Goal: Task Accomplishment & Management: Use online tool/utility

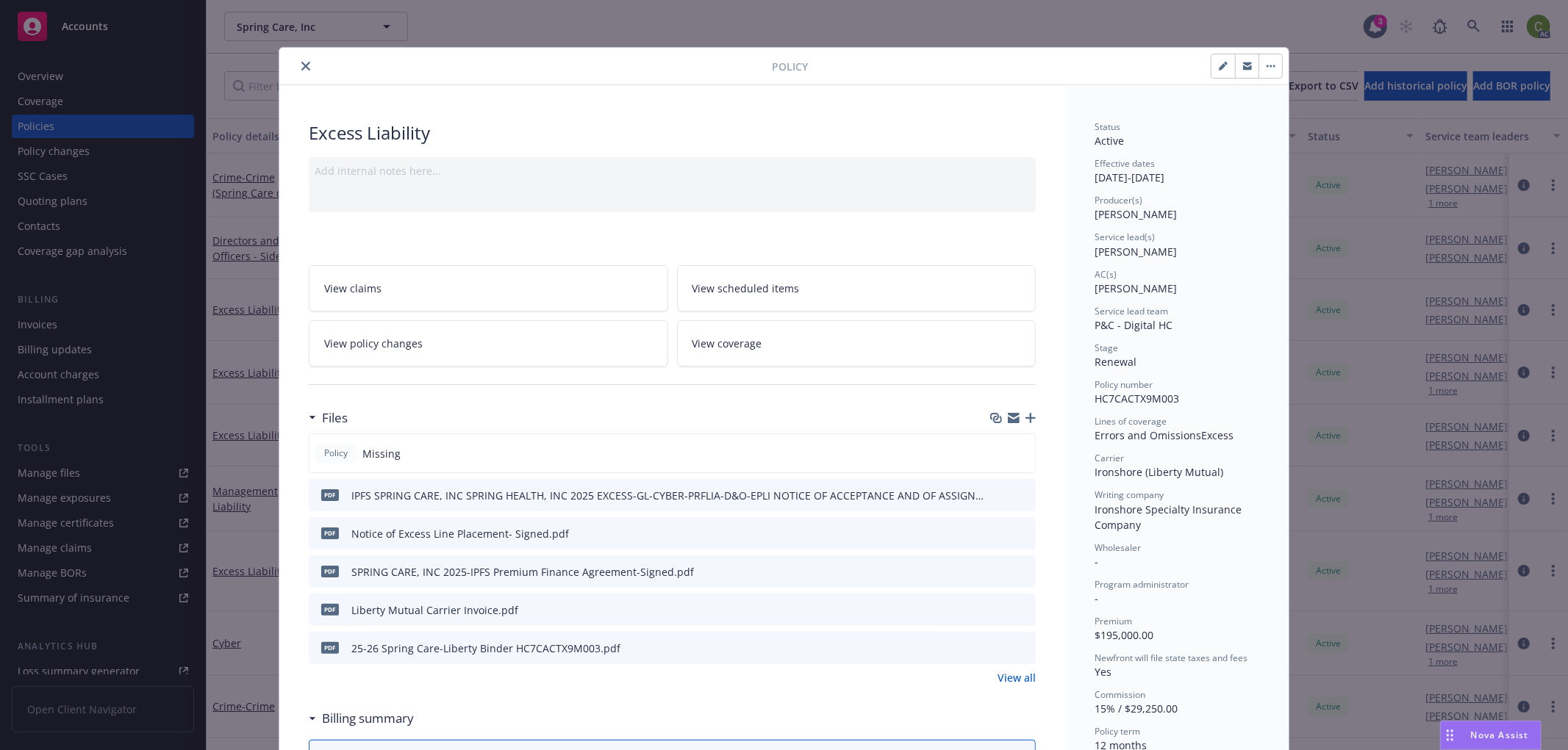
click at [301, 66] on icon "close" at bounding box center [306, 66] width 8 height 8
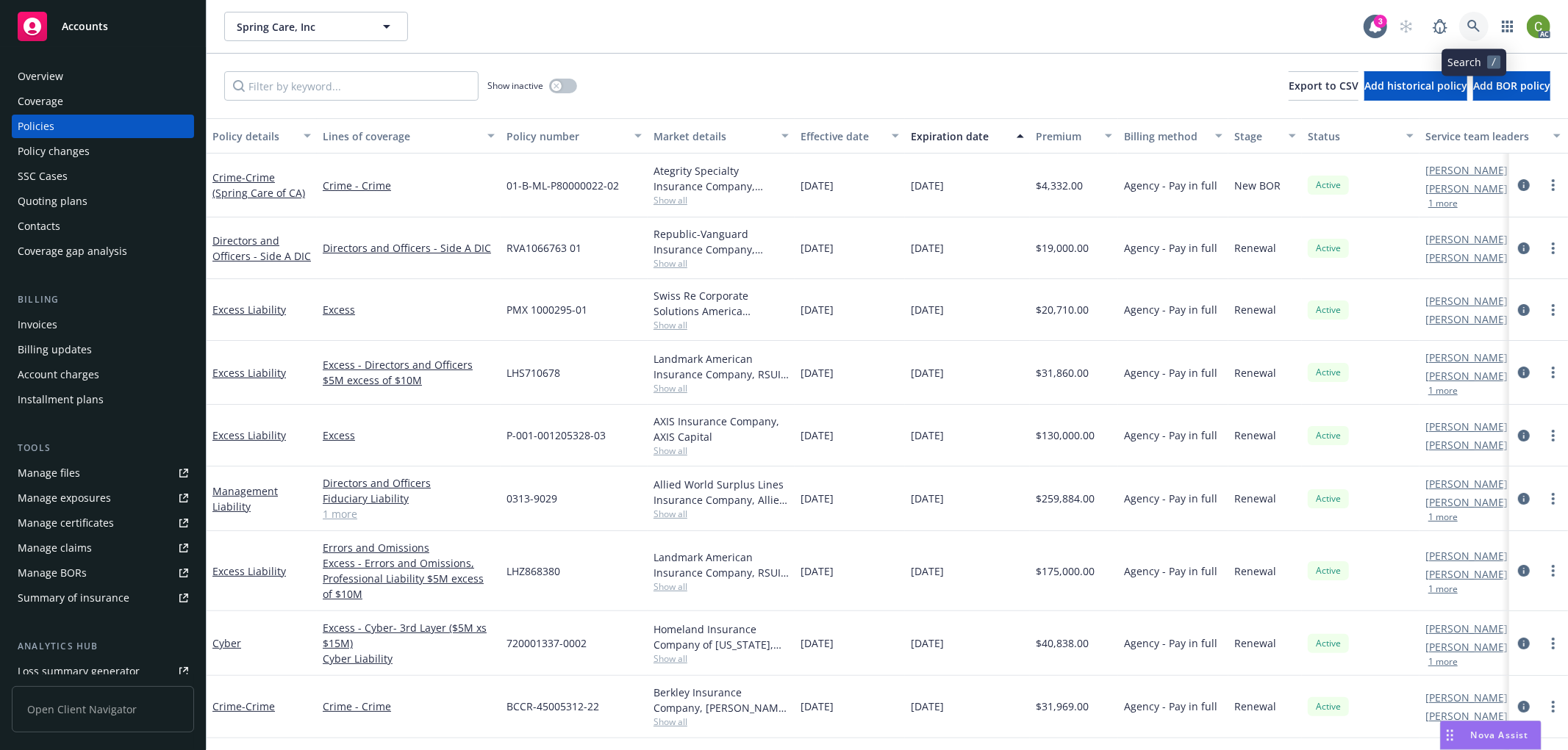
click at [1471, 22] on icon at bounding box center [1474, 26] width 14 height 14
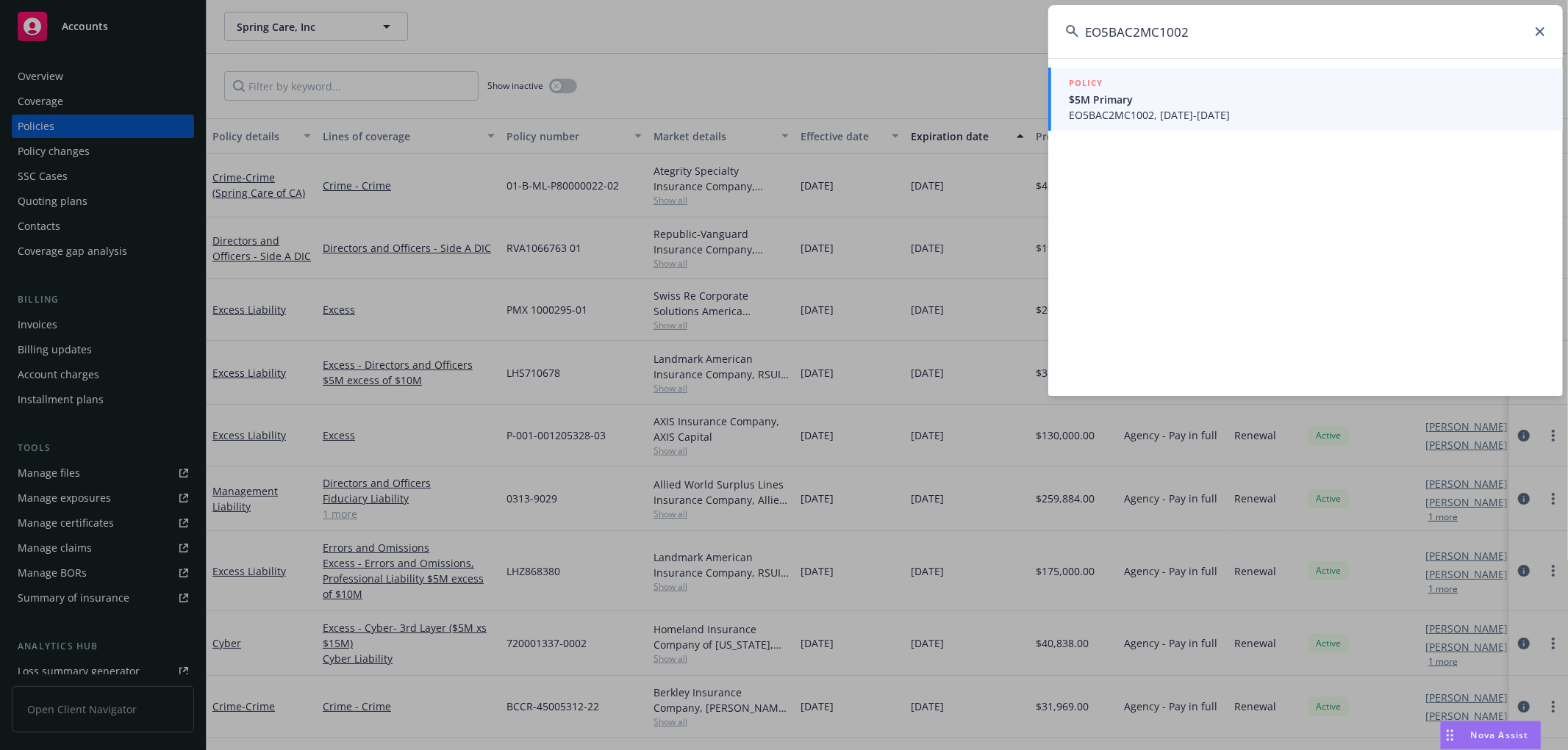
type input "EO5BAC2MC1002"
click at [1167, 112] on span "EO5BAC2MC1002, 07/01/2025-07/01/2026" at bounding box center [1306, 115] width 477 height 15
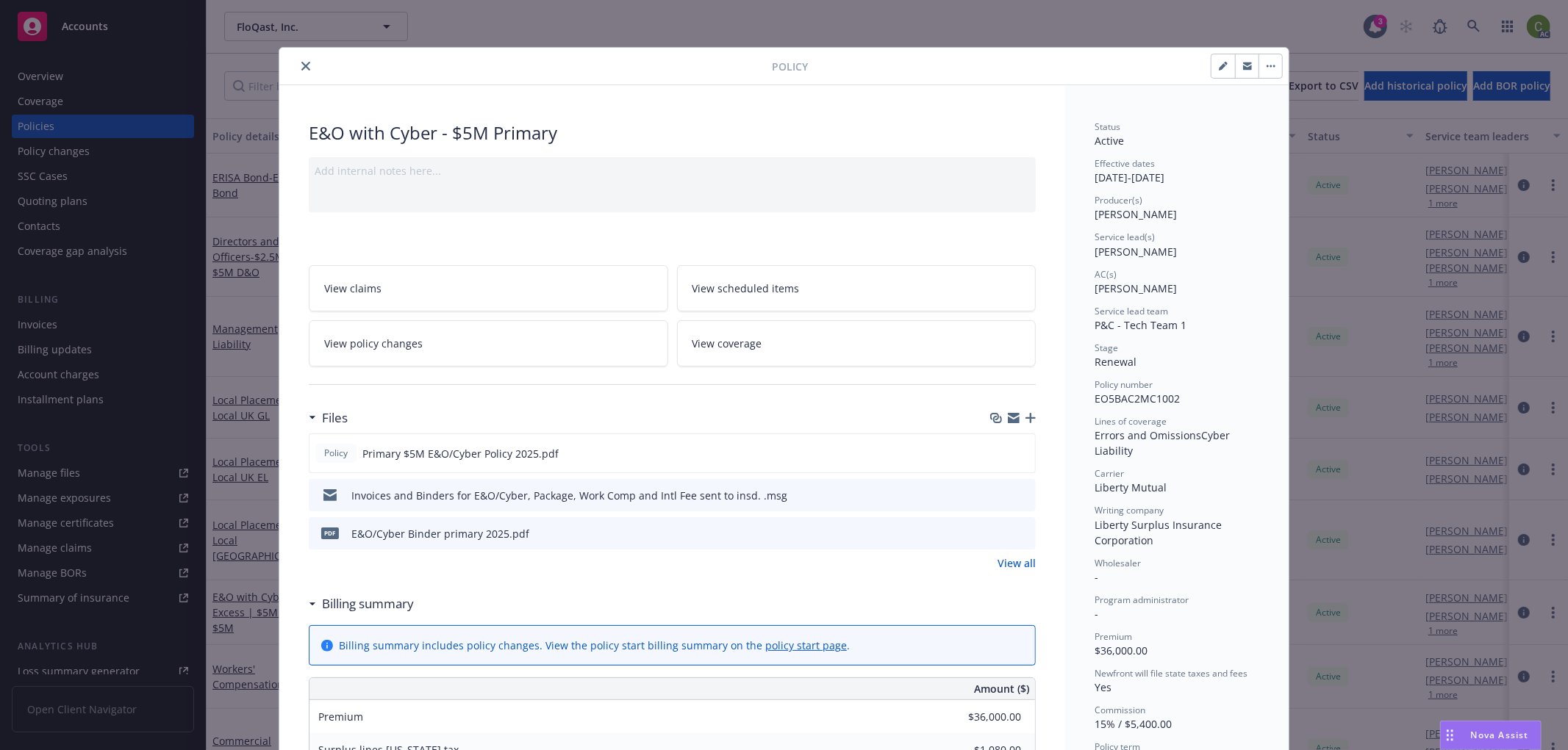
click at [297, 61] on button "close" at bounding box center [306, 66] width 18 height 18
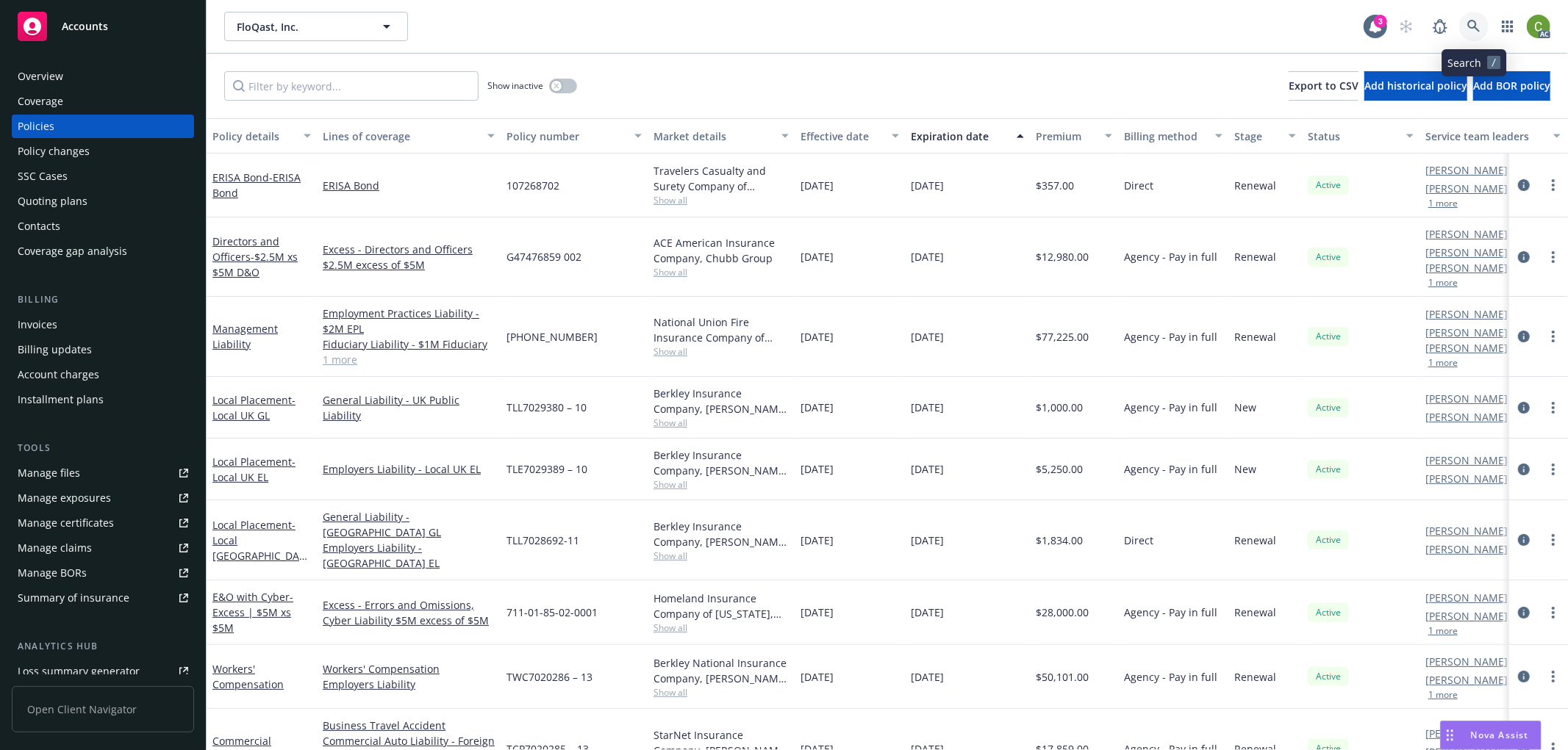
click at [1475, 27] on icon at bounding box center [1473, 25] width 13 height 13
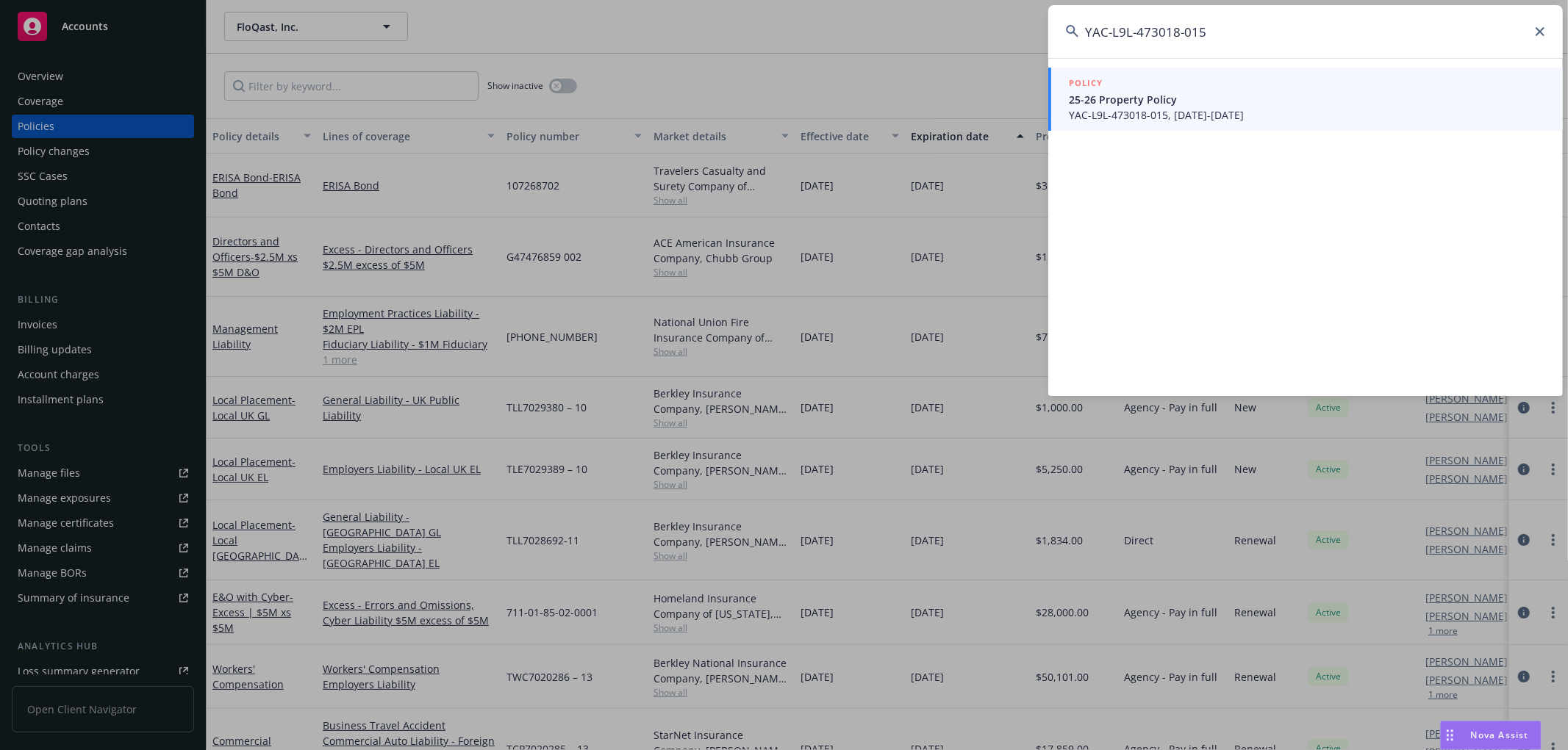
type input "YAC-L9L-473018-015"
click at [1184, 104] on span "25-26 Property Policy" at bounding box center [1306, 100] width 477 height 15
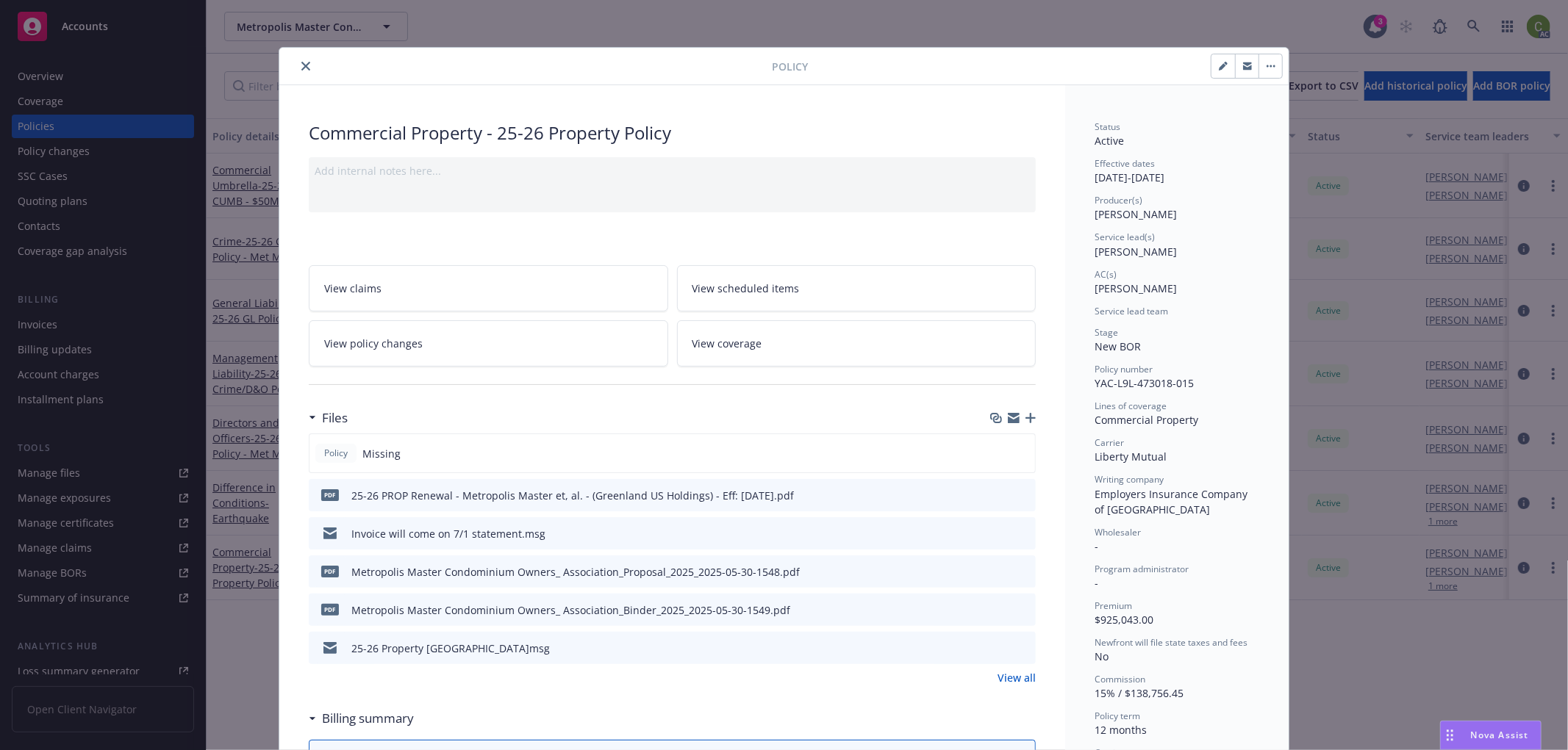
click at [301, 66] on icon "close" at bounding box center [306, 66] width 8 height 8
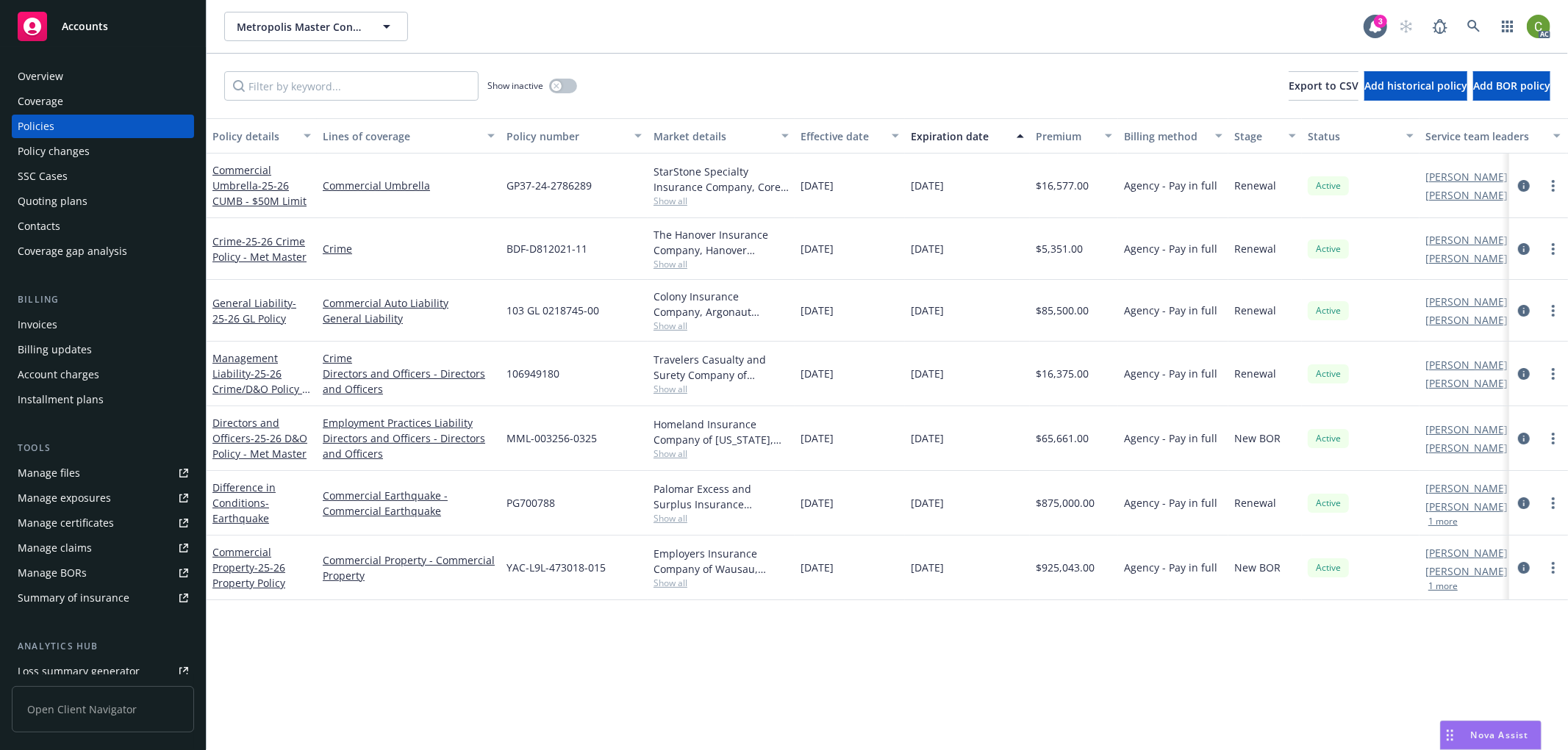
click at [75, 324] on div "Invoices" at bounding box center [102, 325] width 170 height 24
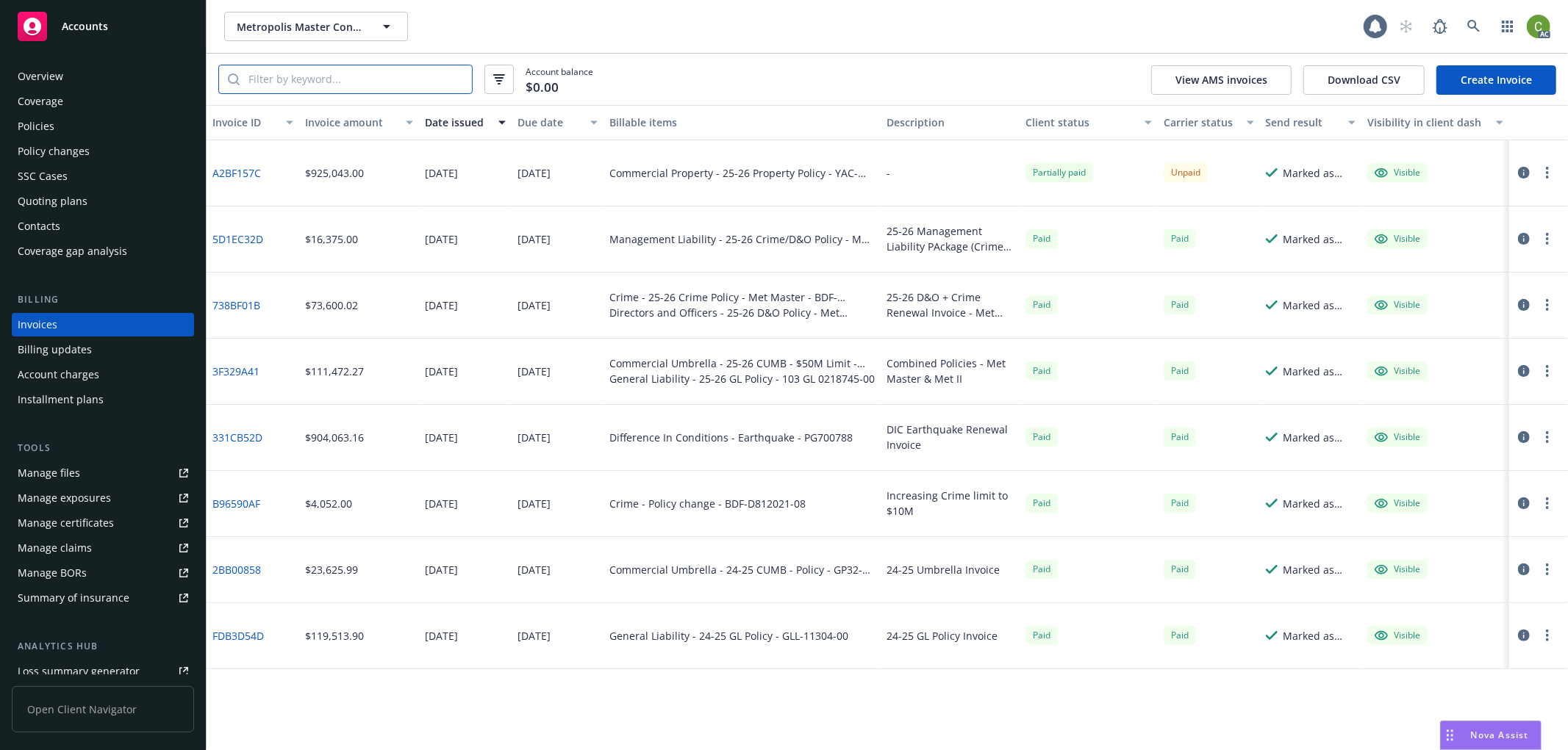
click at [427, 80] on input "search" at bounding box center [356, 79] width 232 height 28
click at [1516, 169] on button "button" at bounding box center [1523, 173] width 18 height 18
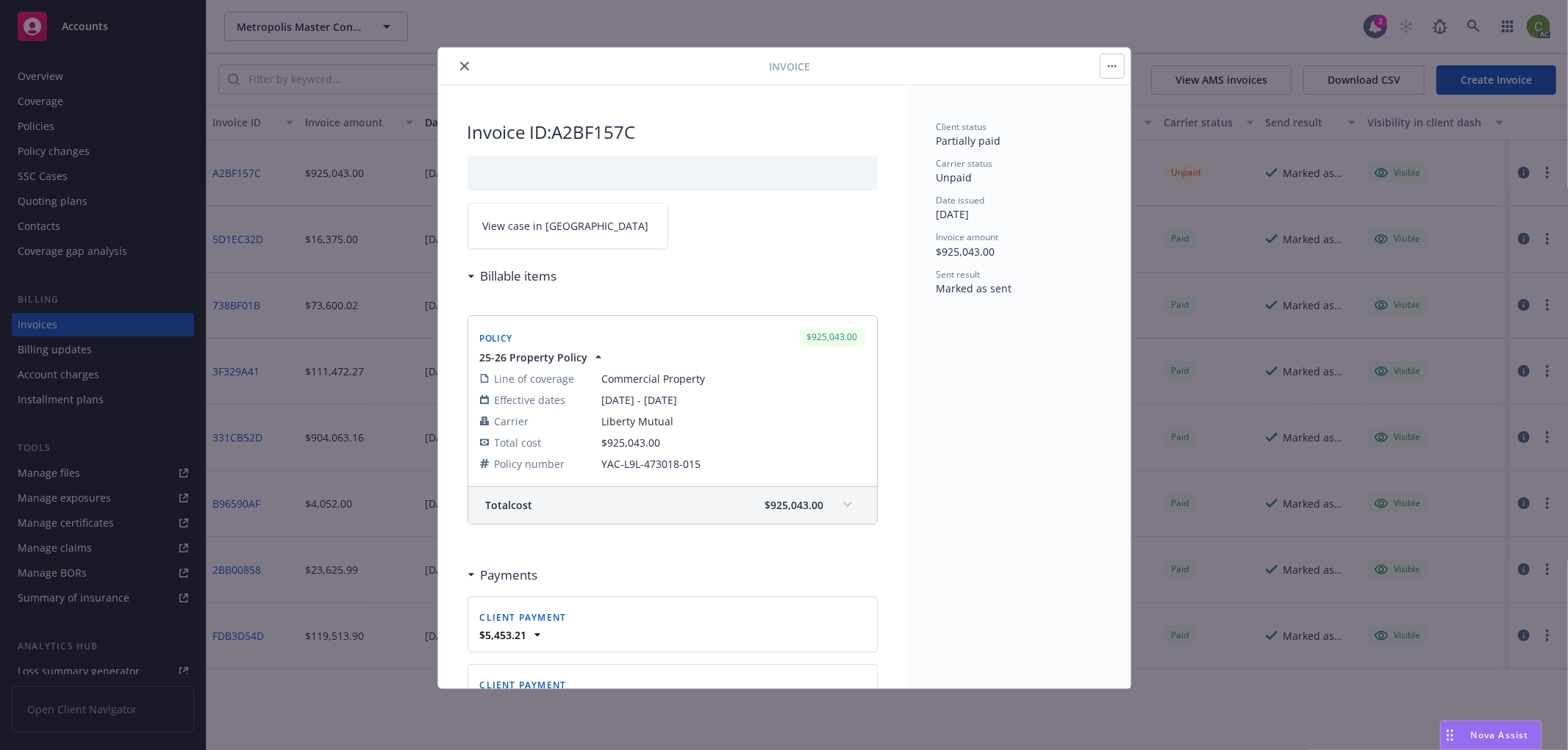
click at [560, 229] on span "View case in [GEOGRAPHIC_DATA]" at bounding box center [566, 226] width 166 height 15
click at [460, 59] on button "close" at bounding box center [464, 66] width 18 height 18
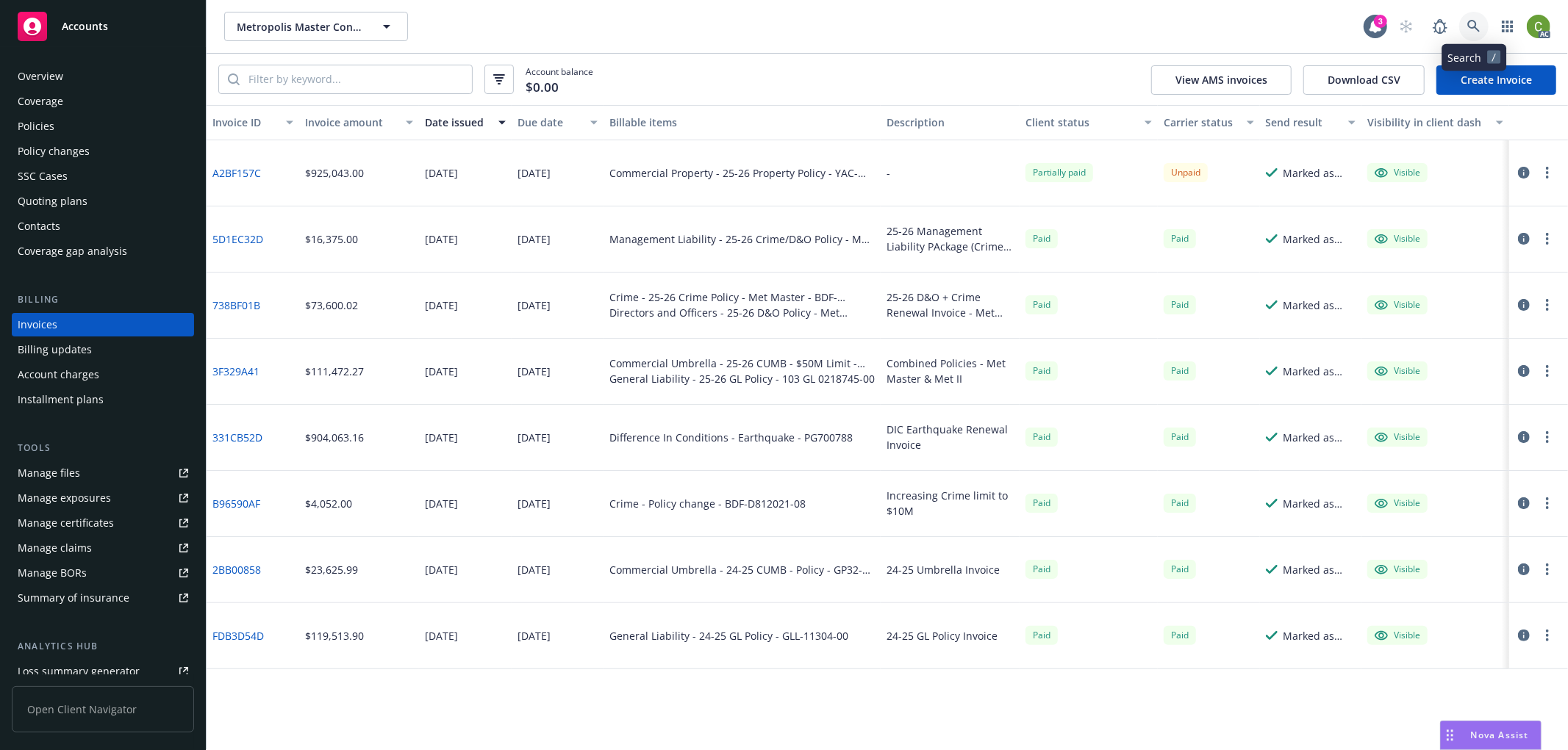
click at [1475, 23] on icon at bounding box center [1473, 25] width 13 height 13
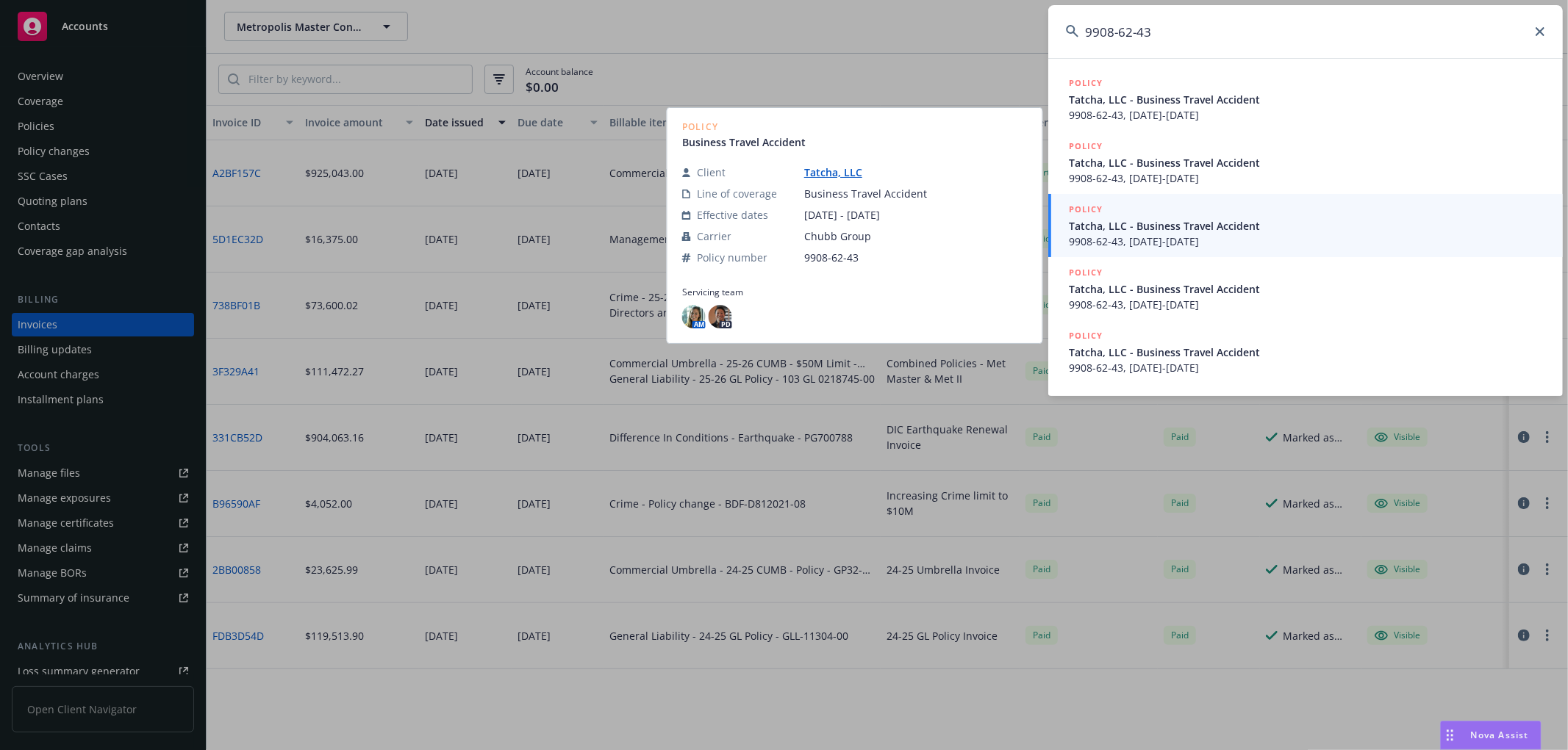
type input "9908-62-43"
click at [1333, 239] on span "9908-62-43, 07/19/2024-07/19/2025" at bounding box center [1306, 241] width 477 height 15
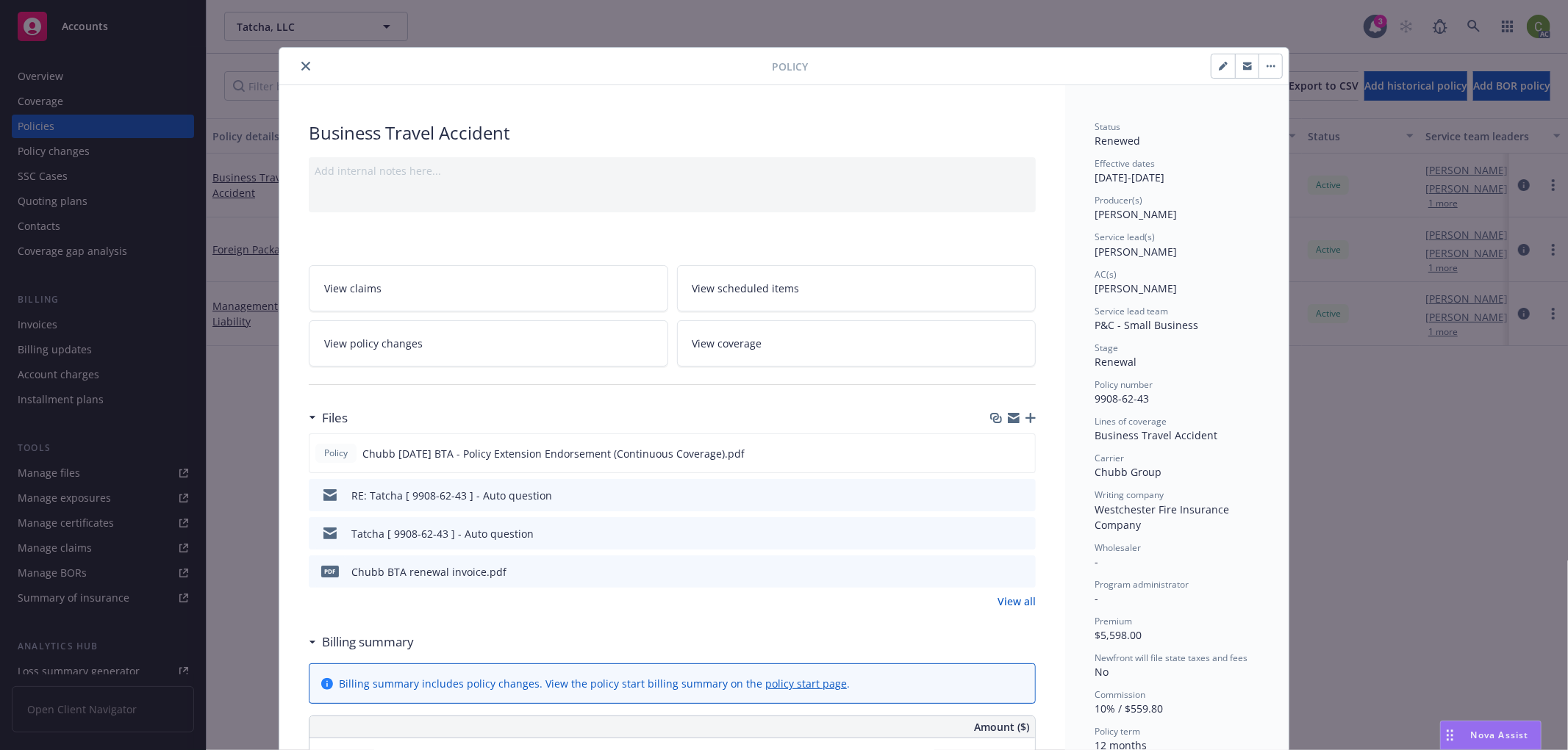
click at [306, 69] on button "close" at bounding box center [306, 66] width 18 height 18
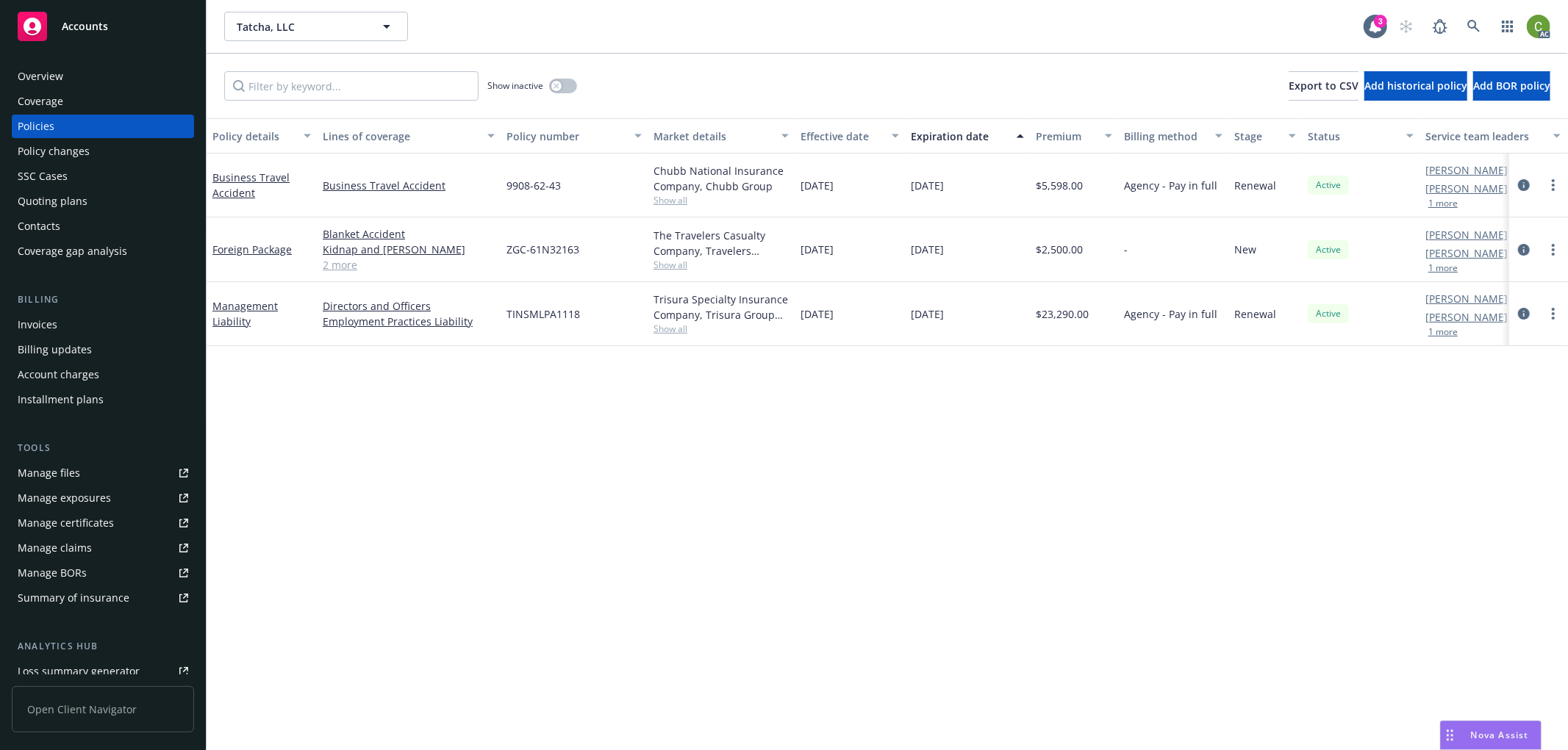
click at [61, 328] on div "Invoices" at bounding box center [102, 325] width 170 height 24
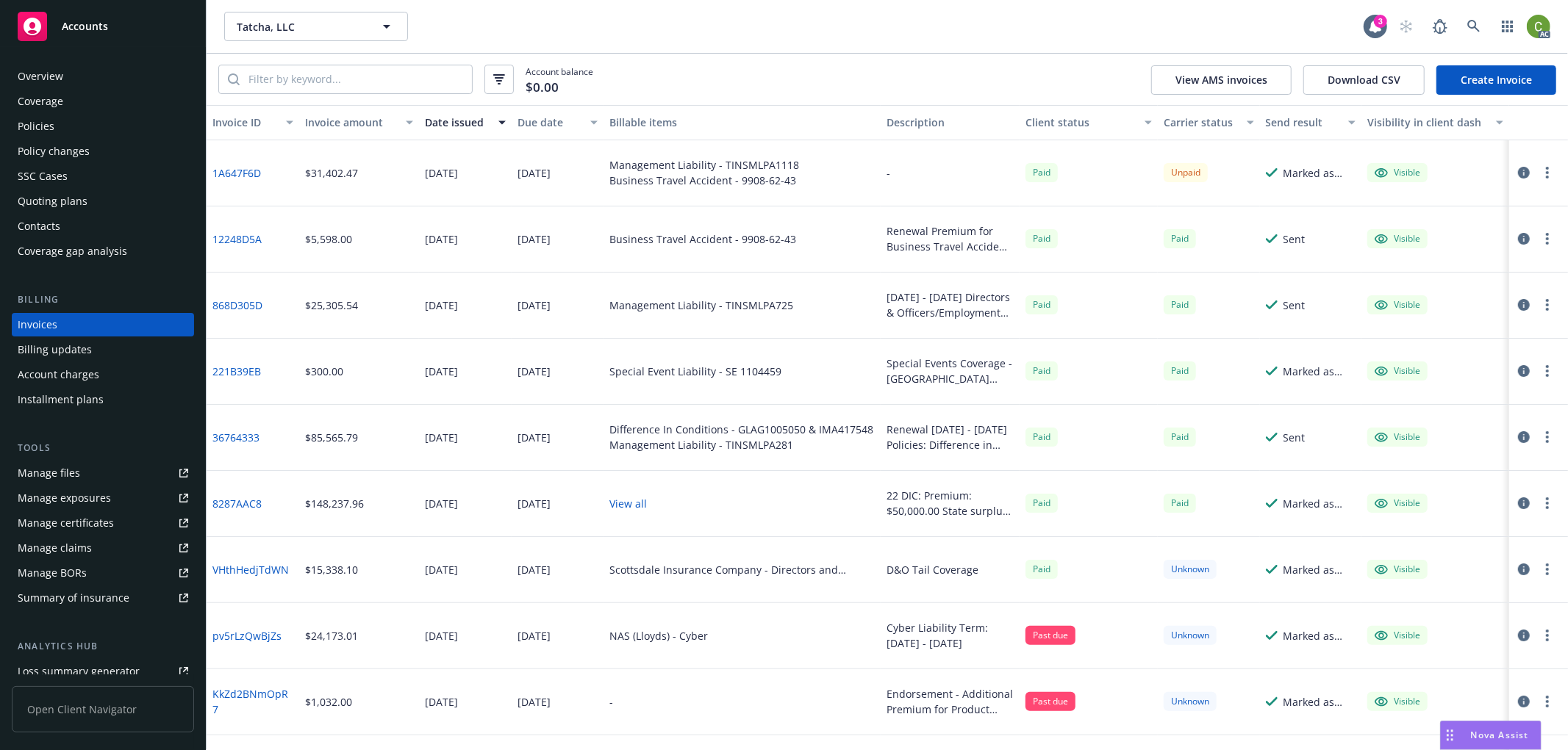
click at [228, 174] on link "1A647F6D" at bounding box center [236, 173] width 48 height 15
click at [1476, 25] on icon at bounding box center [1474, 26] width 14 height 14
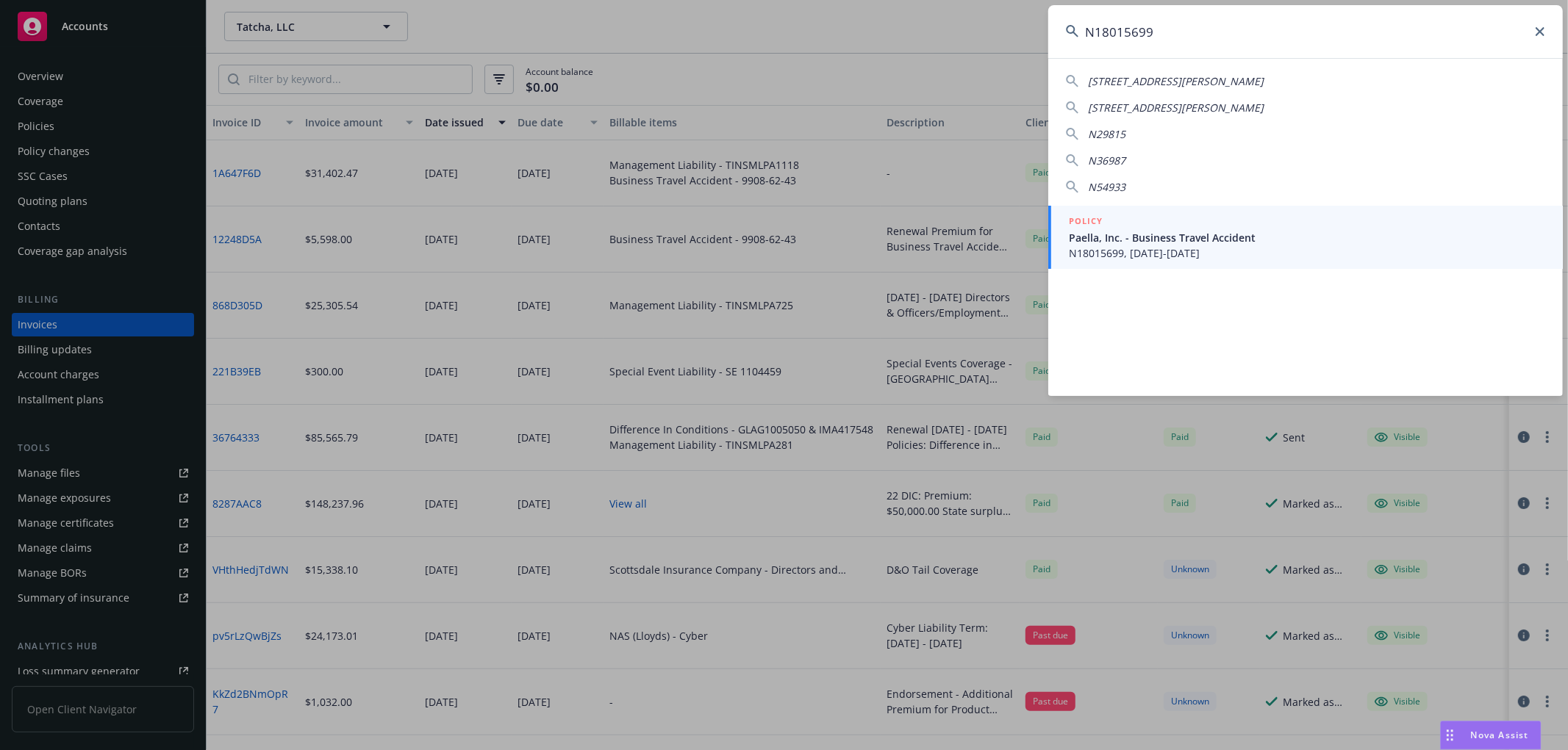
type input "N18015699"
click at [1231, 245] on span "N18015699, 05/18/2023-05/18/2027" at bounding box center [1306, 253] width 477 height 15
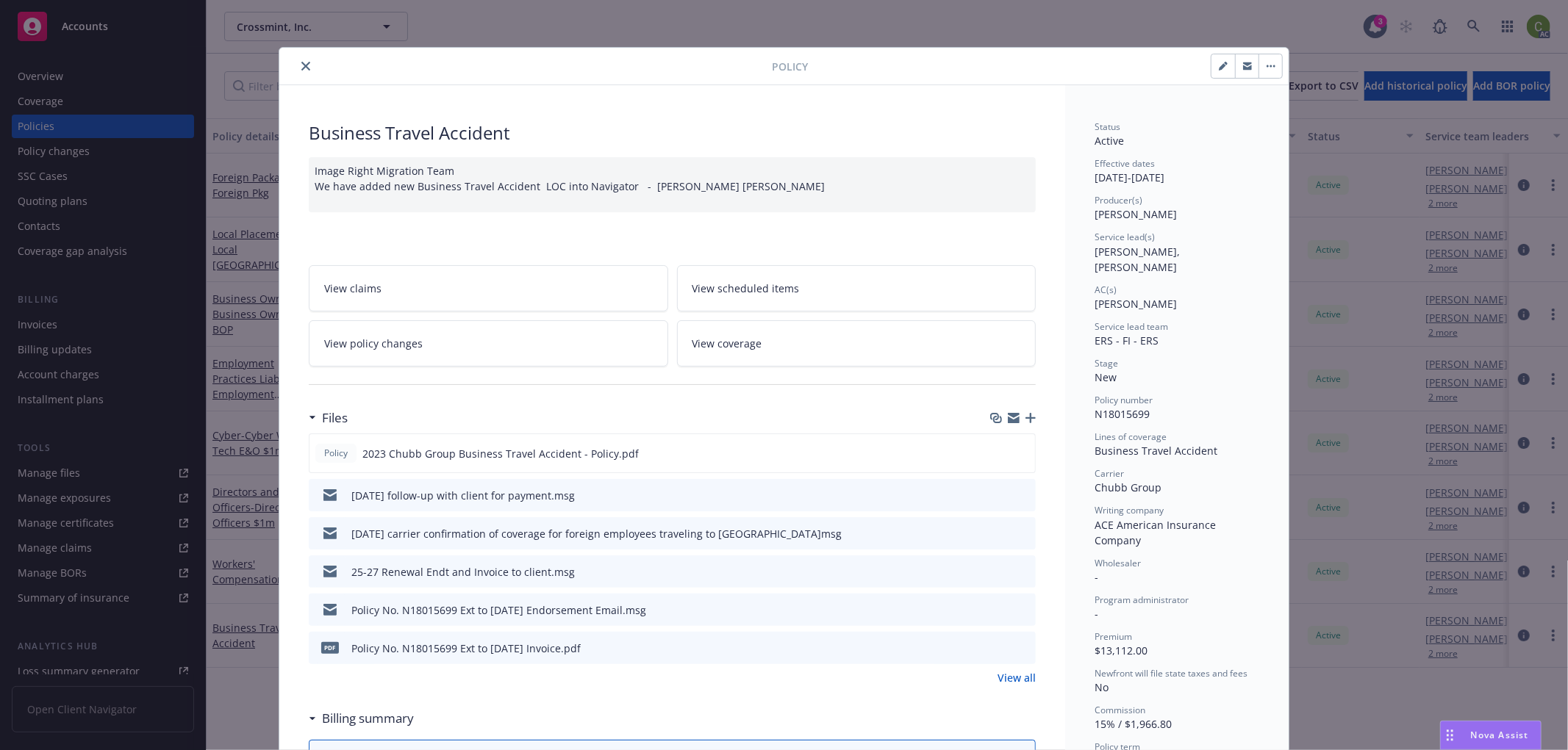
click at [421, 343] on link "View policy changes" at bounding box center [489, 344] width 360 height 47
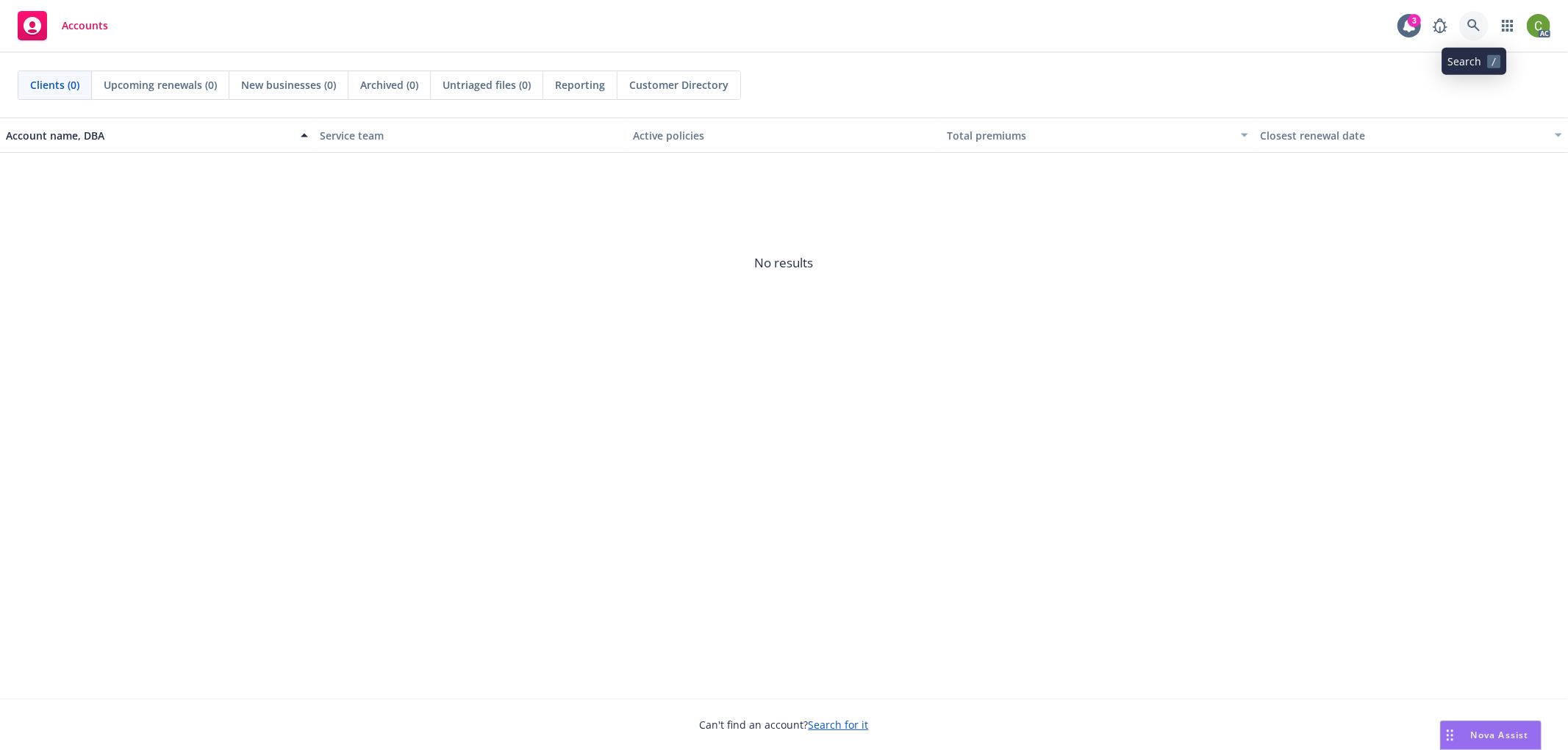
click at [1466, 26] on link at bounding box center [1473, 25] width 30 height 30
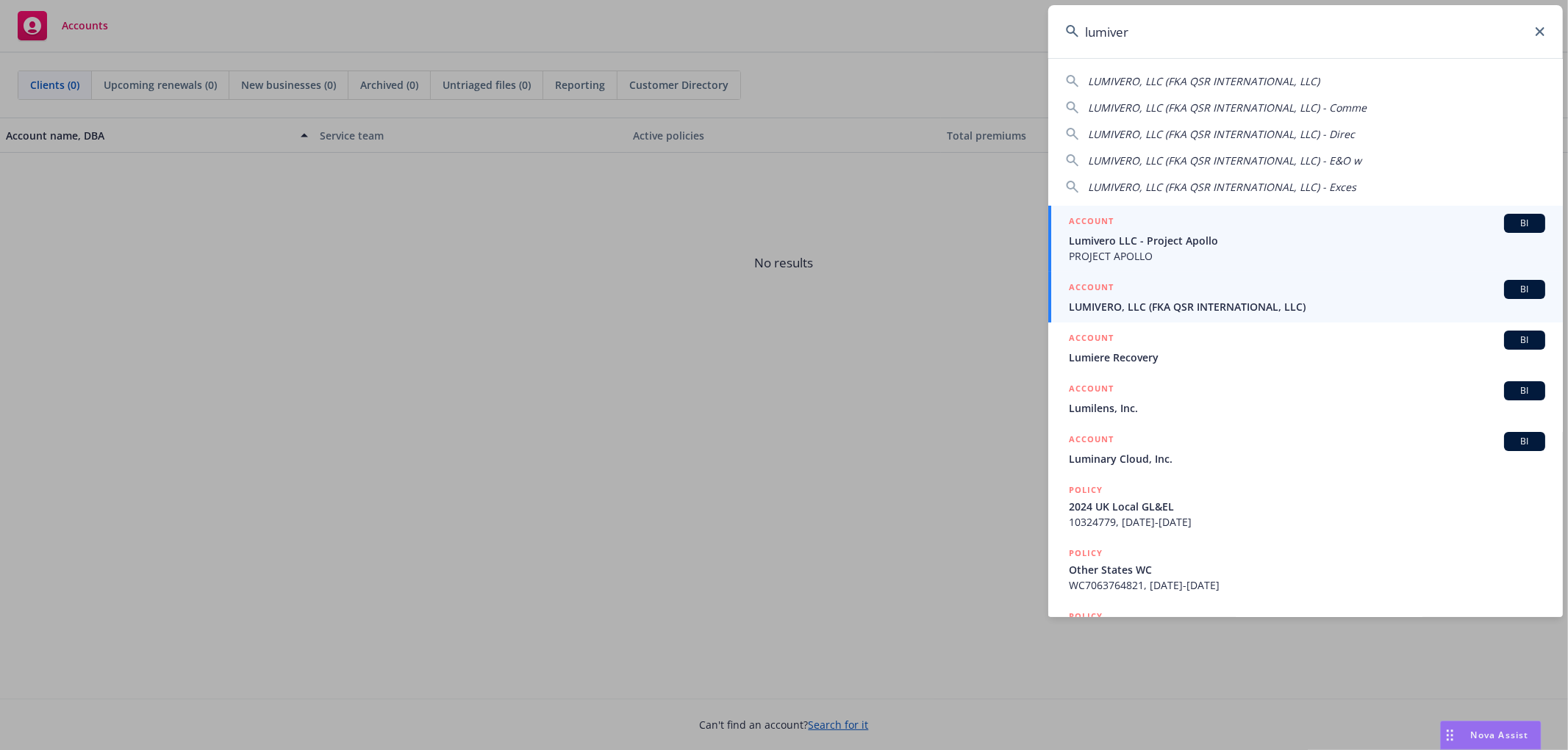
type input "lumiver"
click at [1133, 315] on link "ACCOUNT BI LUMIVERO, LLC (FKA QSR INTERNATIONAL, LLC)" at bounding box center [1306, 297] width 515 height 51
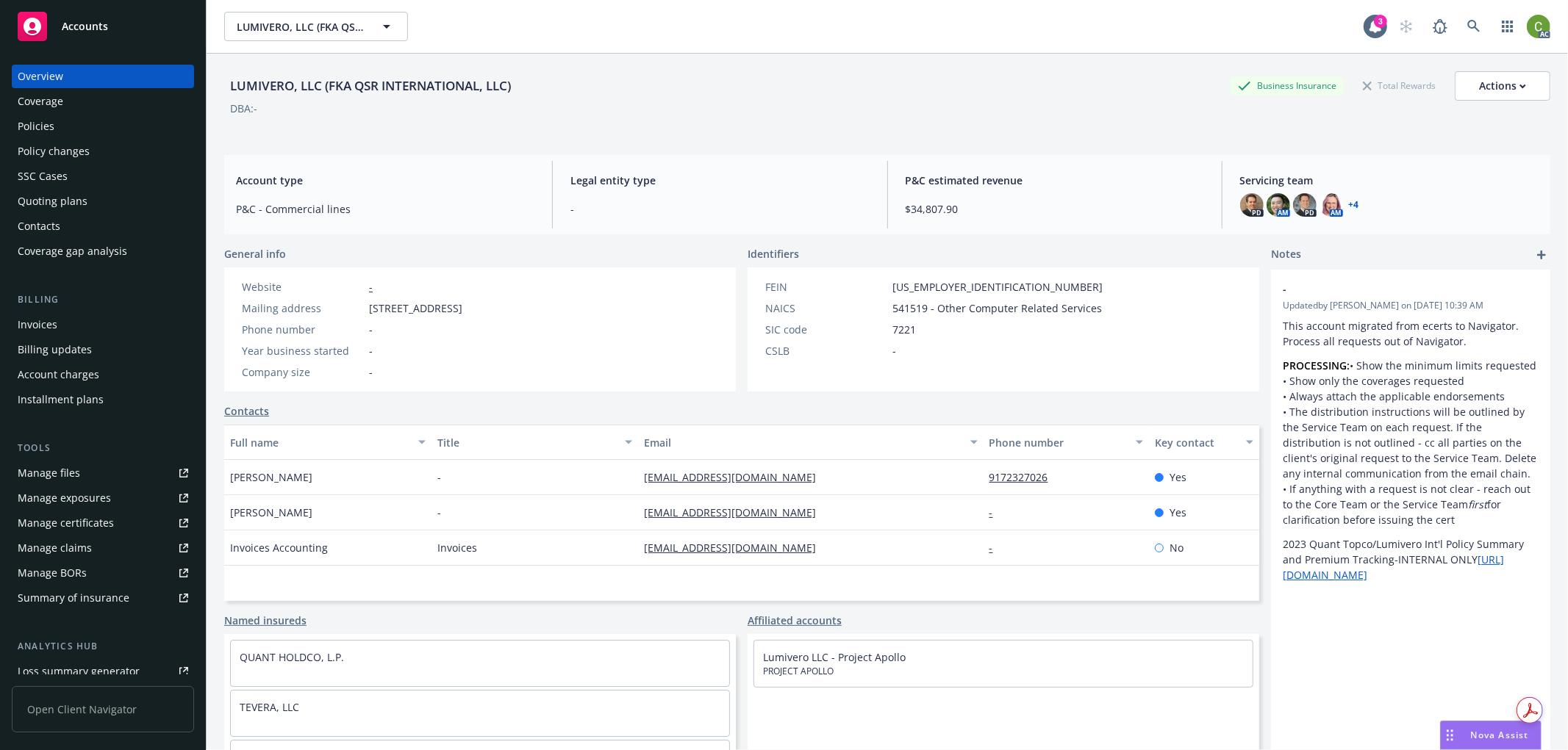
click at [48, 321] on div "Invoices" at bounding box center [37, 325] width 40 height 24
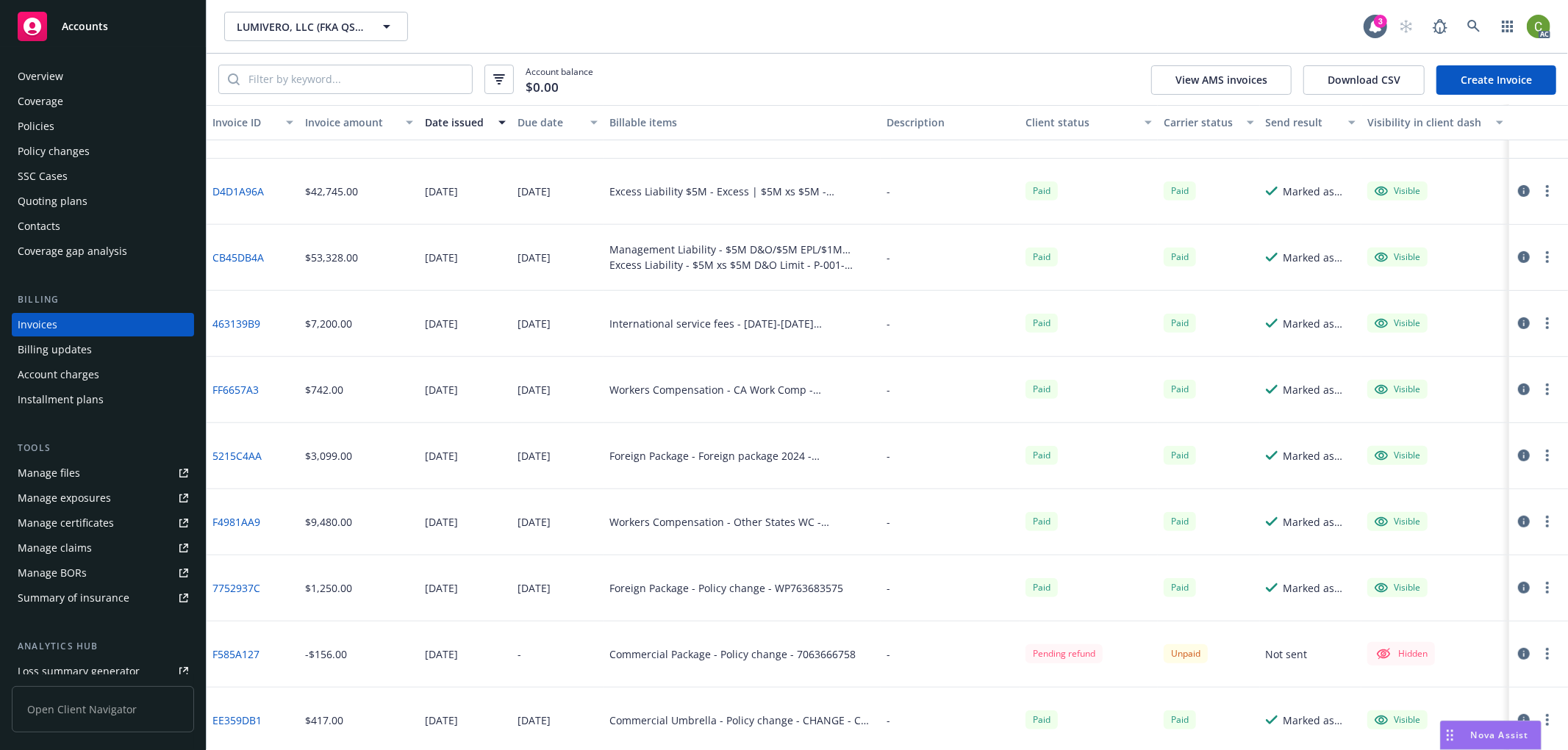
scroll to position [513, 0]
drag, startPoint x: 262, startPoint y: 667, endPoint x: 213, endPoint y: 671, distance: 49.2
click at [213, 671] on div "F585A127" at bounding box center [252, 653] width 92 height 66
copy link "F585A127"
click at [816, 649] on div "Commercial Package - Policy change - 7063666758" at bounding box center [732, 652] width 246 height 15
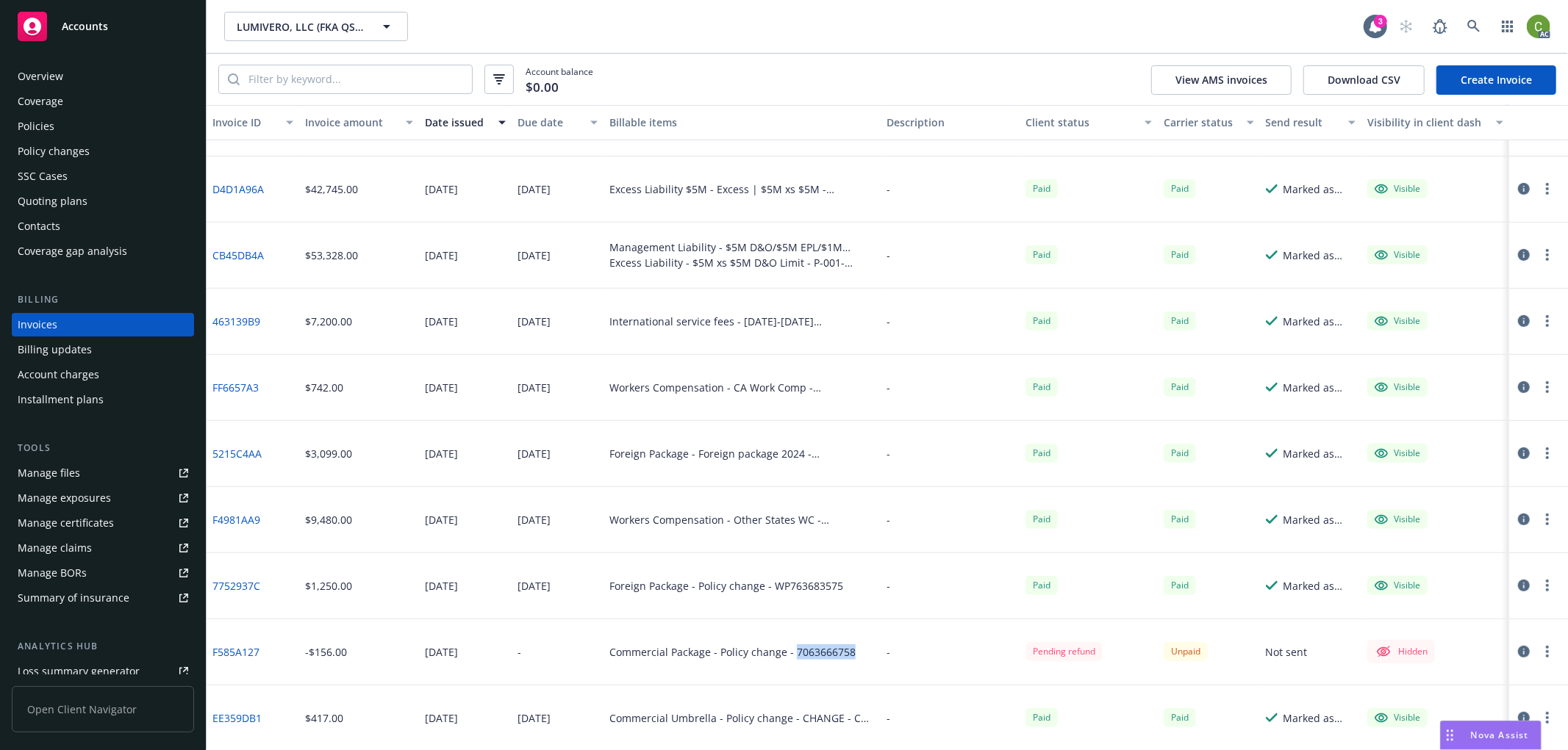
click at [816, 649] on div "Commercial Package - Policy change - 7063666758" at bounding box center [732, 652] width 246 height 15
copy div "7063666758"
click at [101, 154] on div "Policy changes" at bounding box center [102, 152] width 170 height 24
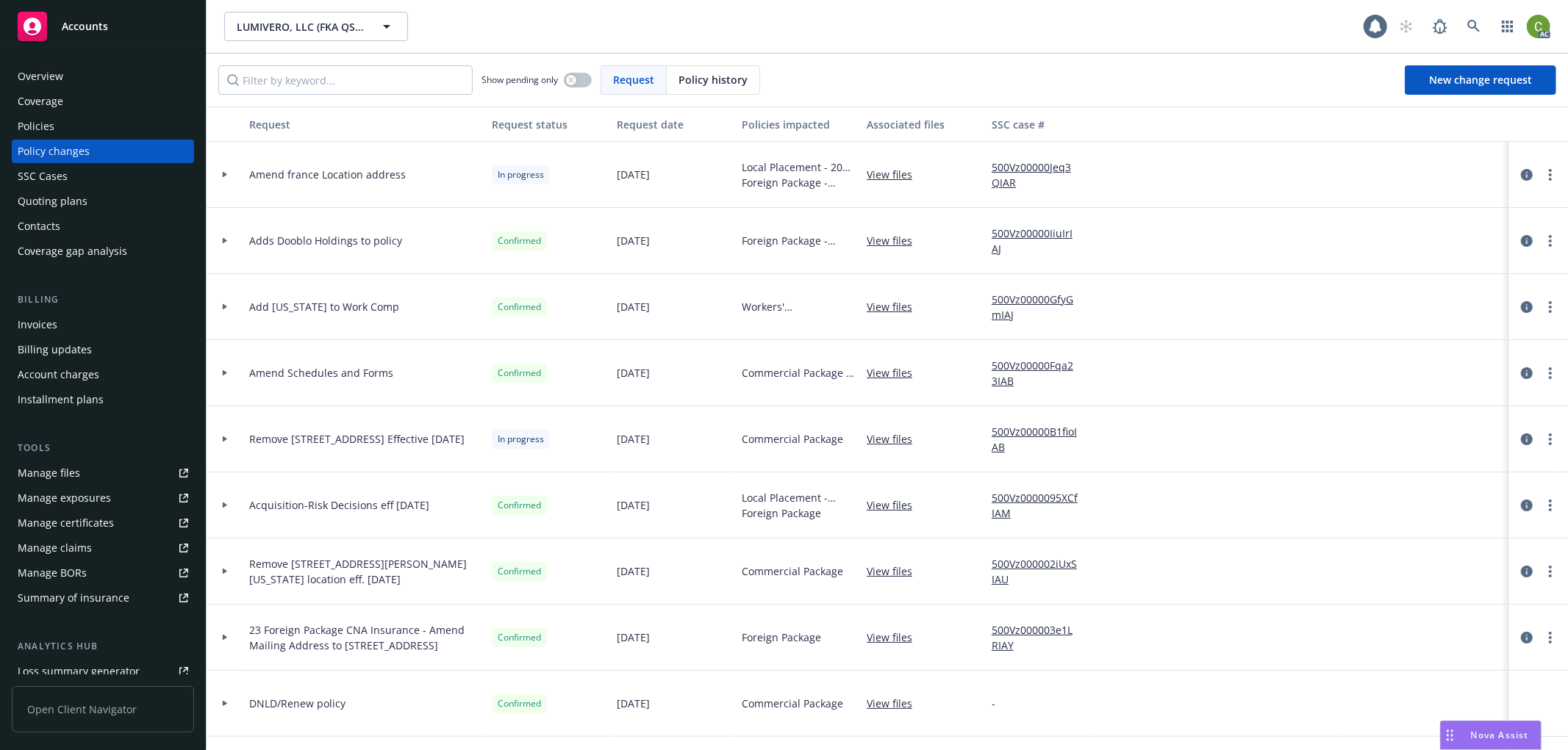
click at [696, 83] on span "Policy history" at bounding box center [713, 80] width 69 height 15
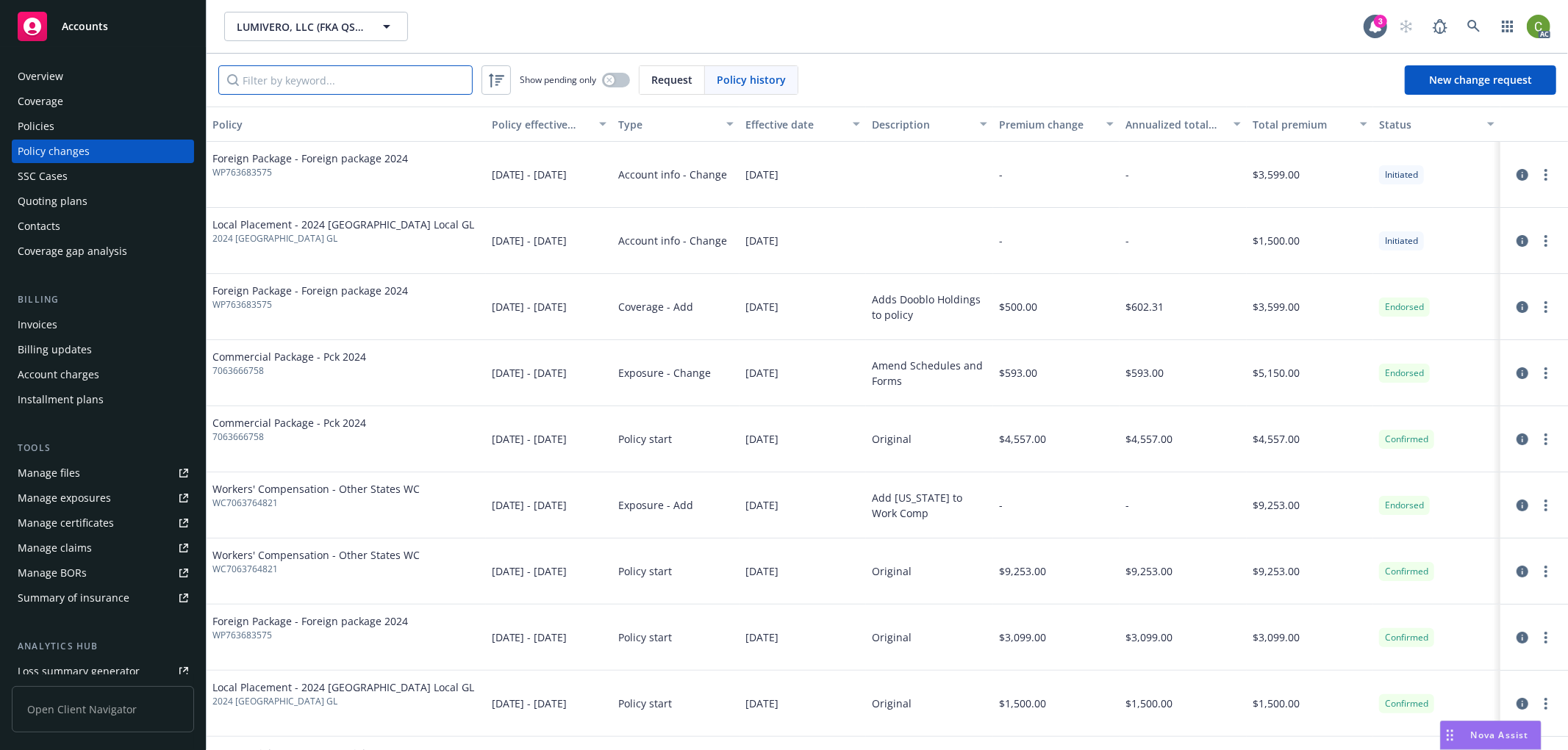
click at [422, 82] on input "Filter by keyword..." at bounding box center [345, 80] width 254 height 30
paste input "7063666758"
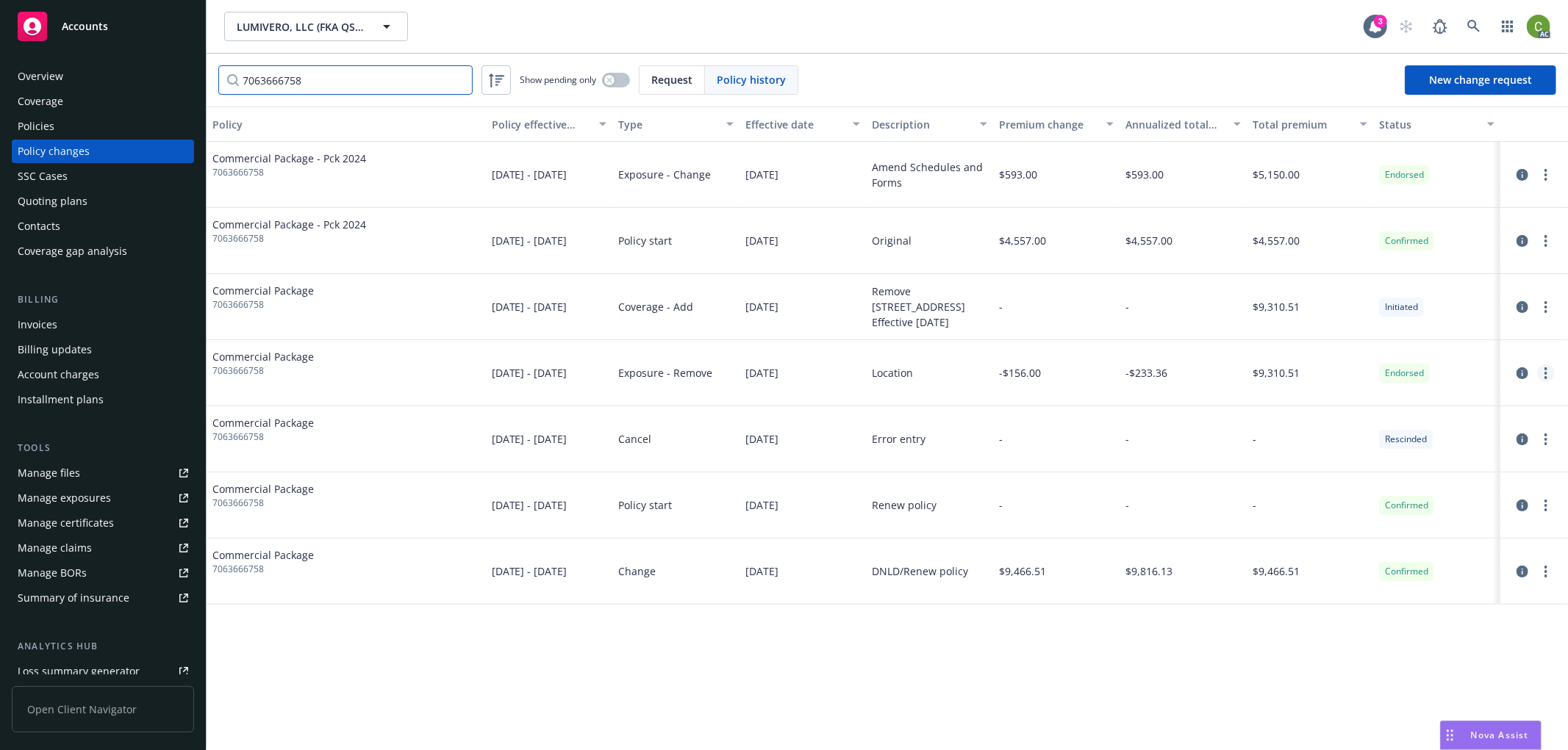
type input "7063666758"
click at [1547, 378] on link "more" at bounding box center [1545, 373] width 18 height 18
click at [1422, 494] on link "Edit billing info" at bounding box center [1428, 491] width 252 height 30
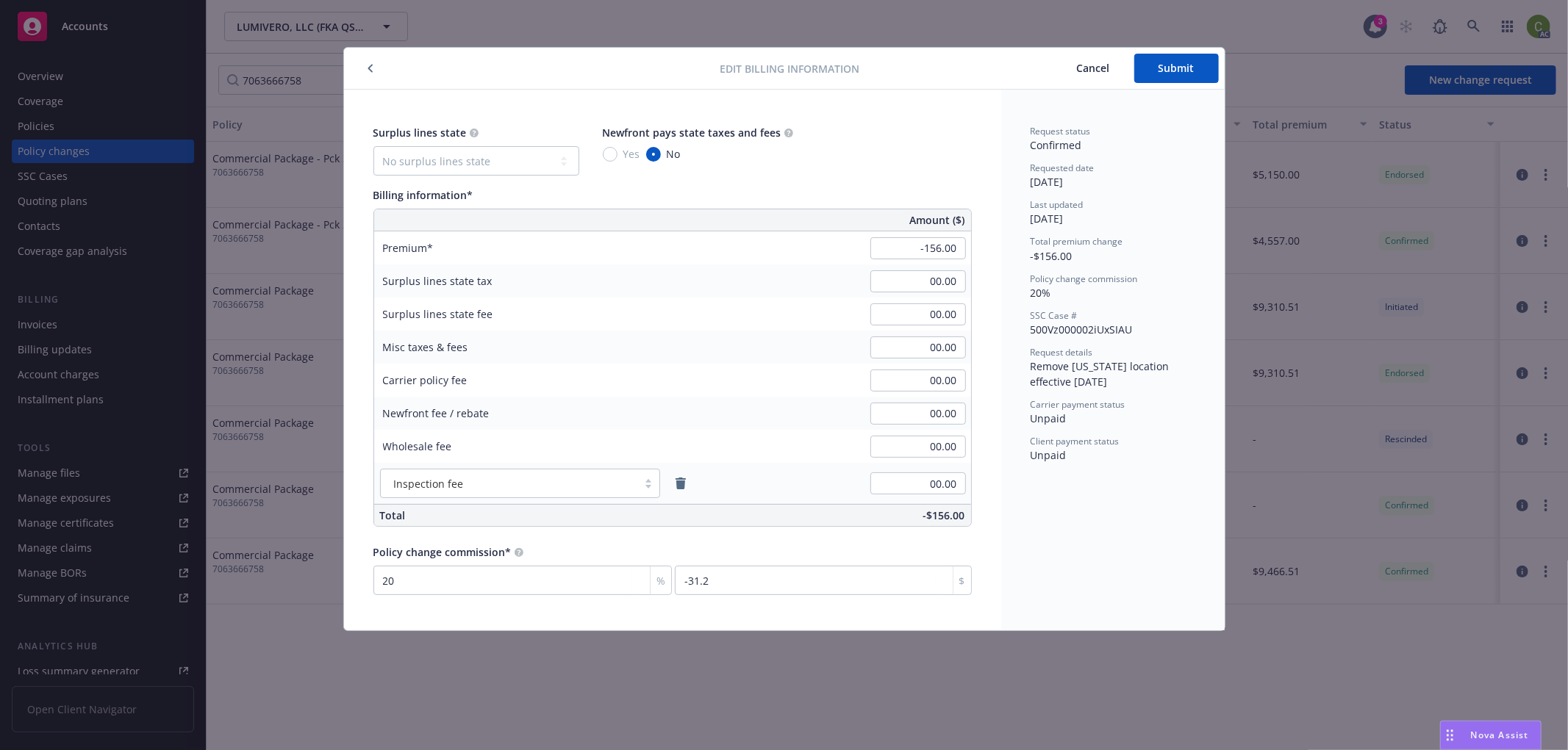
click at [1083, 71] on span "Cancel" at bounding box center [1093, 68] width 33 height 14
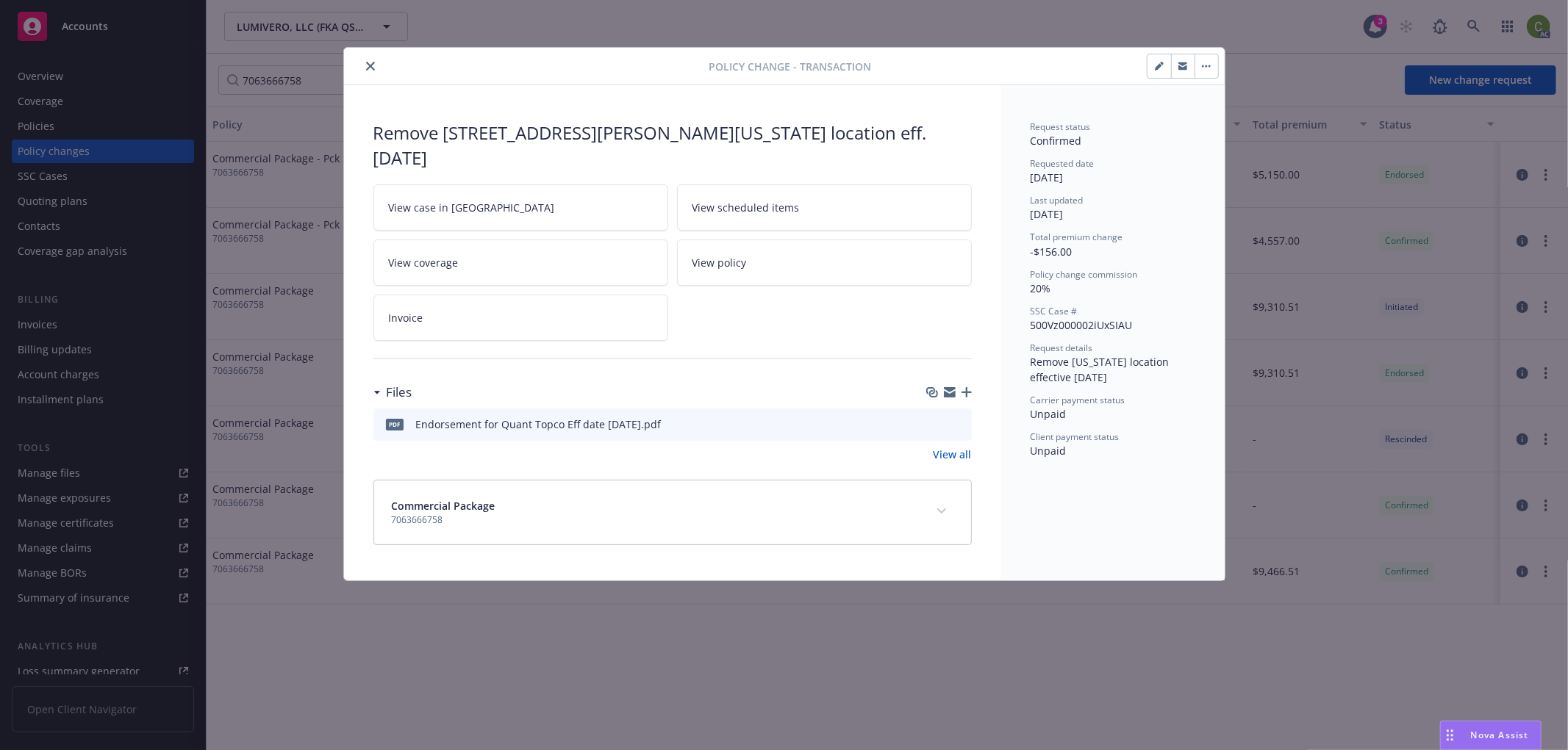
click at [367, 67] on icon "close" at bounding box center [370, 66] width 8 height 8
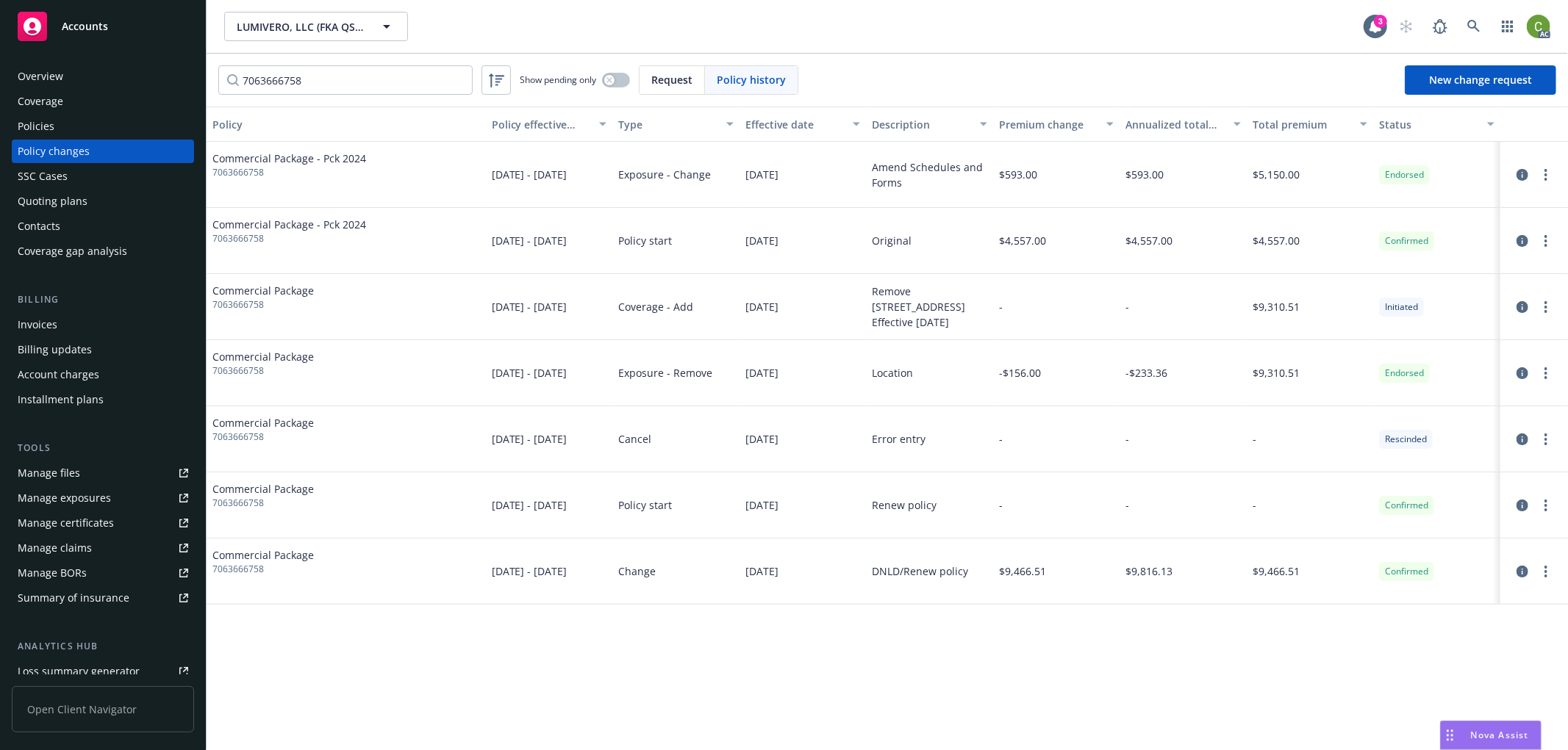
click at [96, 24] on span "Accounts" at bounding box center [85, 26] width 47 height 12
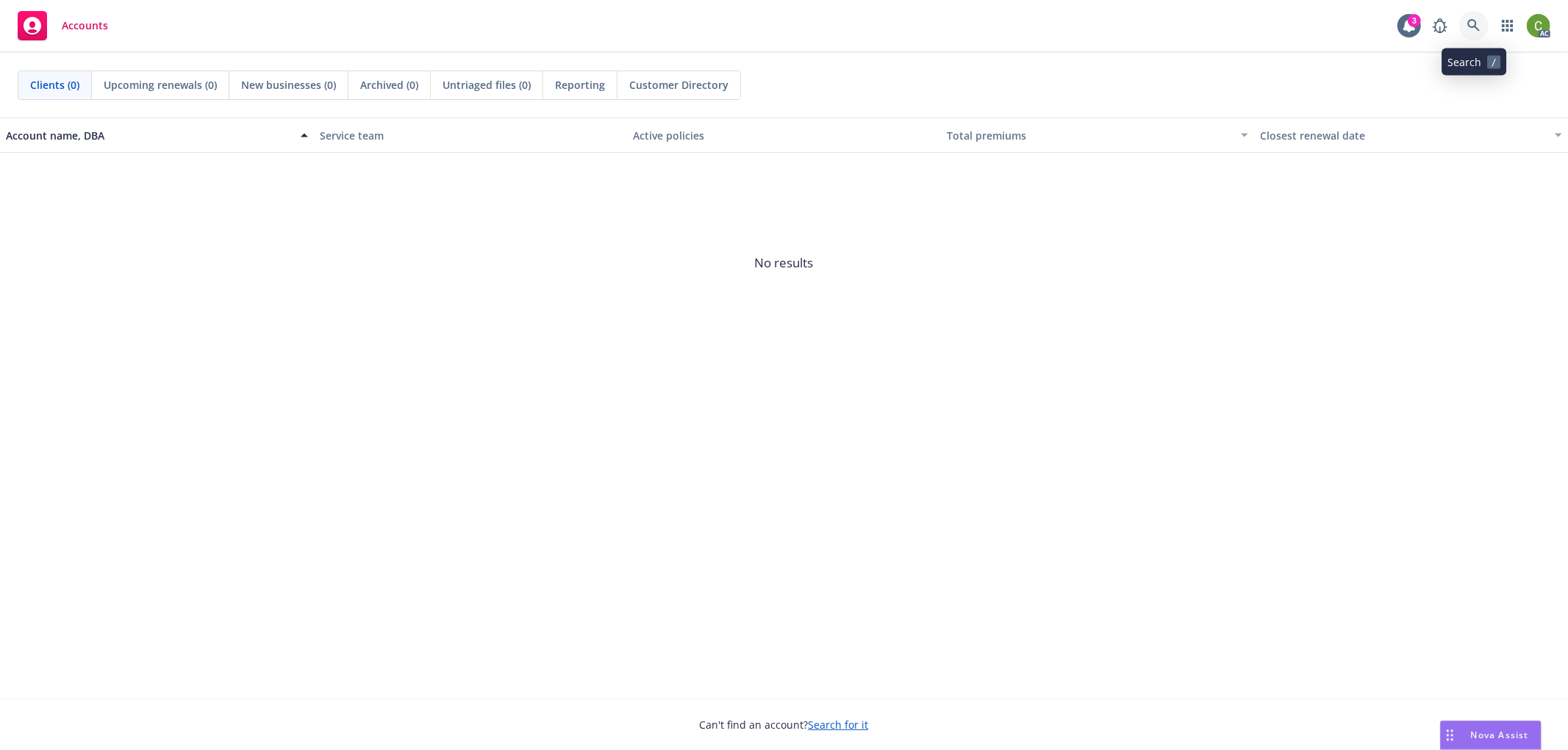
click at [1482, 30] on link at bounding box center [1473, 25] width 30 height 30
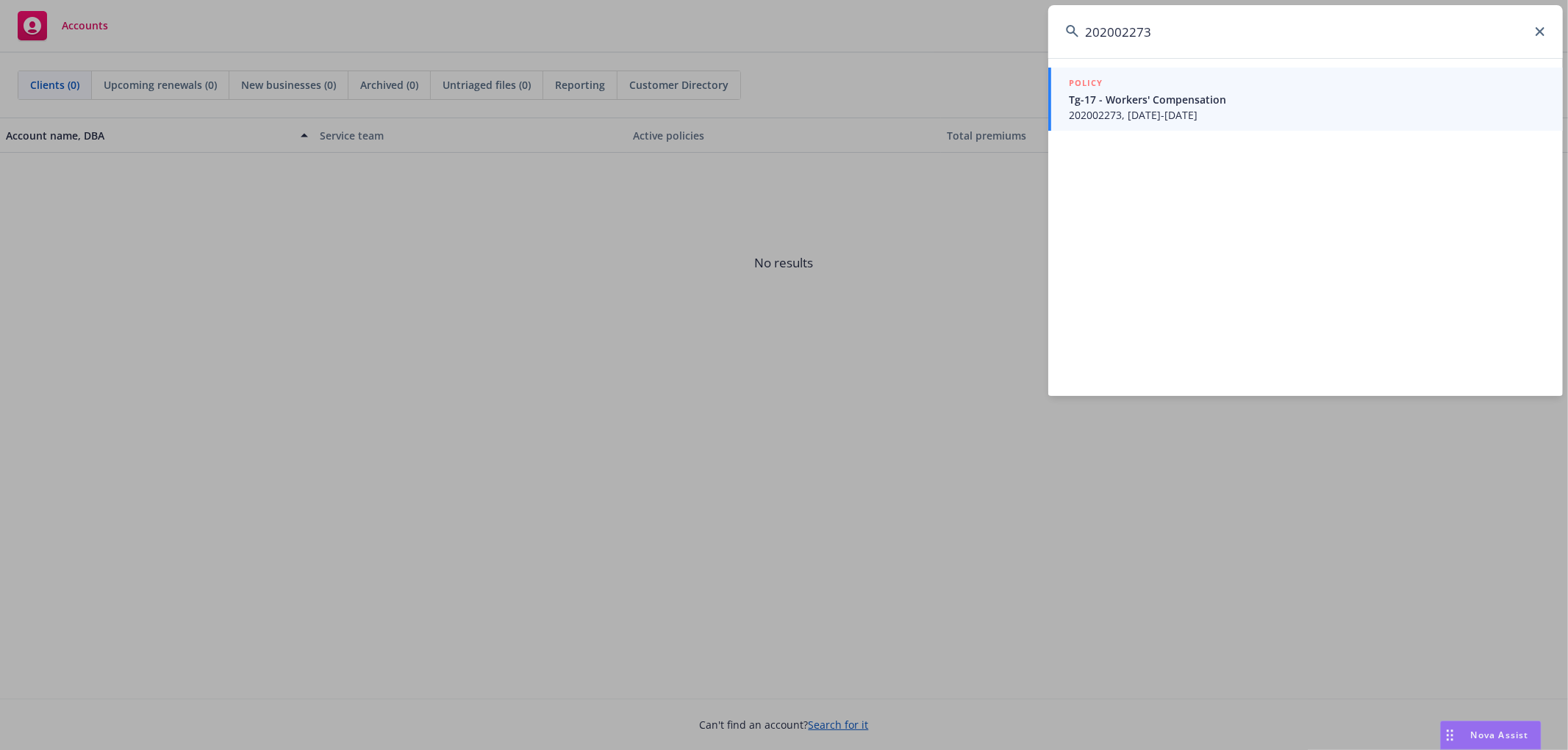
type input "202002273"
click at [1218, 103] on span "Tg-17 - Workers' Compensation" at bounding box center [1306, 100] width 477 height 15
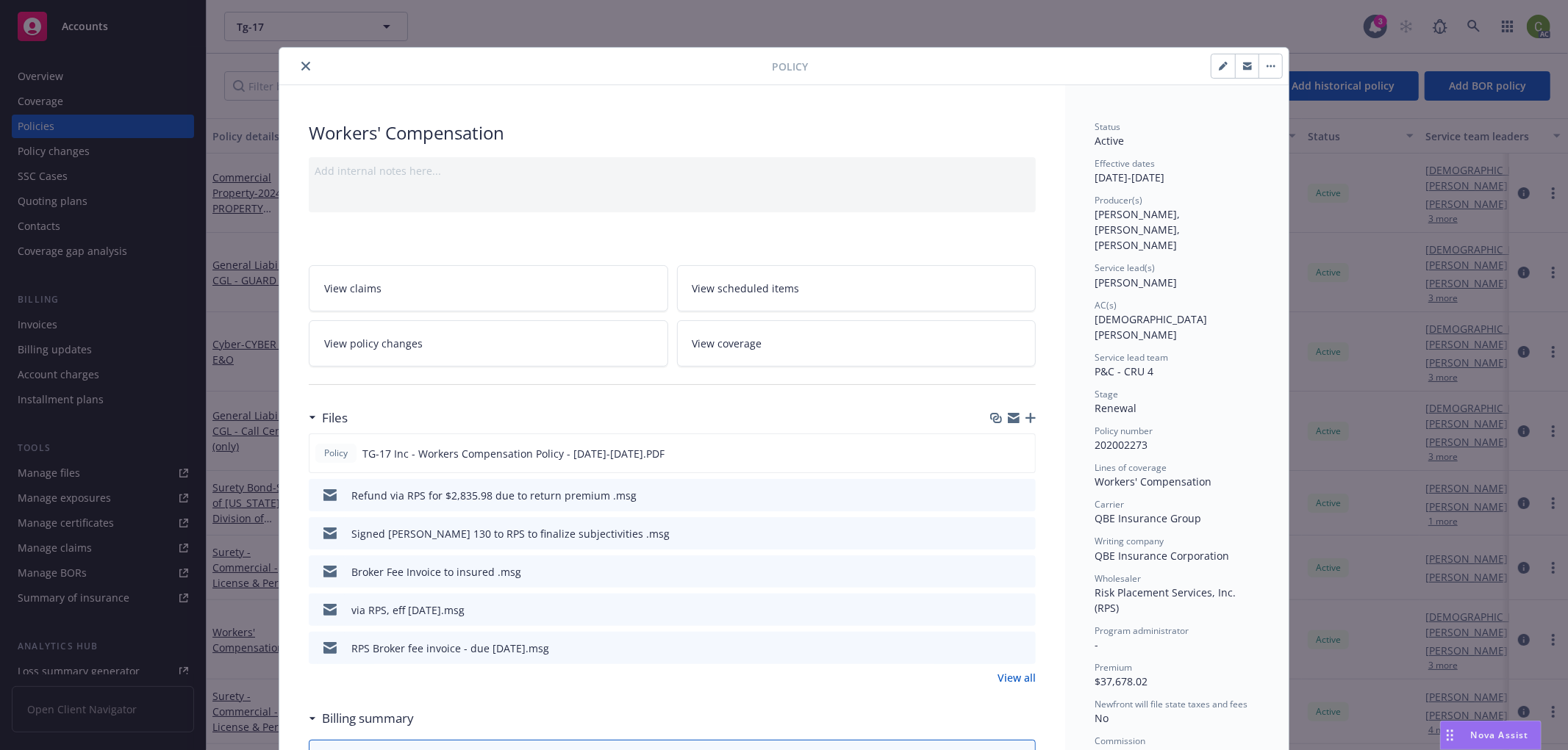
click at [301, 64] on icon "close" at bounding box center [306, 66] width 8 height 8
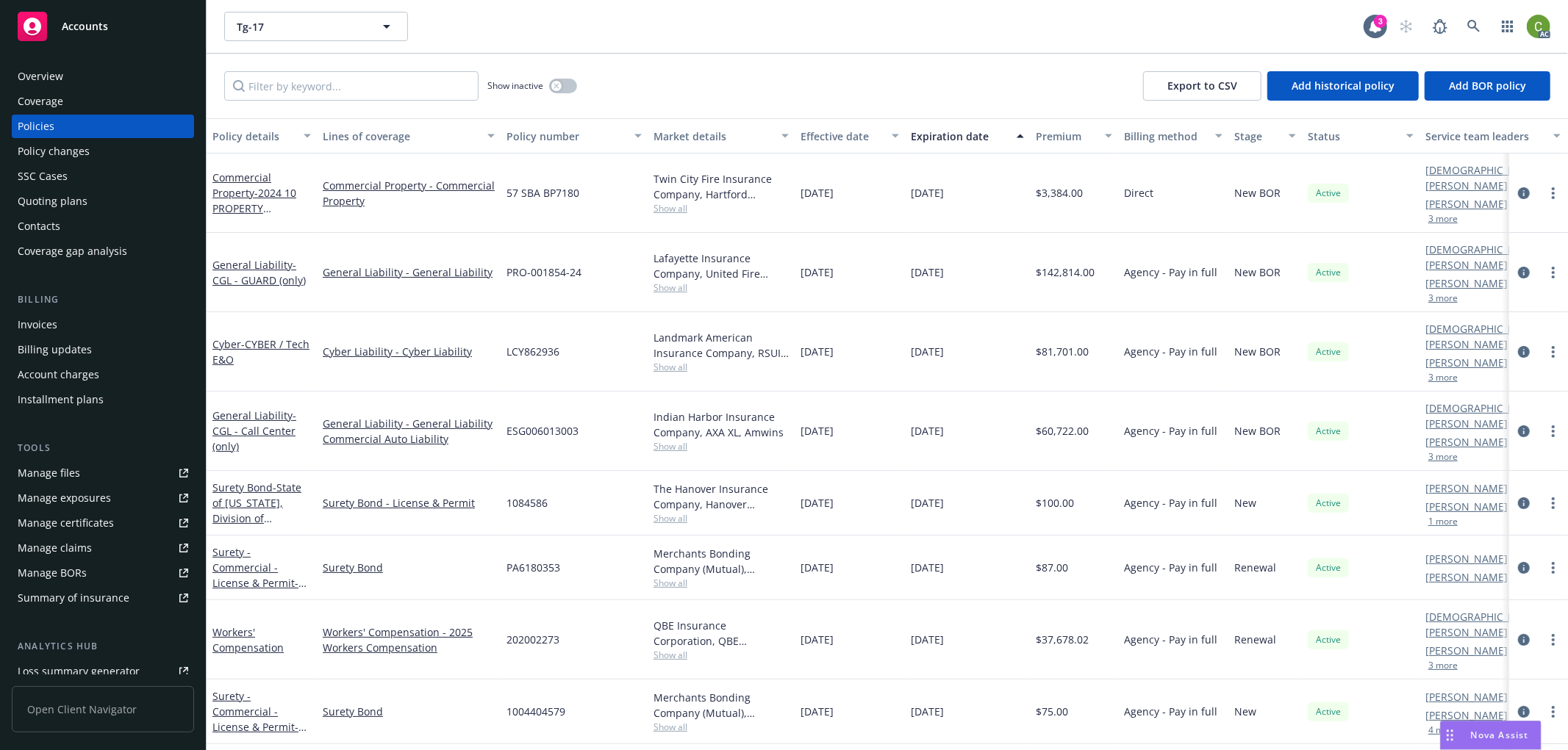
click at [80, 25] on span "Accounts" at bounding box center [85, 26] width 47 height 12
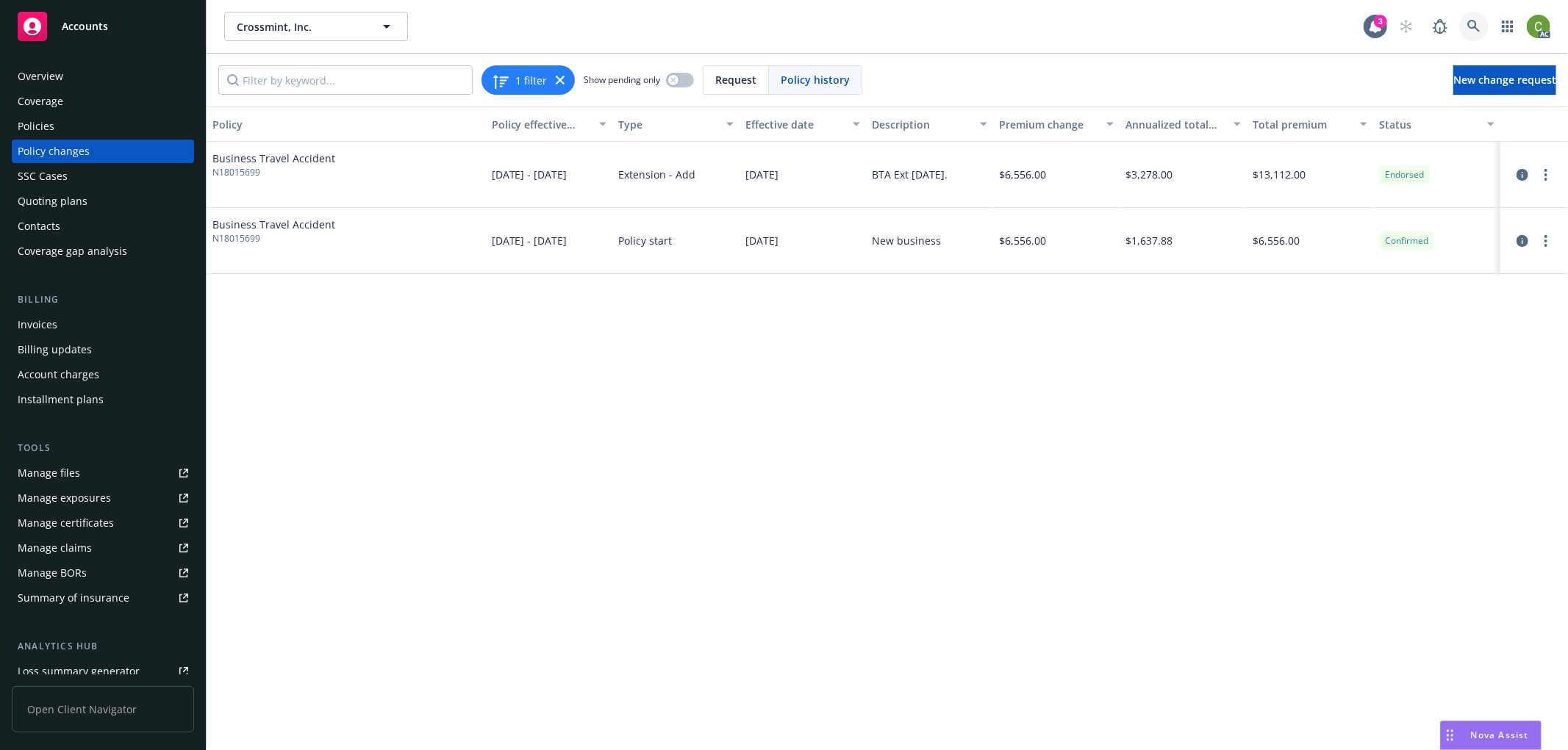
click at [1482, 25] on link at bounding box center [1473, 26] width 30 height 30
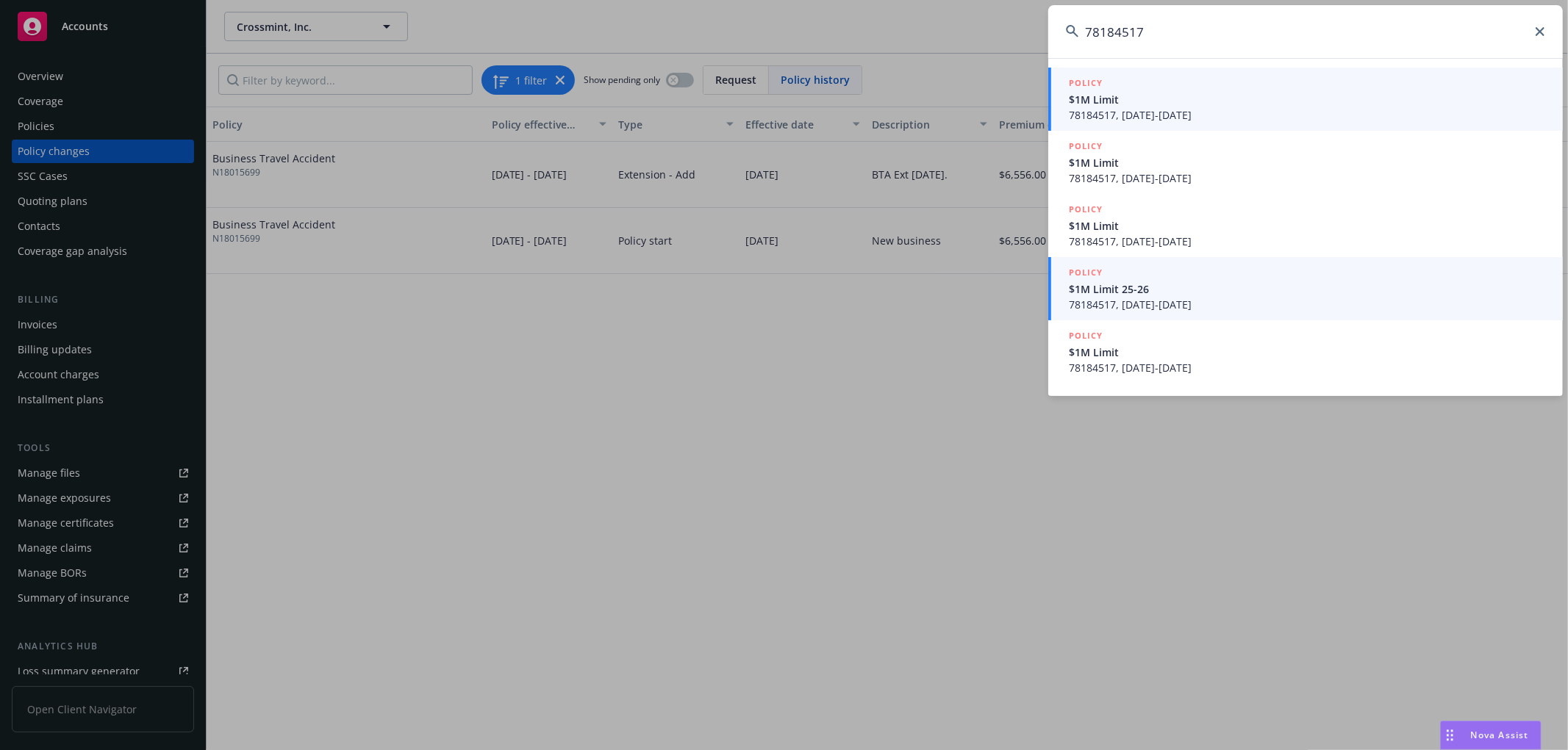
type input "78184517"
click at [1240, 298] on span "78184517, 07/11/2025-07/11/2026" at bounding box center [1306, 305] width 477 height 15
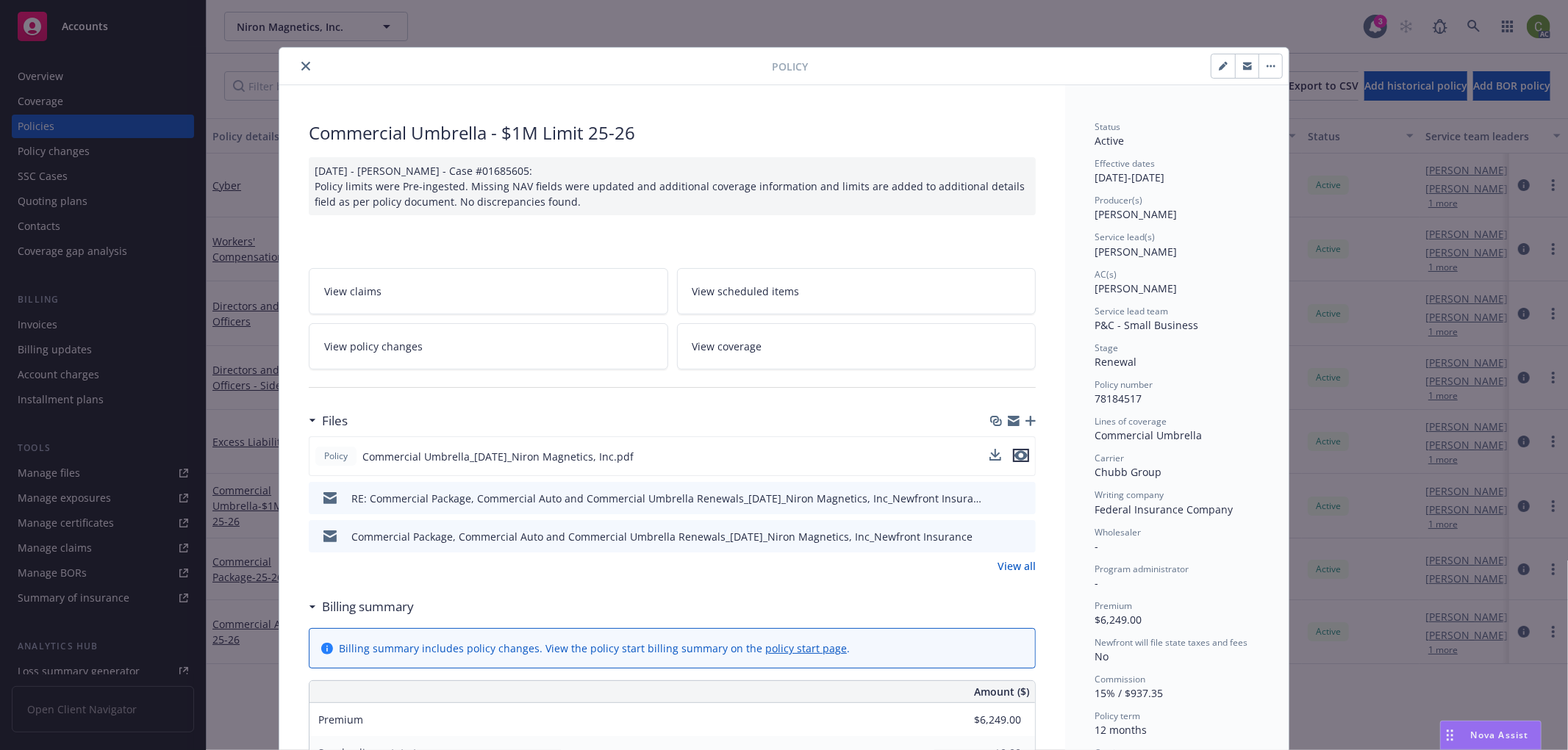
click at [1017, 454] on icon "preview file" at bounding box center [1021, 455] width 14 height 10
drag, startPoint x: 1265, startPoint y: 68, endPoint x: 1265, endPoint y: 76, distance: 8.0
click at [1265, 68] on button "button" at bounding box center [1270, 66] width 24 height 24
click at [1217, 72] on button "button" at bounding box center [1223, 66] width 24 height 24
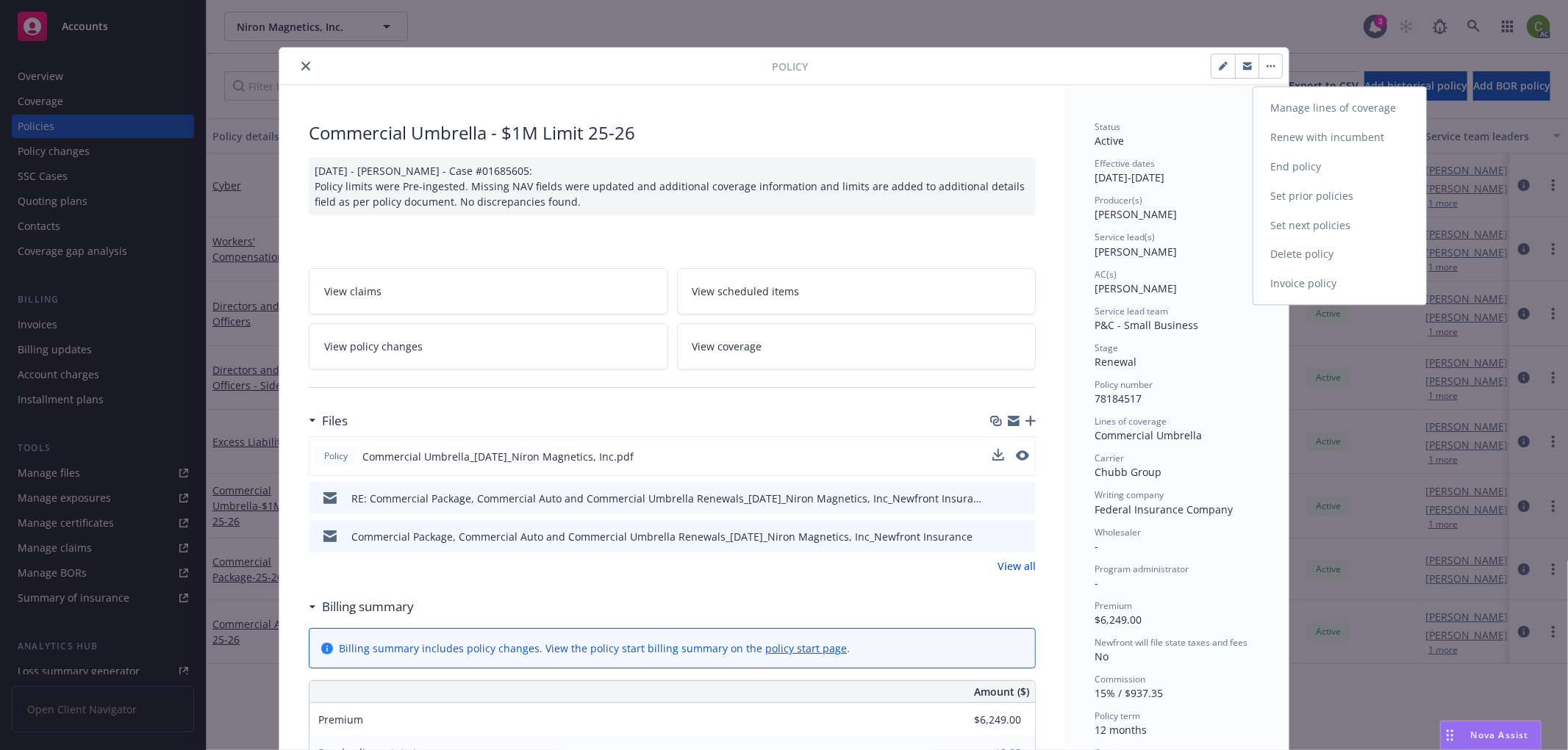
select select "RENEWAL"
select select "12"
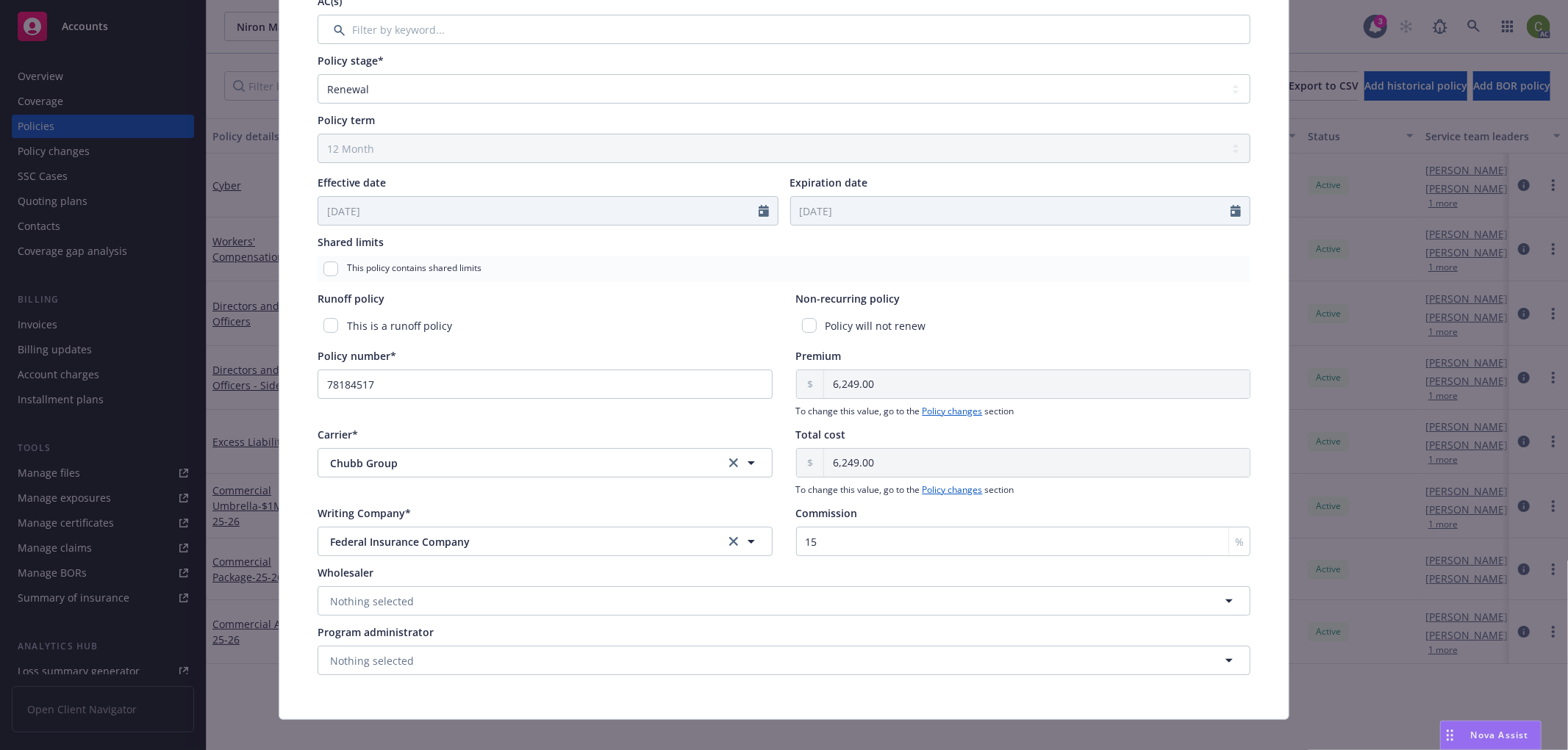
scroll to position [453, 0]
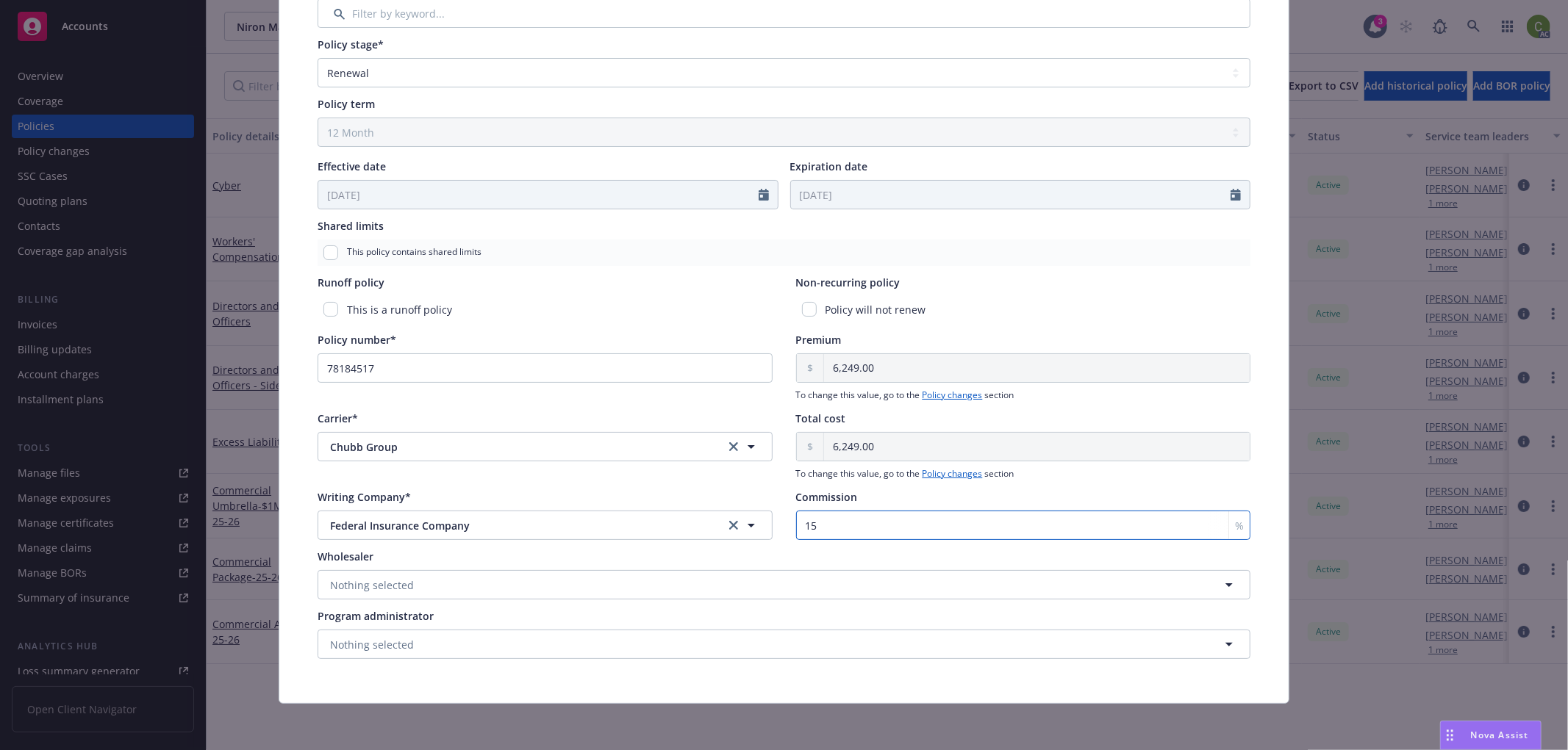
click at [846, 527] on input "15" at bounding box center [1023, 525] width 455 height 30
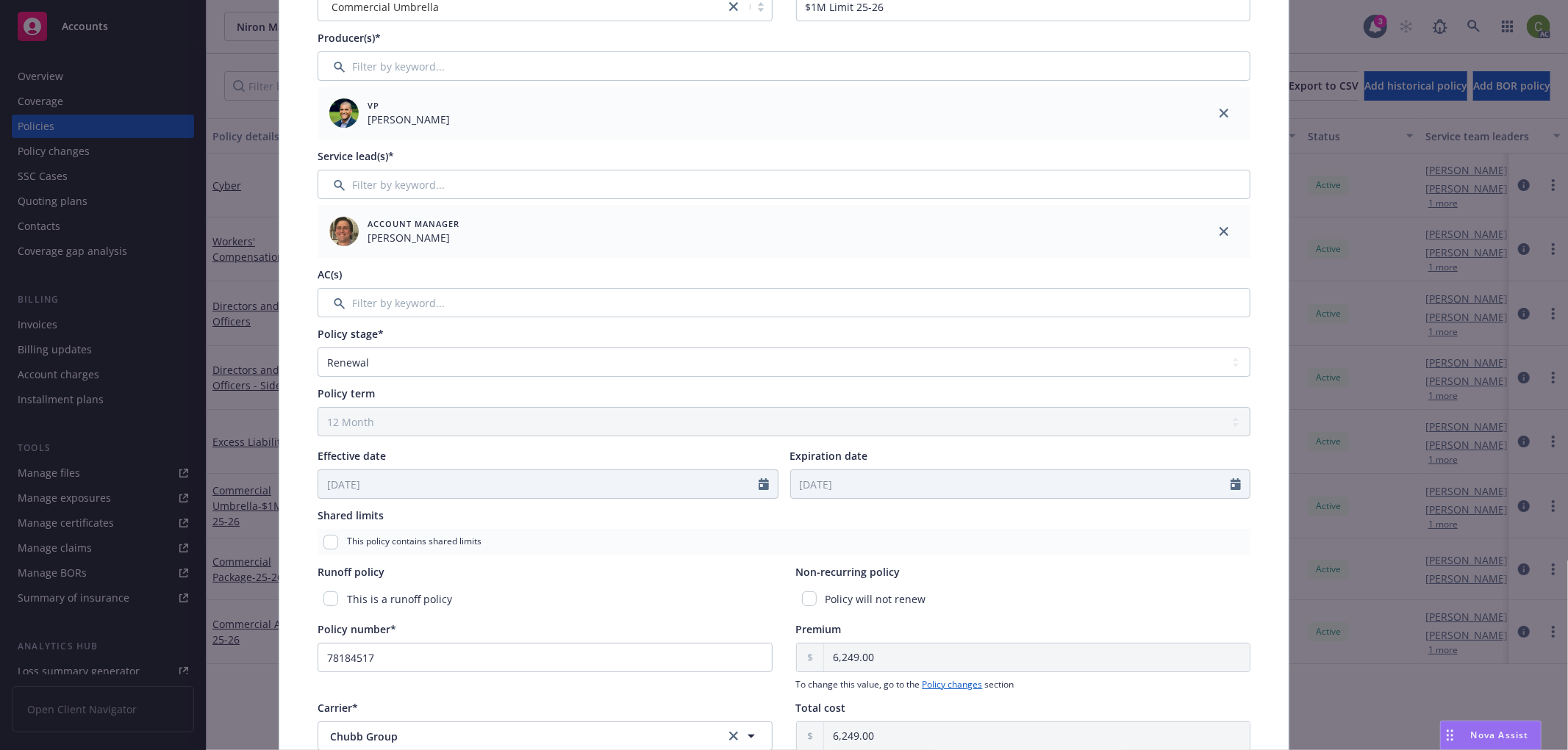
scroll to position [0, 0]
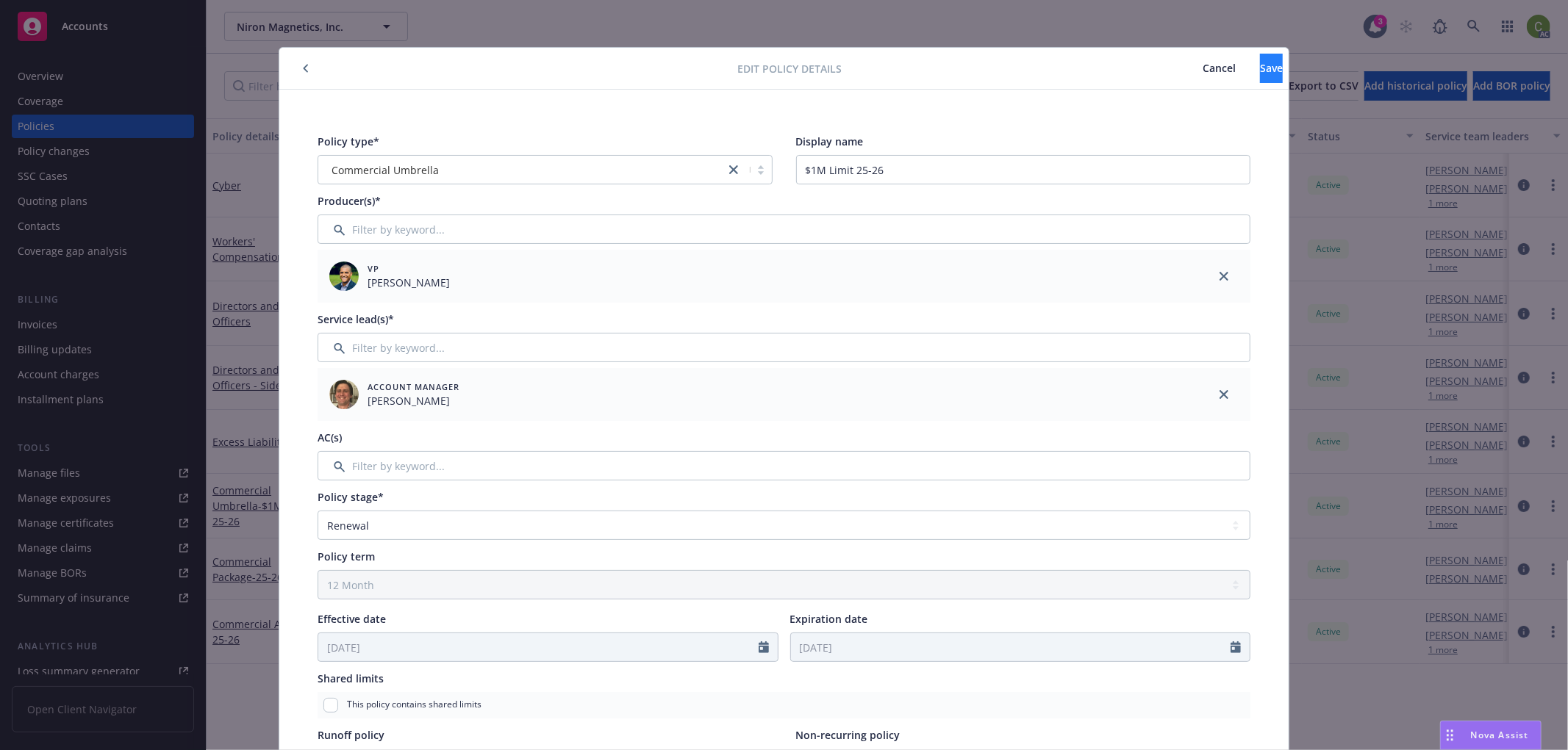
type input "18"
click at [1260, 64] on span "Save" at bounding box center [1271, 68] width 23 height 14
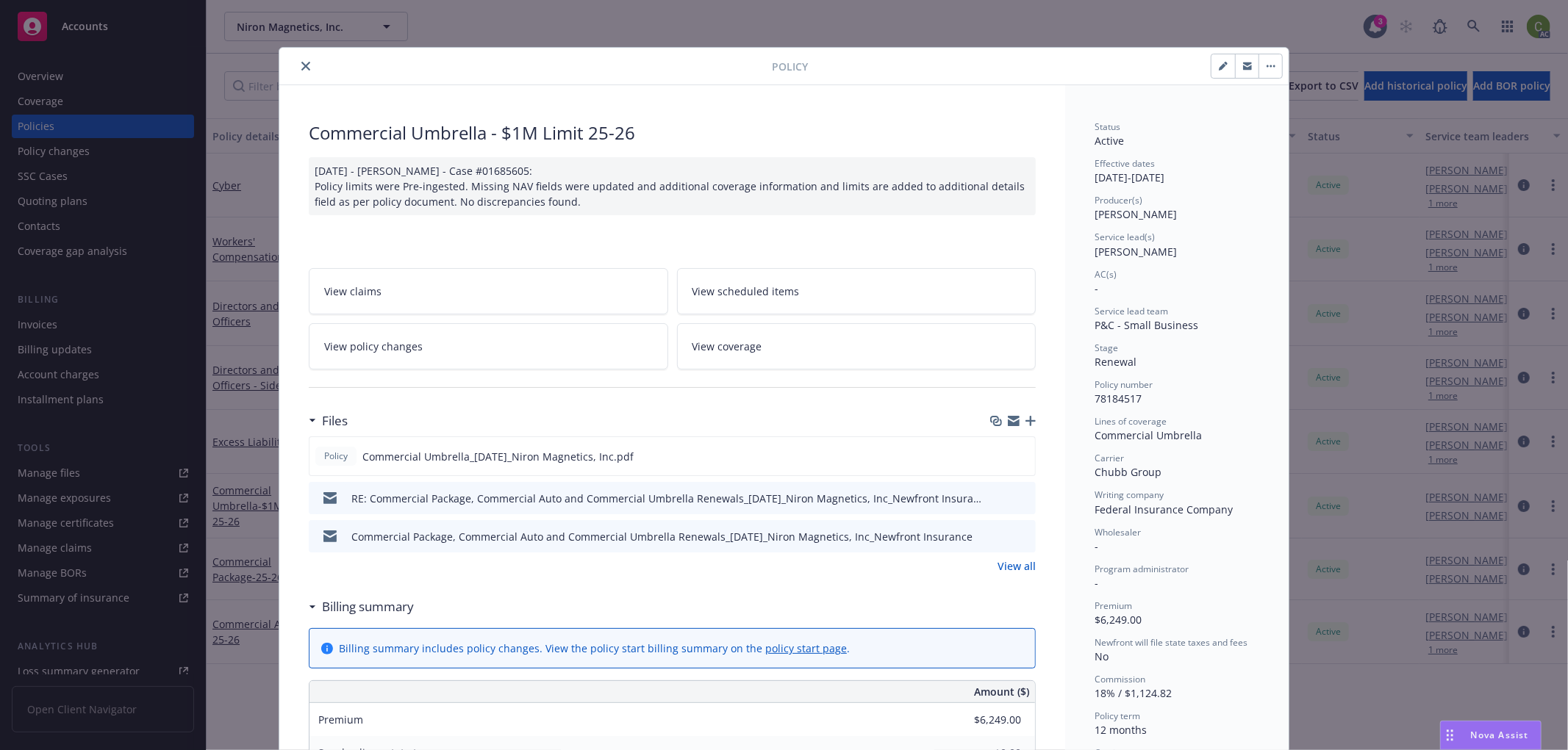
click at [301, 67] on icon "close" at bounding box center [306, 66] width 8 height 8
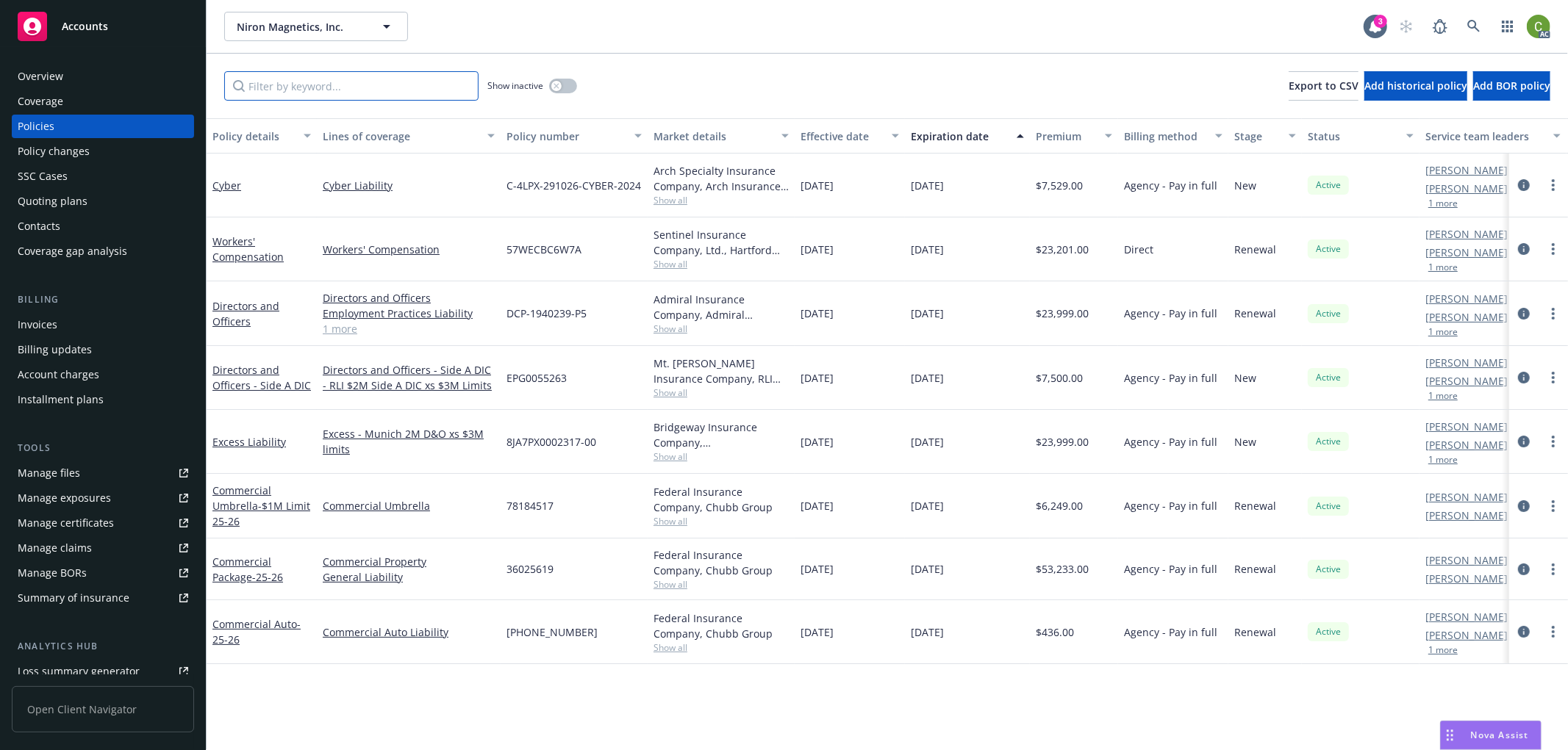
drag, startPoint x: 303, startPoint y: 86, endPoint x: 701, endPoint y: 149, distance: 403.0
click at [344, 86] on input "Filter by keyword..." at bounding box center [351, 85] width 254 height 30
paste input "(25)73584812"
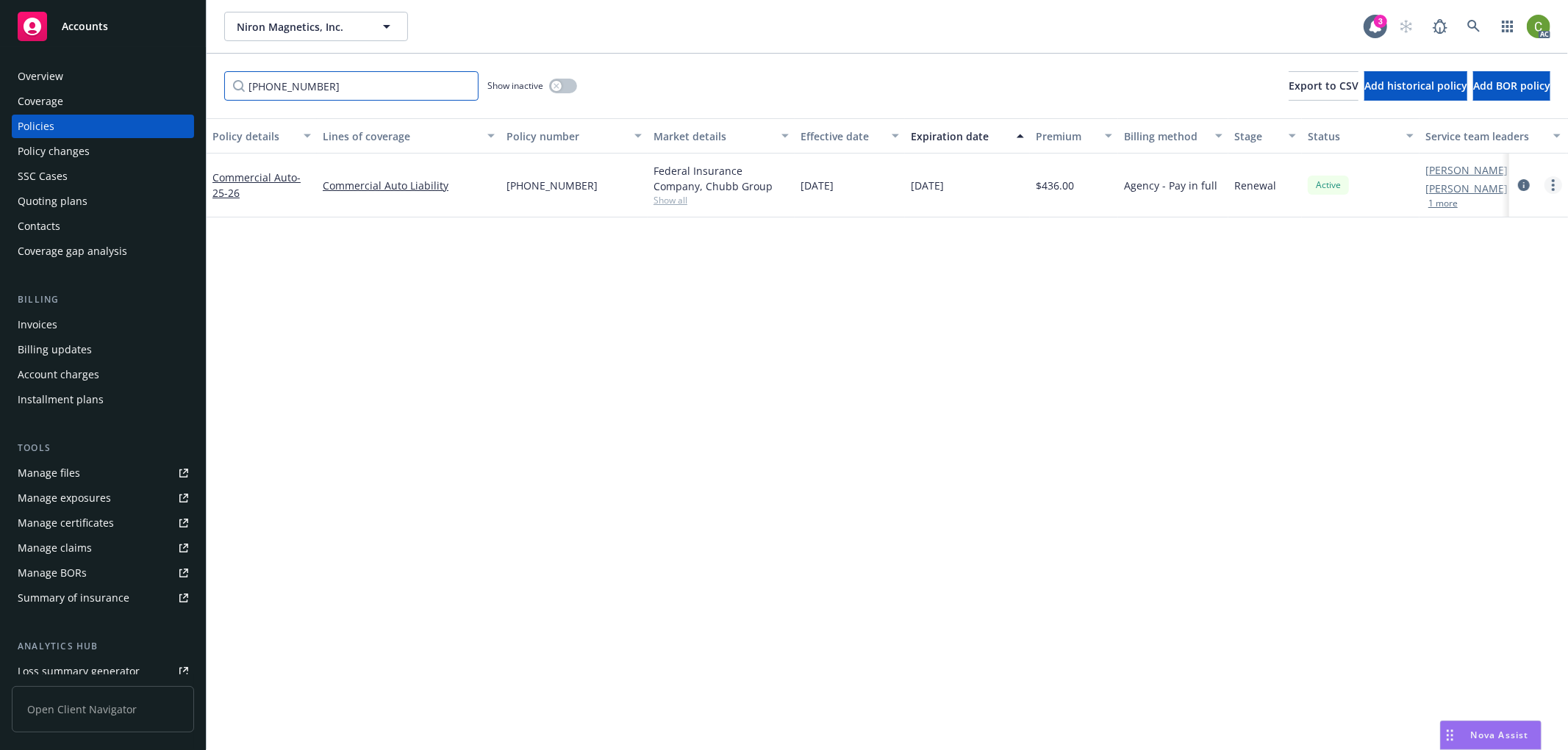
type input "(25)73584812"
click at [1553, 188] on circle "more" at bounding box center [1553, 189] width 3 height 3
click at [1519, 184] on icon "circleInformation" at bounding box center [1524, 185] width 12 height 12
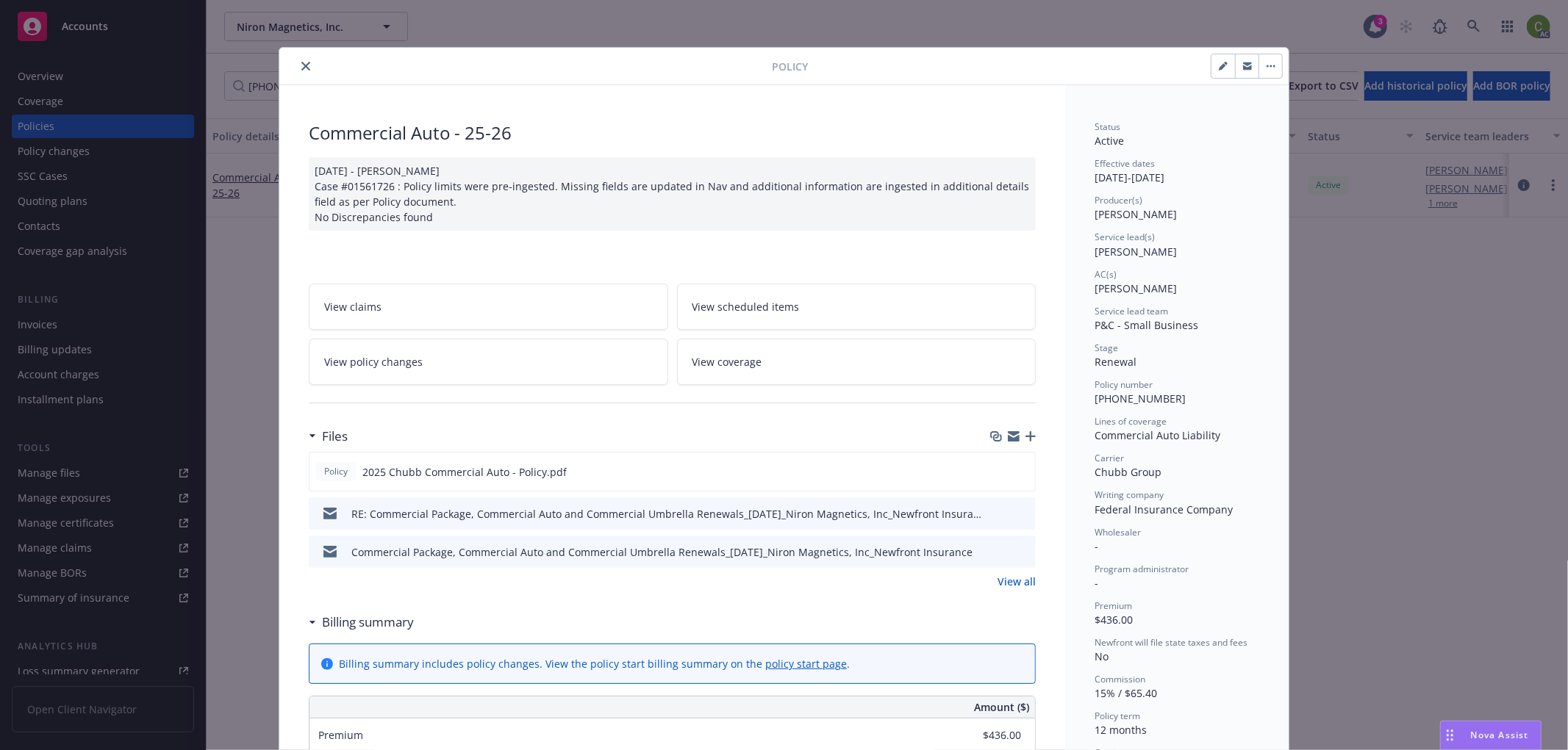
click at [1212, 69] on button "button" at bounding box center [1223, 66] width 24 height 24
select select "RENEWAL"
select select "12"
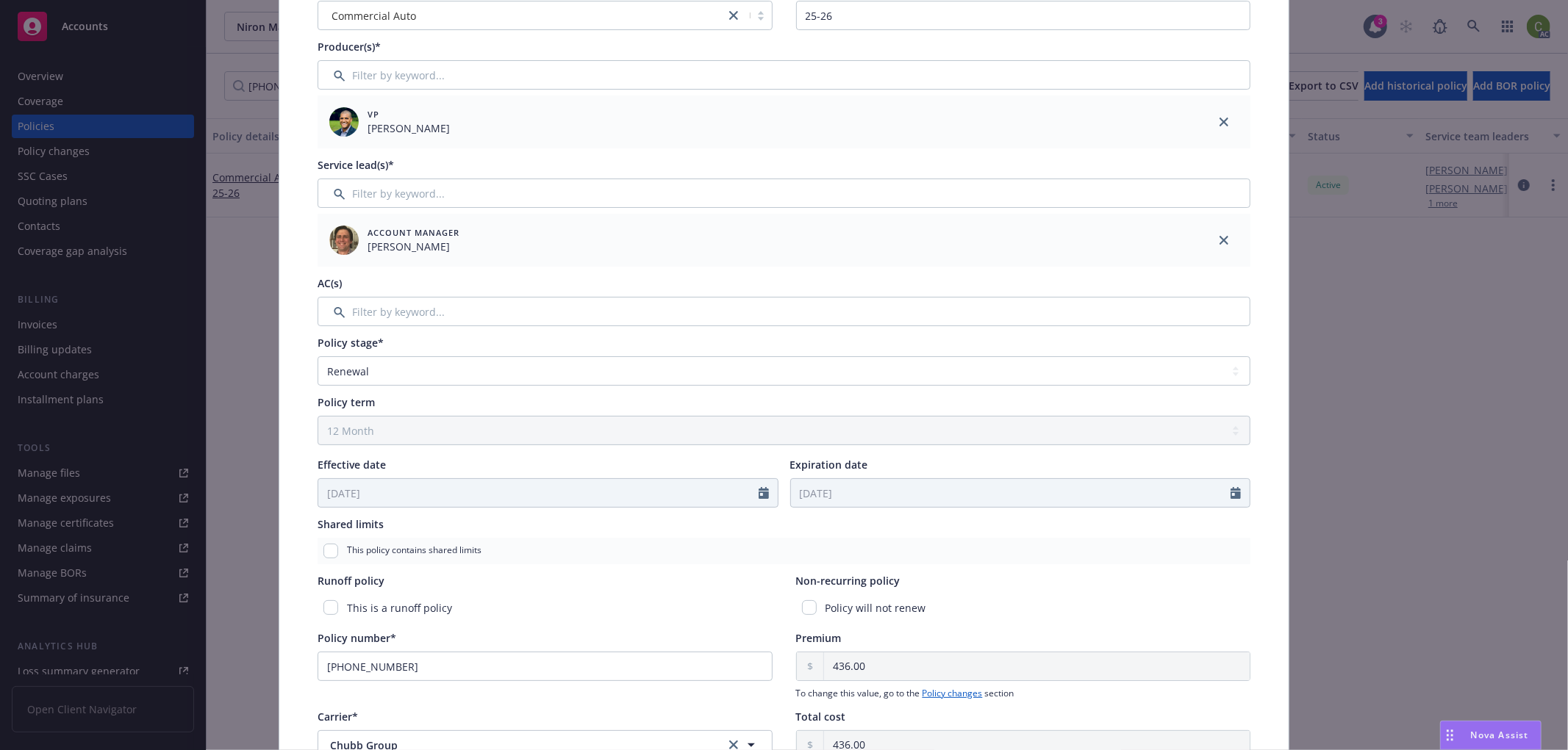
scroll to position [453, 0]
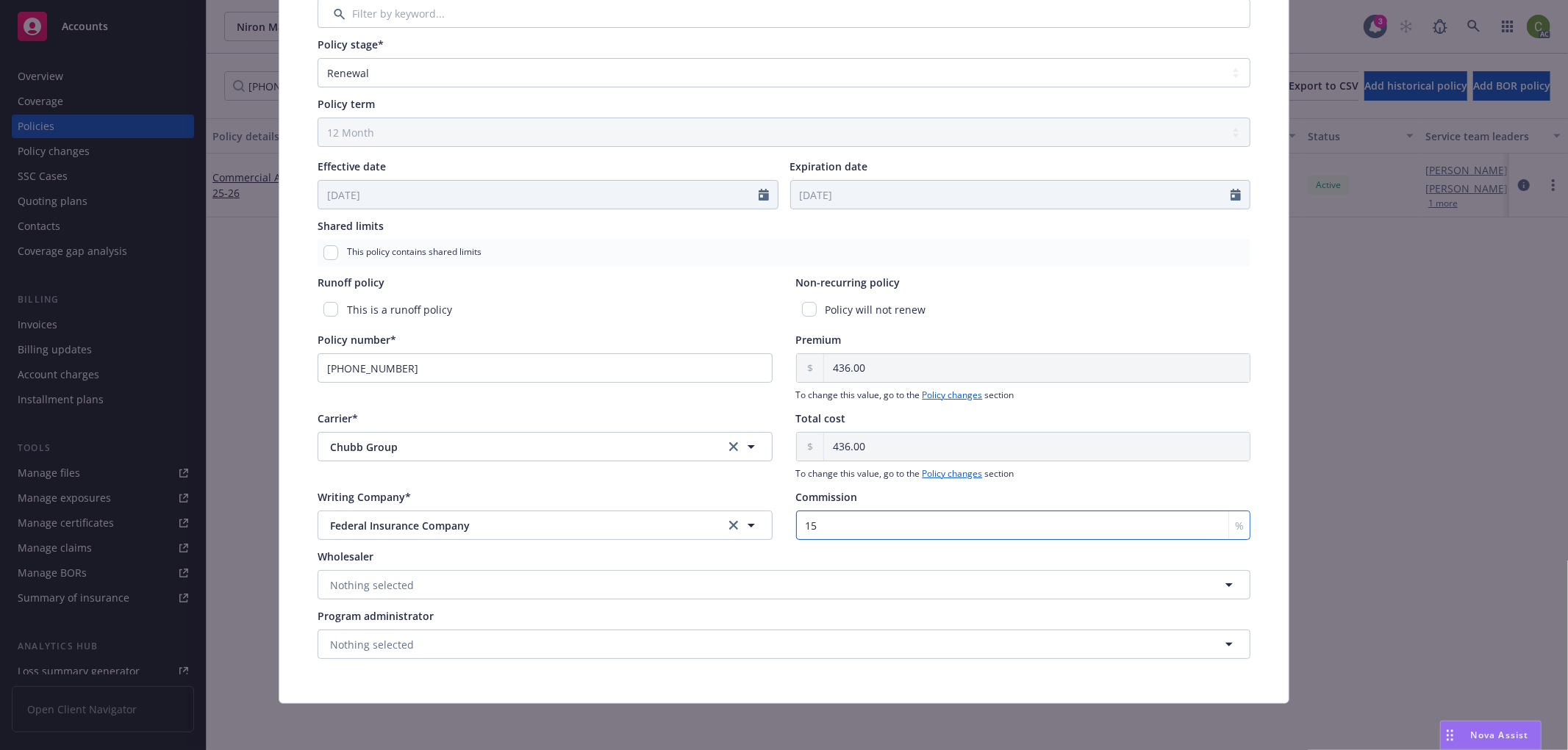
click at [847, 521] on input "15" at bounding box center [1023, 525] width 455 height 30
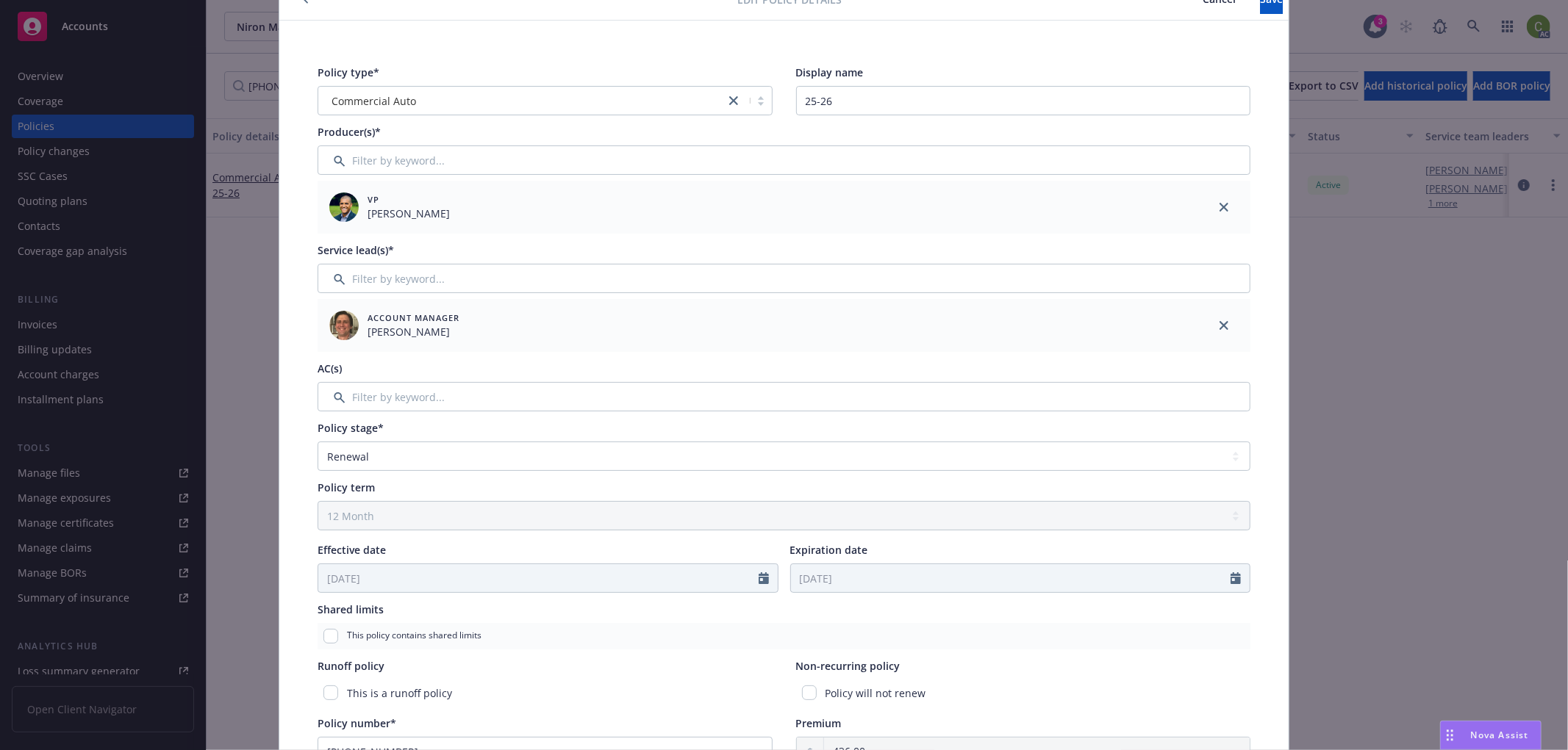
scroll to position [0, 0]
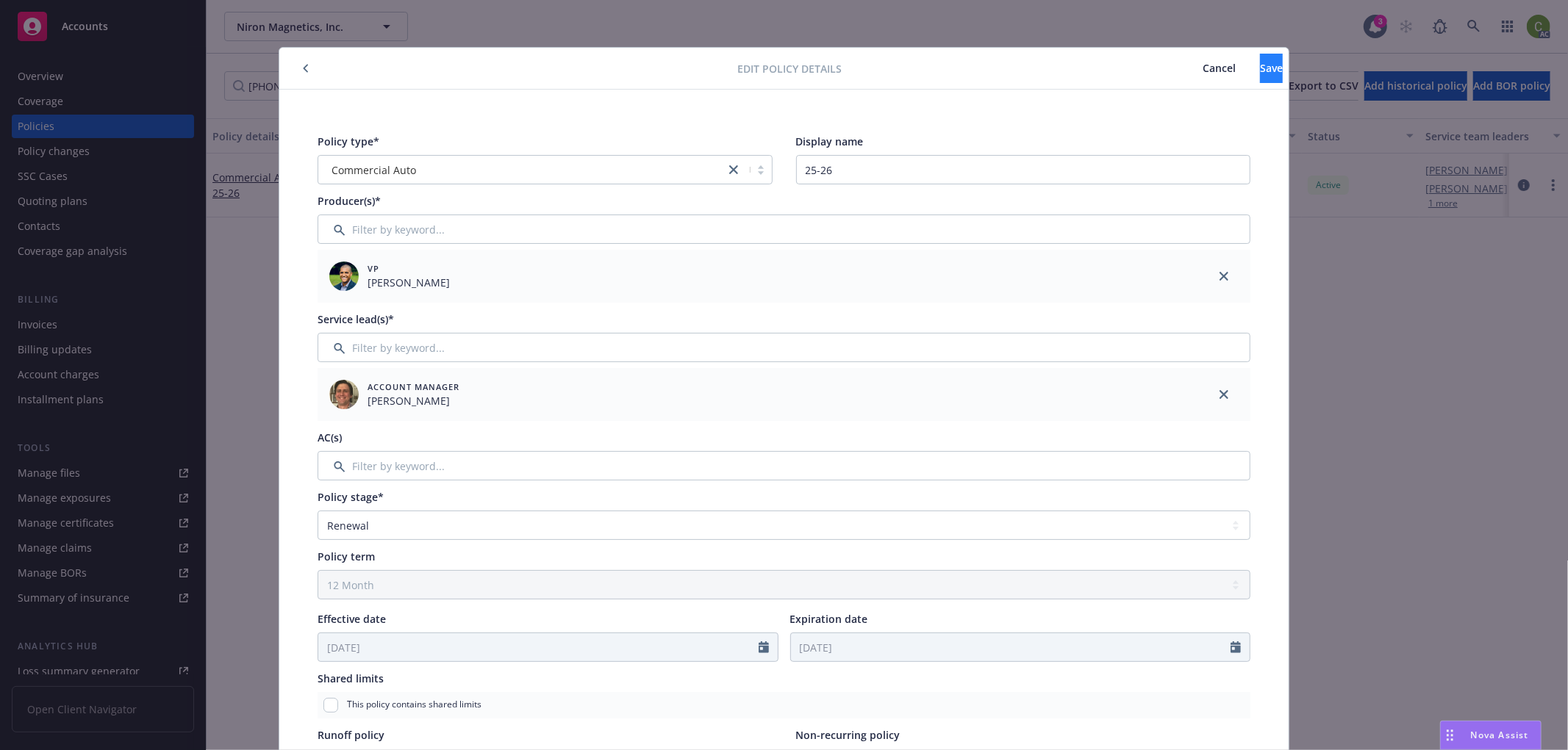
type input "18"
click at [1260, 70] on span "Save" at bounding box center [1271, 68] width 23 height 14
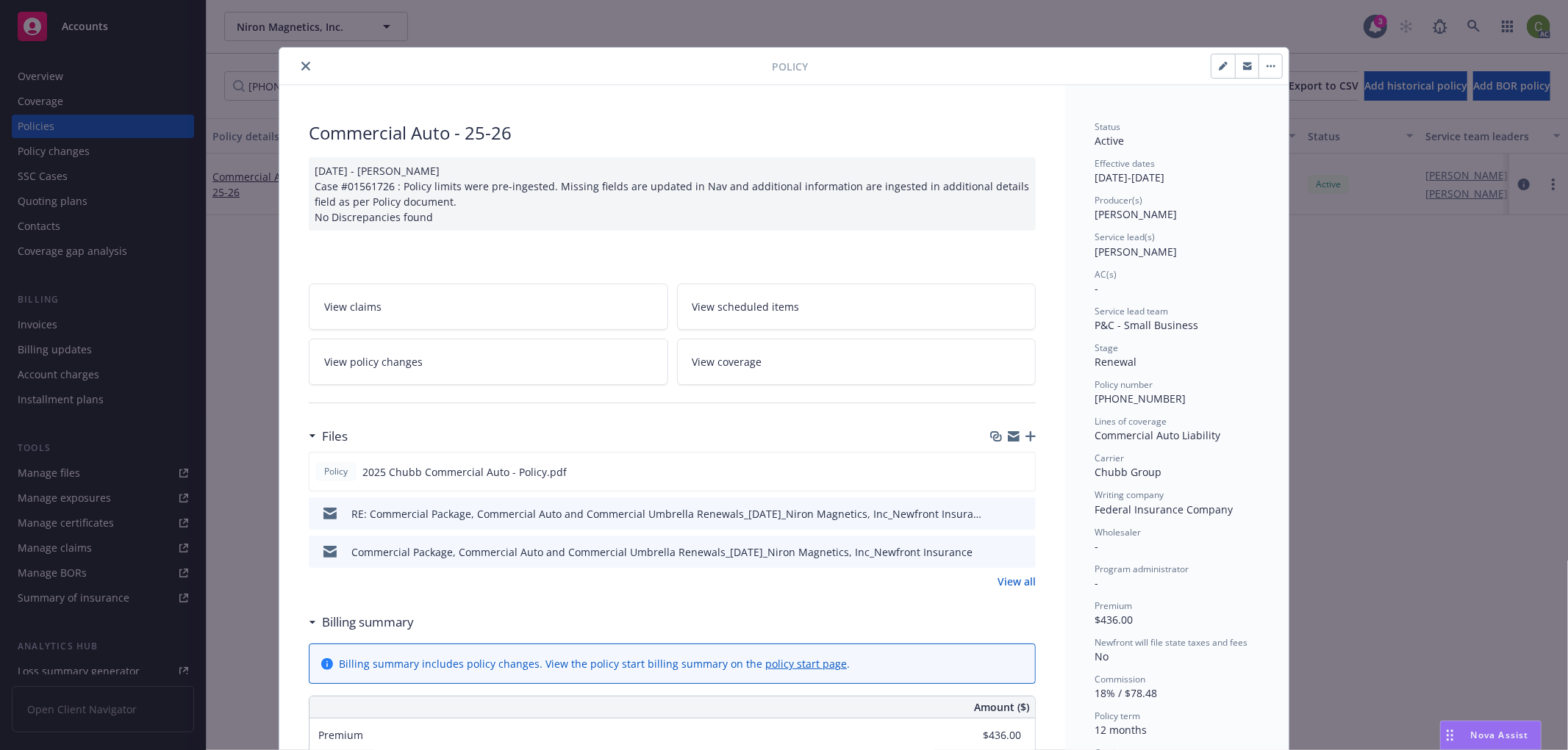
click at [301, 66] on icon "close" at bounding box center [306, 66] width 8 height 8
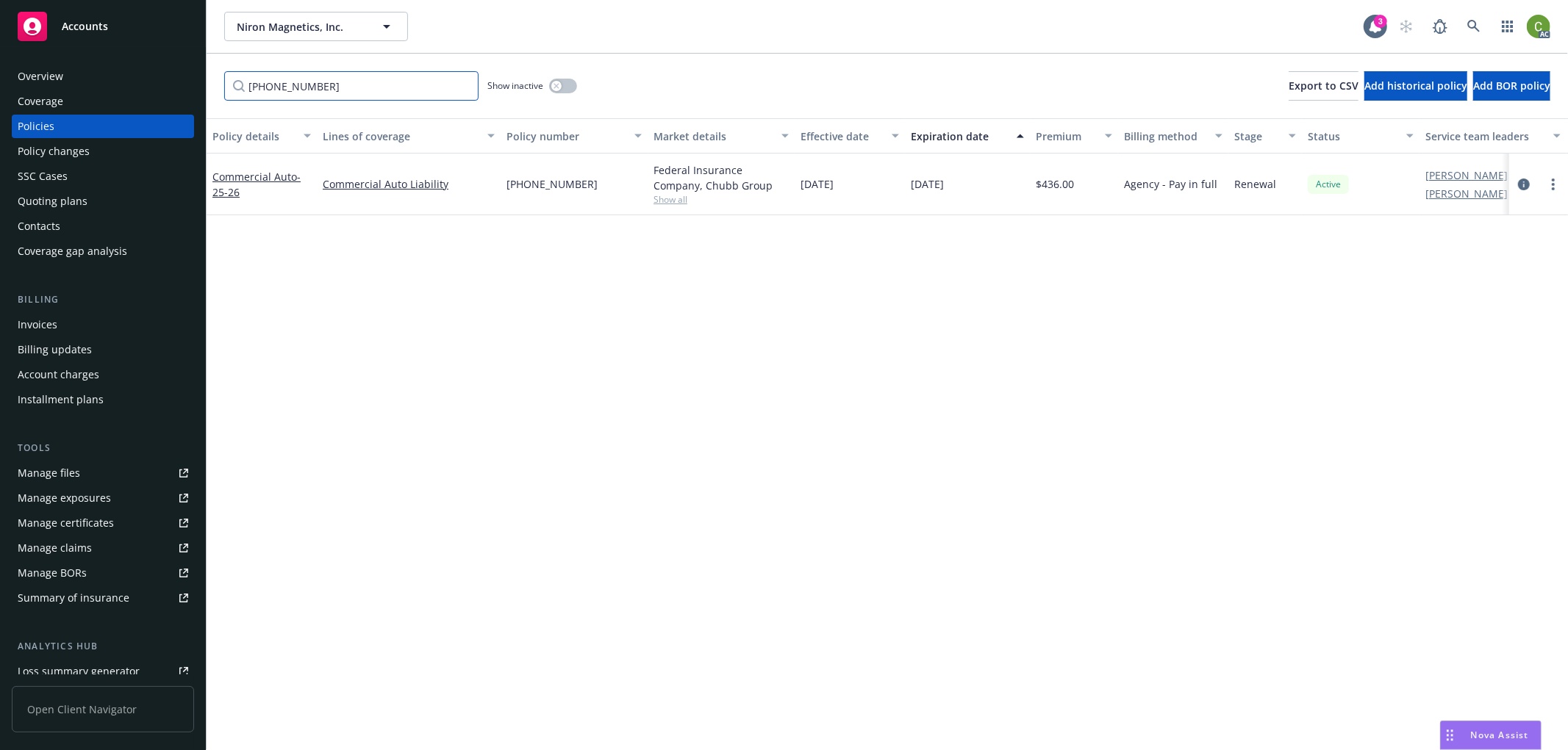
drag, startPoint x: 333, startPoint y: 84, endPoint x: 0, endPoint y: 85, distance: 333.0
click at [0, 85] on div "Accounts Overview Coverage Policies Policy changes SSC Cases Quoting plans Cont…" at bounding box center [784, 375] width 1568 height 750
paste input "36025619"
type input "36025619"
click at [1515, 185] on link "circleInformation" at bounding box center [1523, 184] width 18 height 18
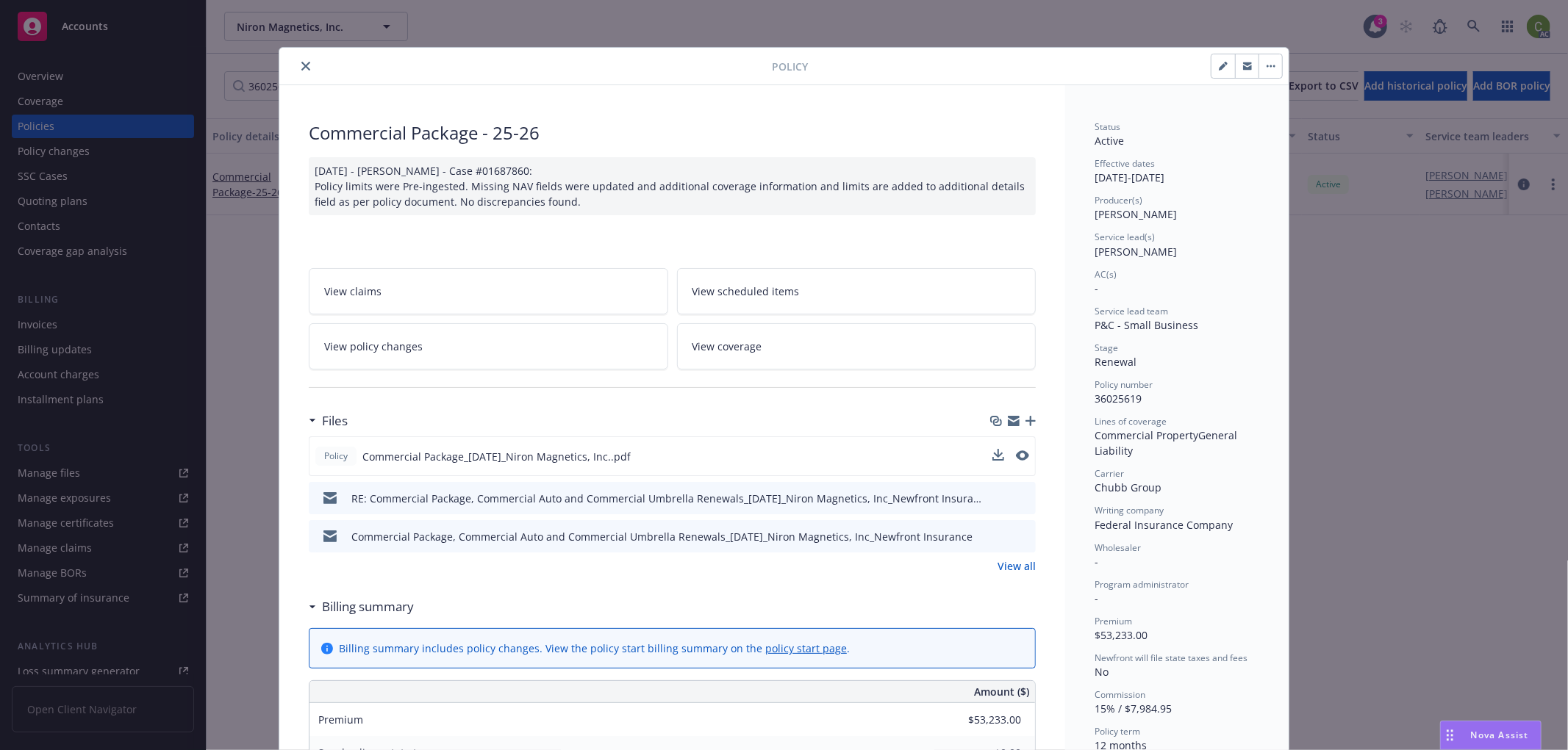
click at [1016, 460] on button at bounding box center [1023, 456] width 14 height 15
click at [1015, 457] on icon "preview file" at bounding box center [1021, 455] width 14 height 10
click at [1218, 64] on icon "button" at bounding box center [1223, 66] width 8 height 8
select select "RENEWAL"
select select "12"
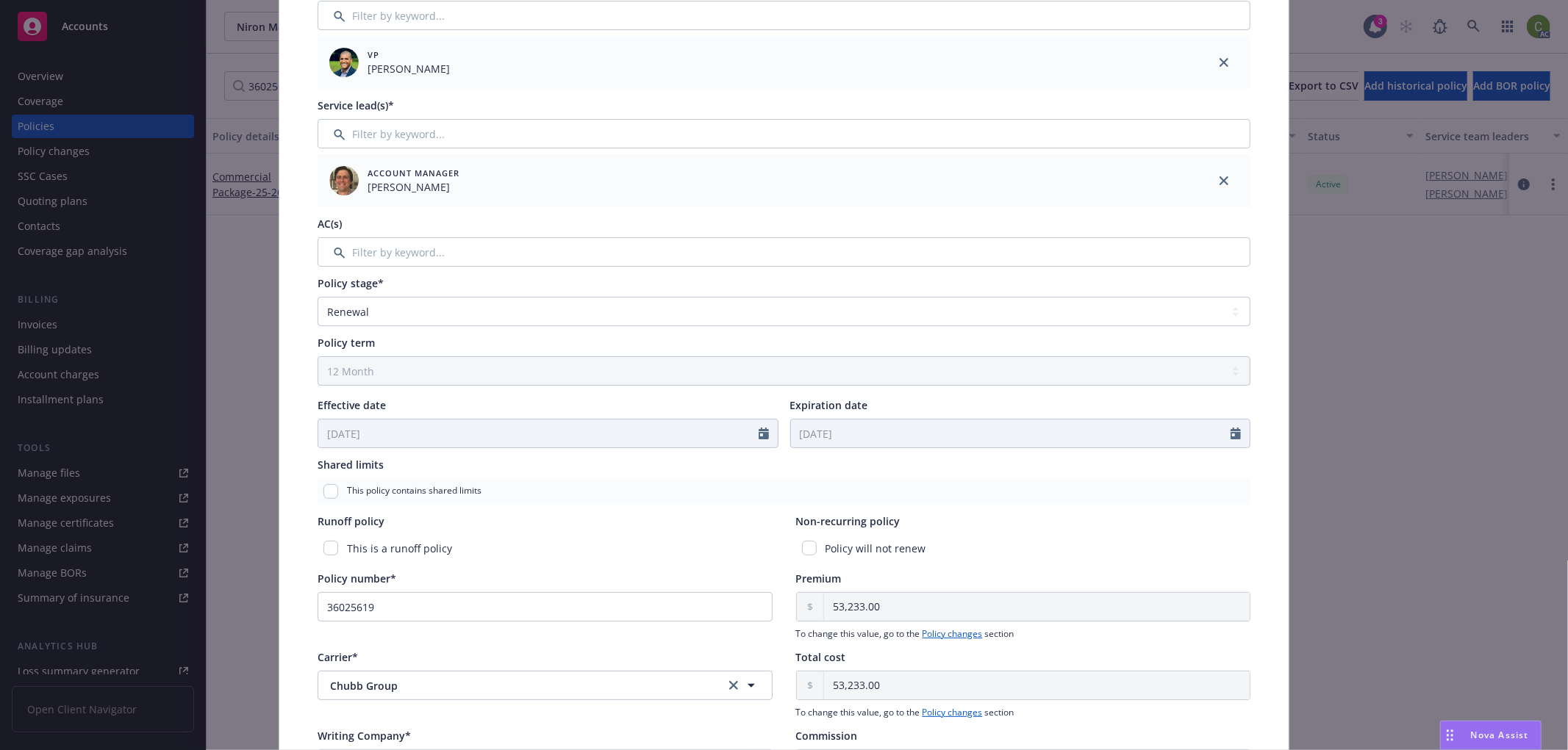
scroll to position [453, 0]
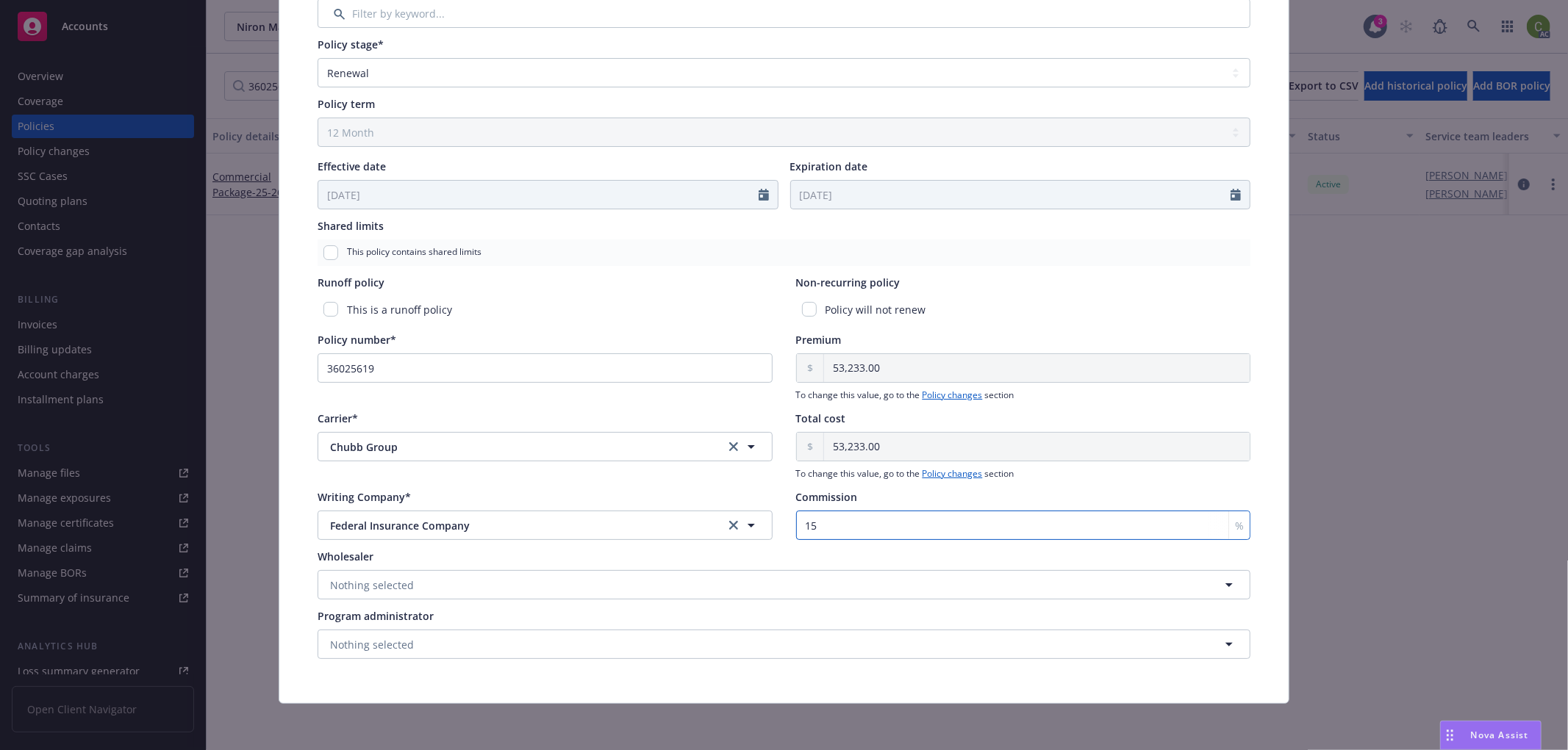
click at [857, 529] on input "15" at bounding box center [1023, 525] width 455 height 30
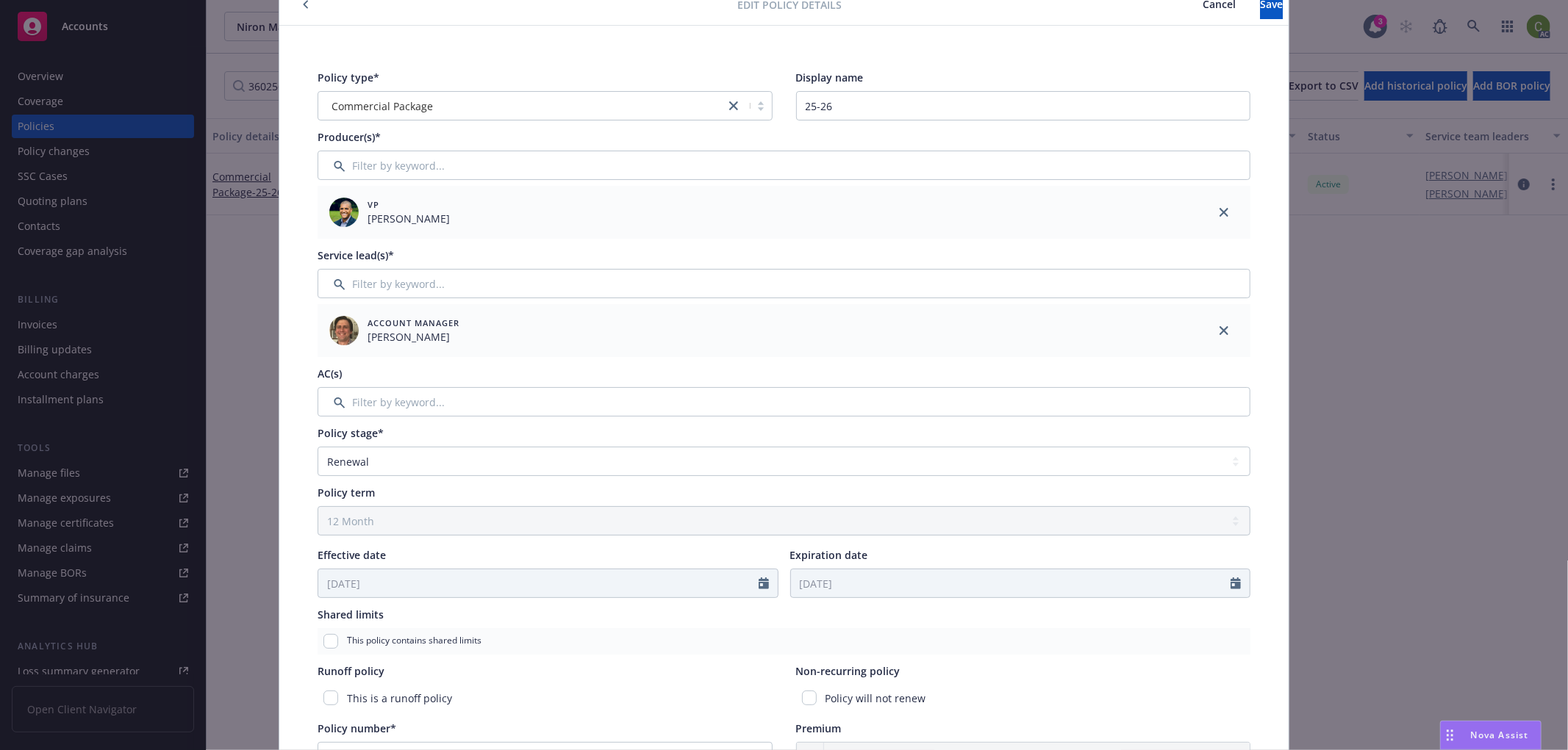
scroll to position [0, 0]
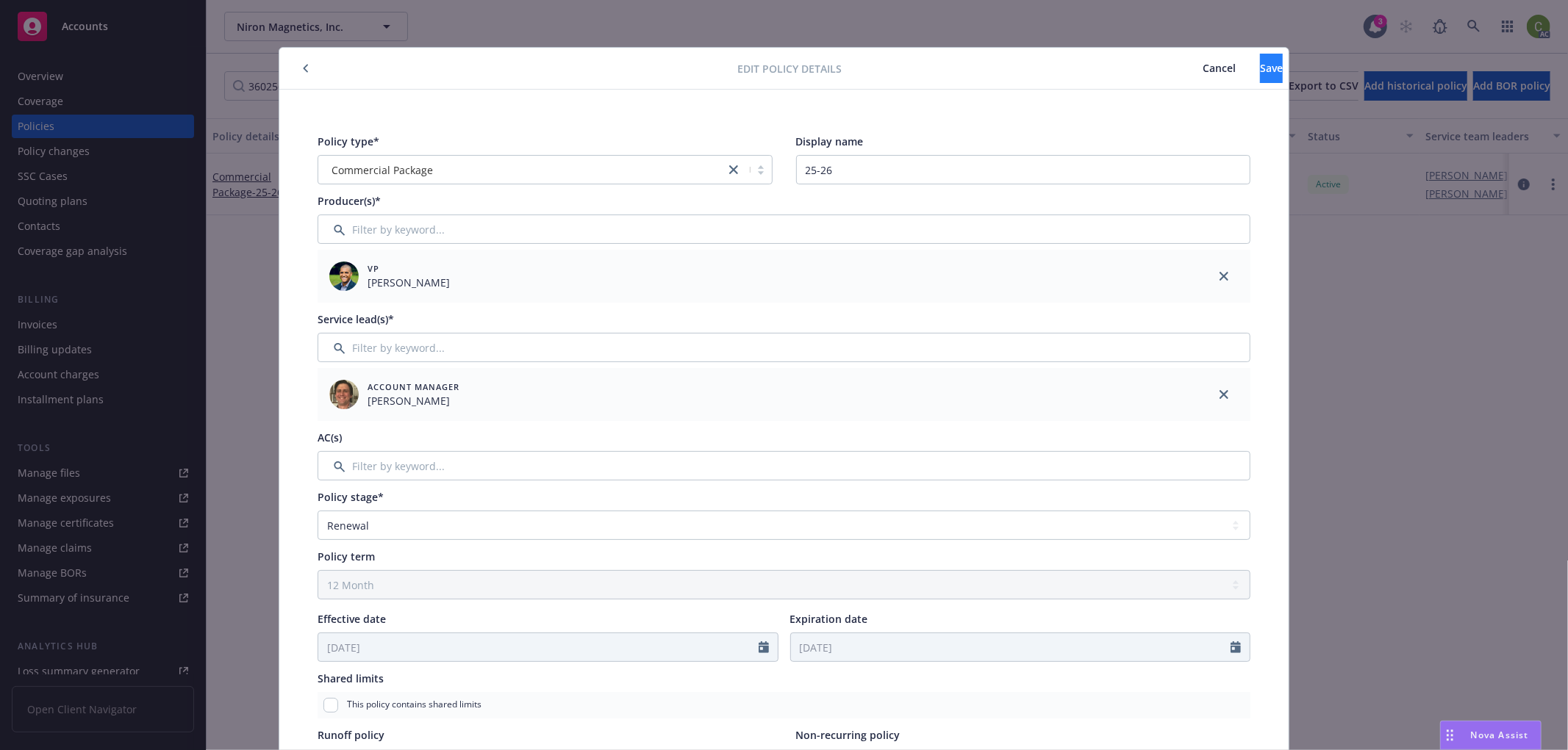
type input "18"
click at [1260, 69] on span "Save" at bounding box center [1271, 68] width 23 height 14
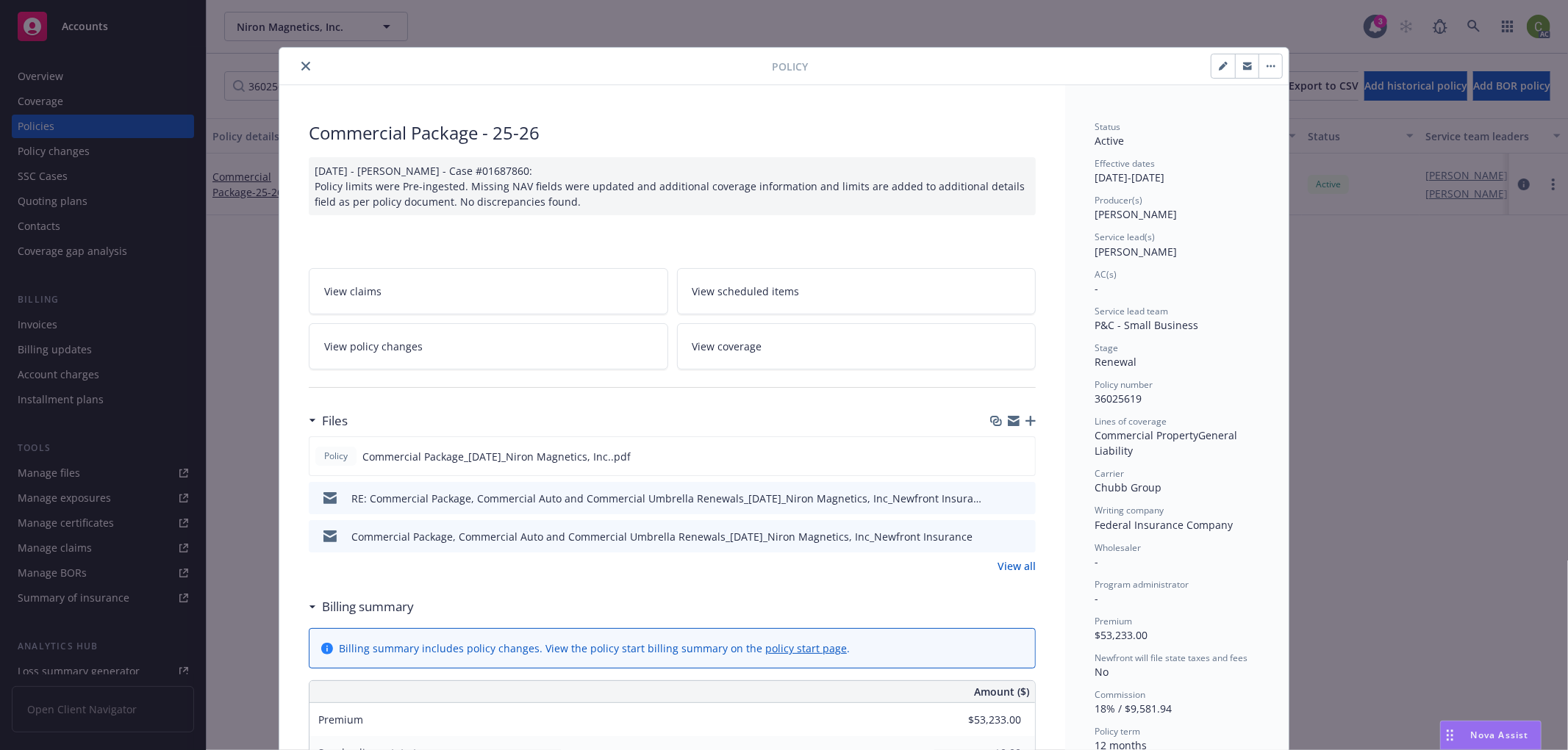
click at [318, 63] on div at bounding box center [528, 66] width 487 height 18
click at [1472, 24] on div "Policy Commercial Package - 25-26 07/30/2025 - Srilakshmi Netela - Case #016878…" at bounding box center [784, 375] width 1568 height 750
click at [301, 64] on icon "close" at bounding box center [306, 66] width 8 height 8
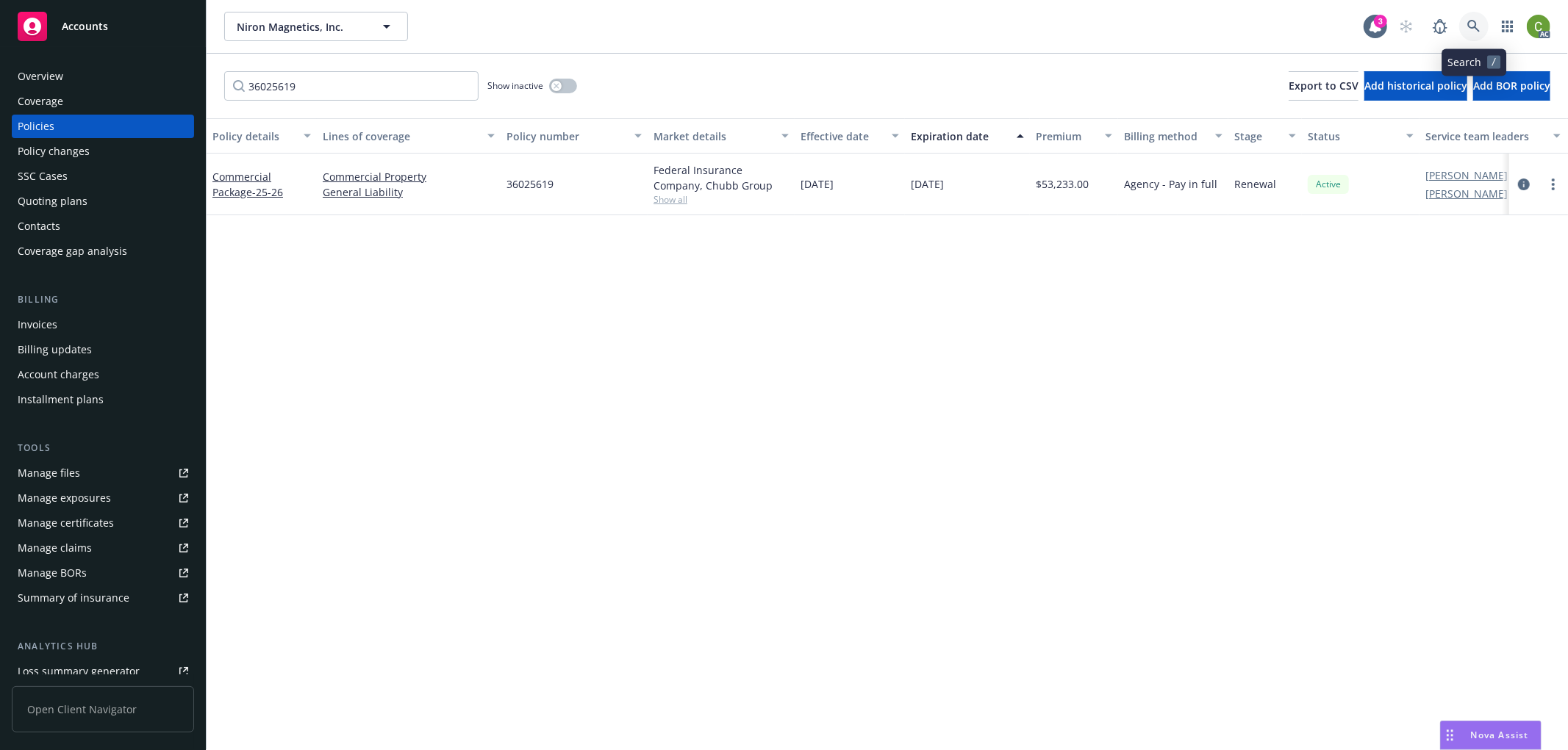
click at [1472, 30] on icon at bounding box center [1474, 26] width 14 height 14
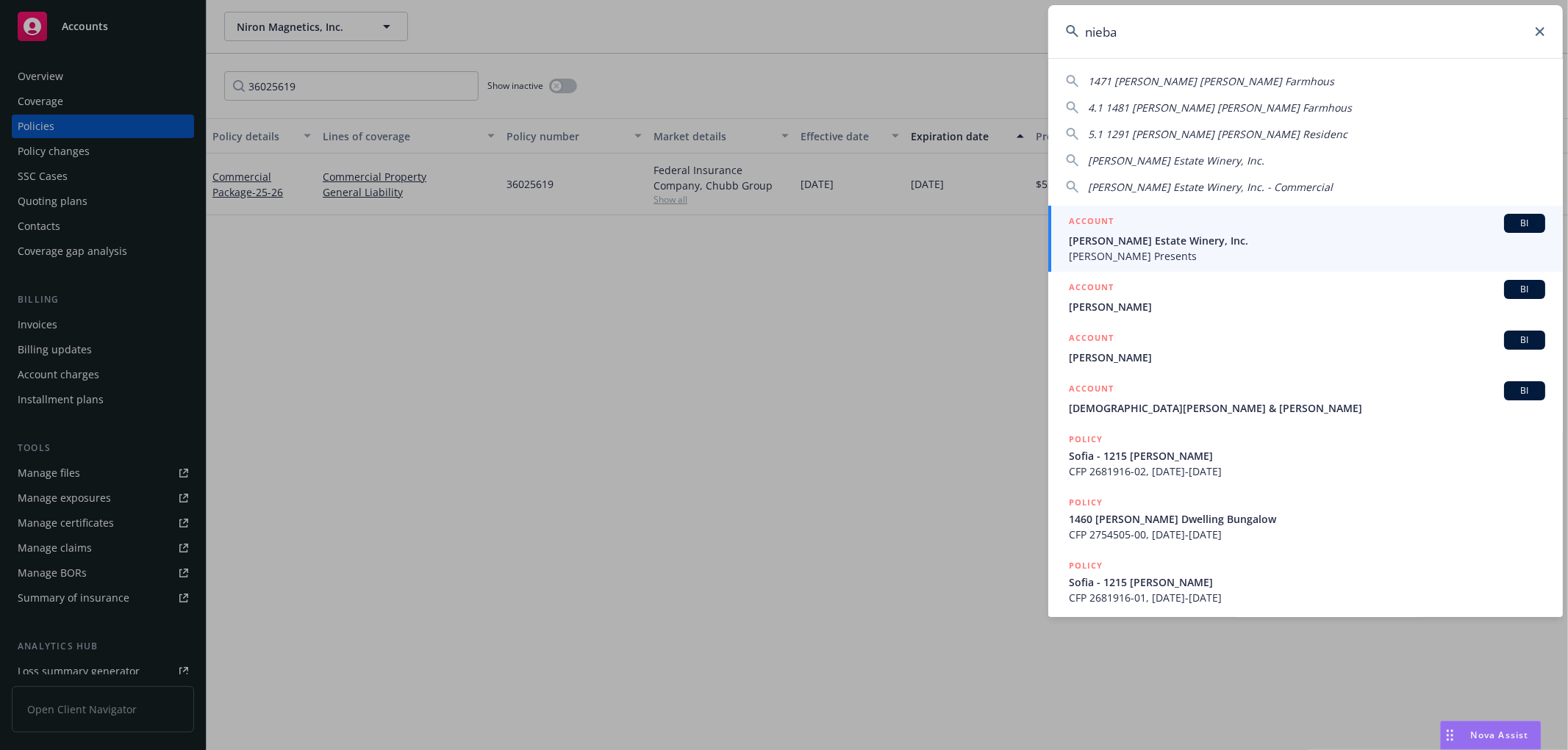
type input "nieba"
click at [1170, 222] on div "ACCOUNT BI" at bounding box center [1306, 223] width 477 height 19
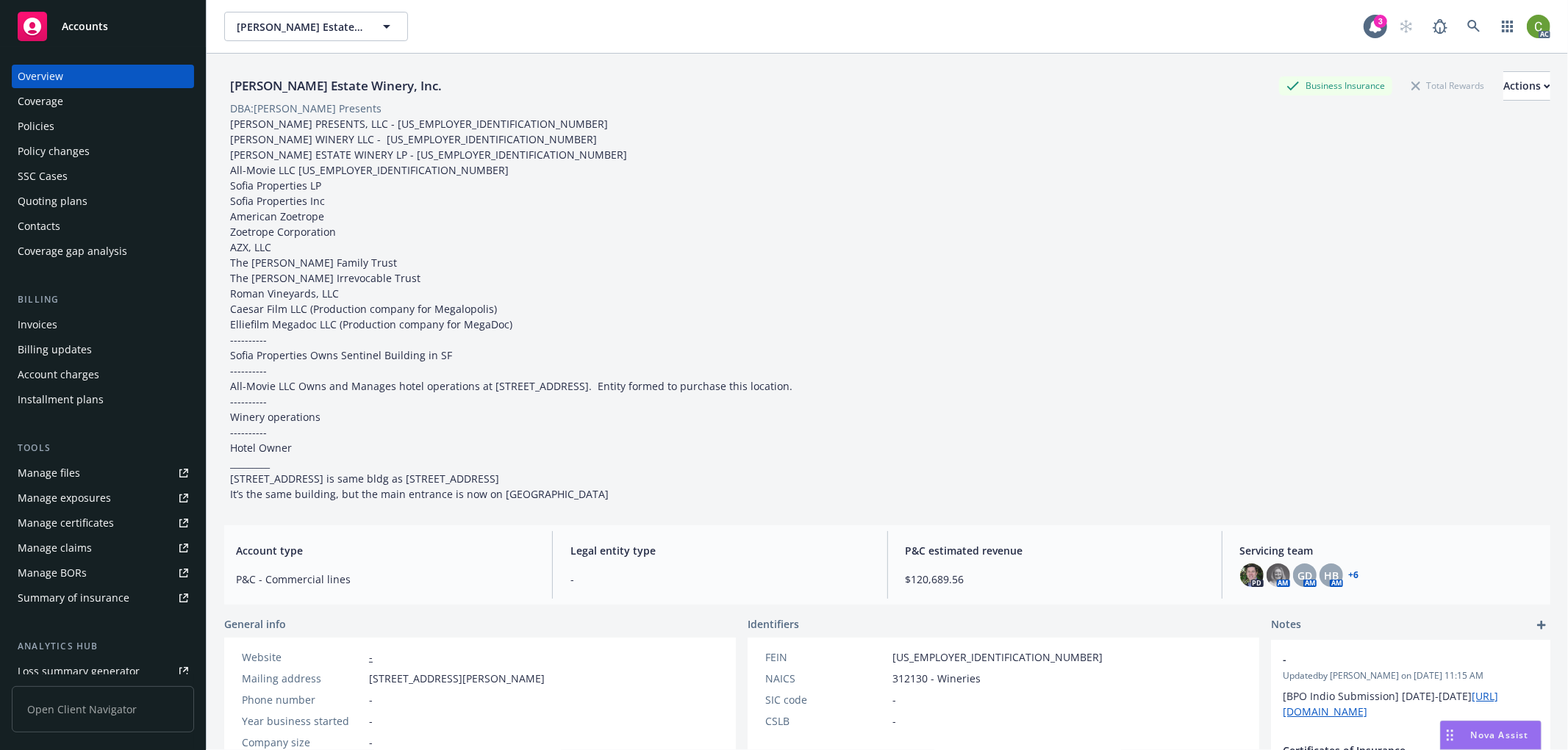
click at [31, 331] on div "Invoices" at bounding box center [37, 325] width 40 height 24
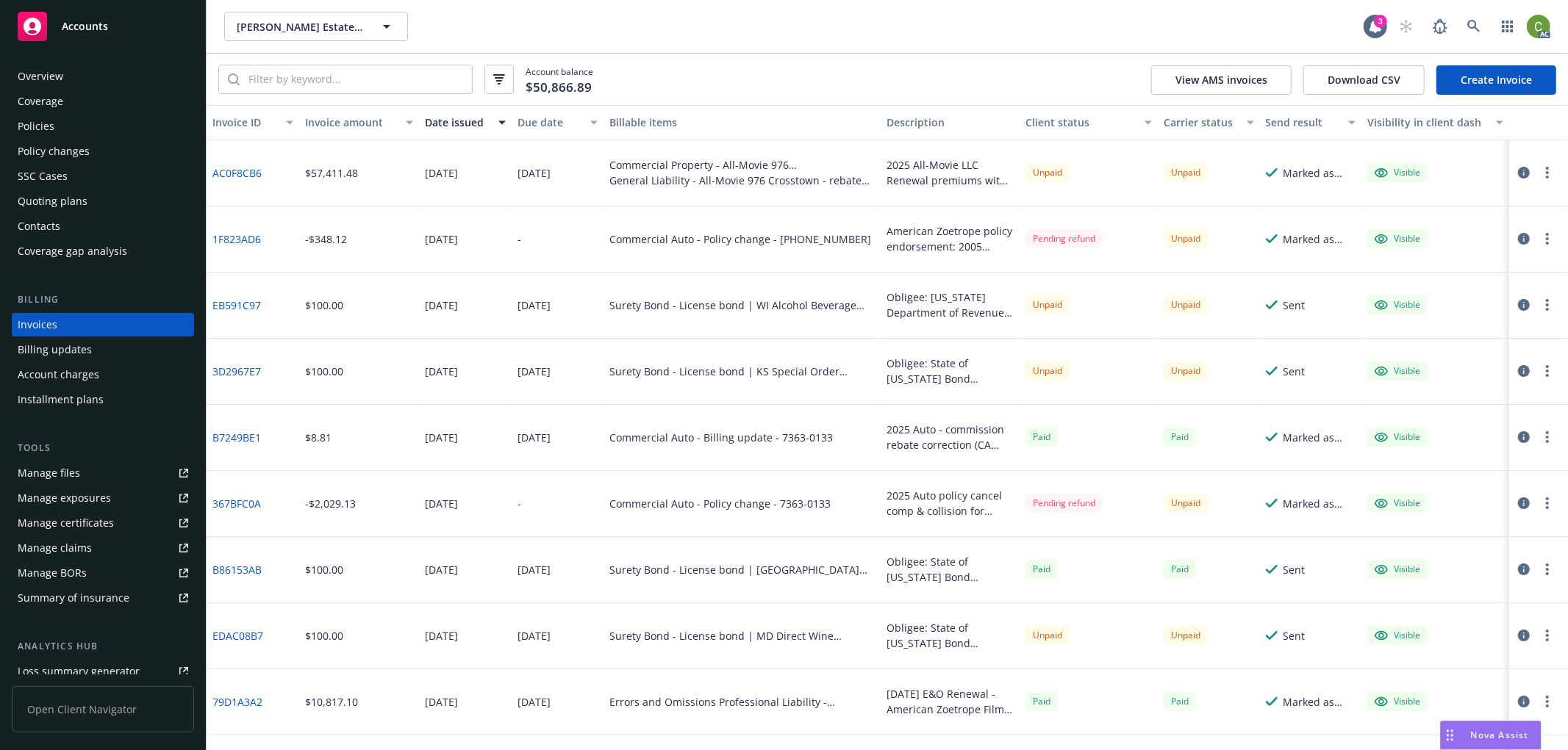
click at [237, 503] on link "367BFC0A" at bounding box center [236, 504] width 48 height 15
click at [1518, 500] on icon "button" at bounding box center [1524, 504] width 12 height 12
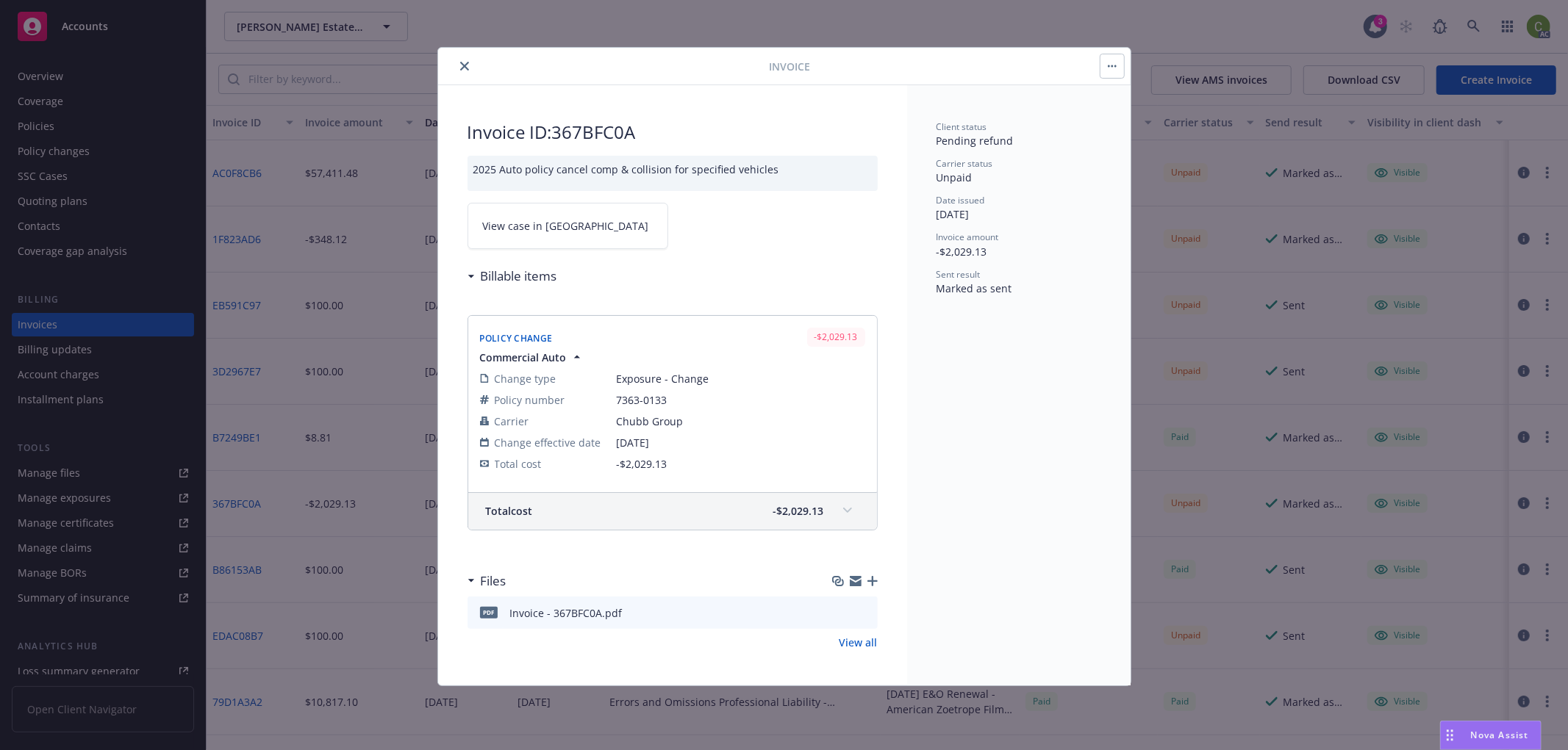
click at [568, 235] on link "View case in [GEOGRAPHIC_DATA]" at bounding box center [567, 226] width 201 height 47
click at [461, 69] on icon "close" at bounding box center [464, 66] width 8 height 8
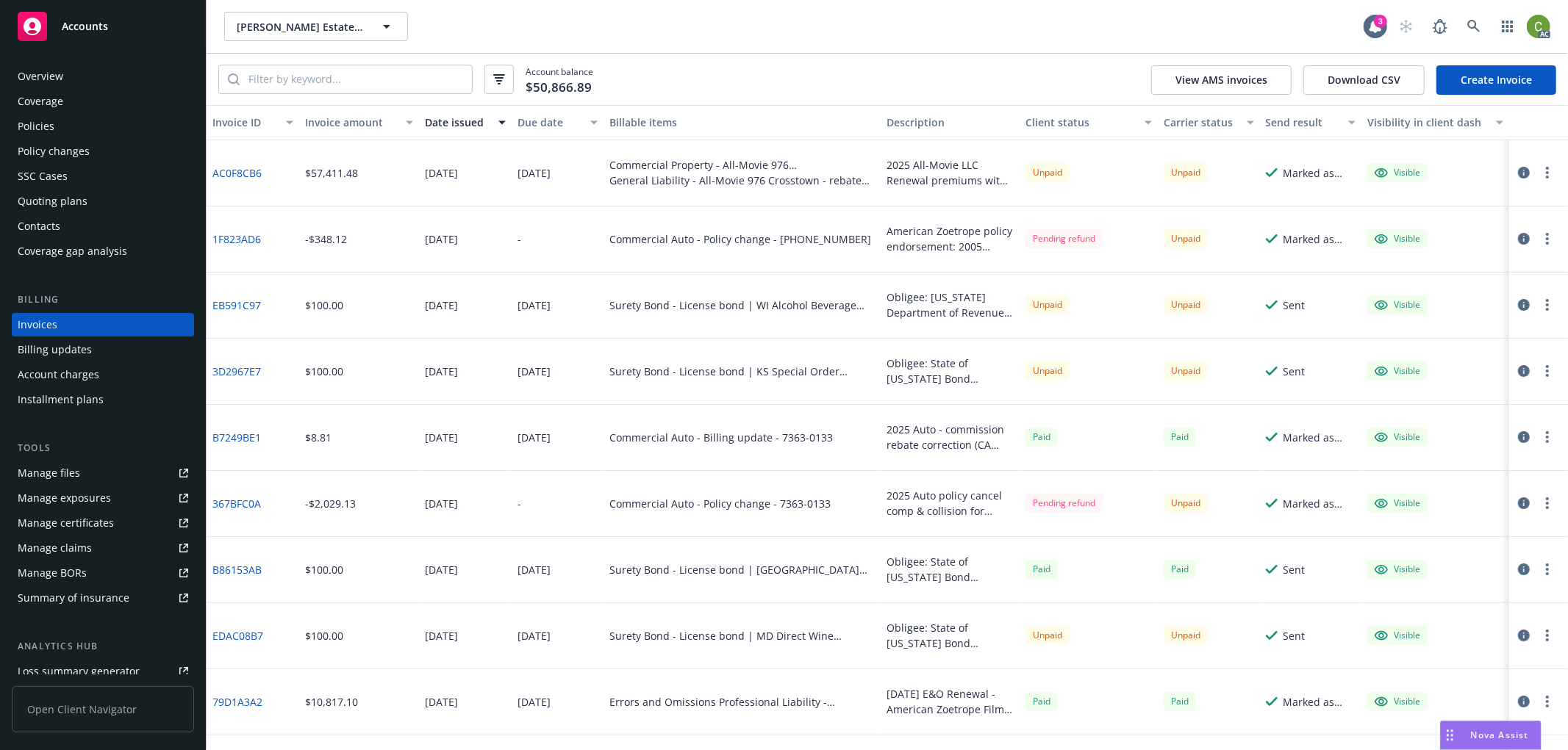
click at [69, 149] on div "Policy changes" at bounding box center [53, 152] width 72 height 24
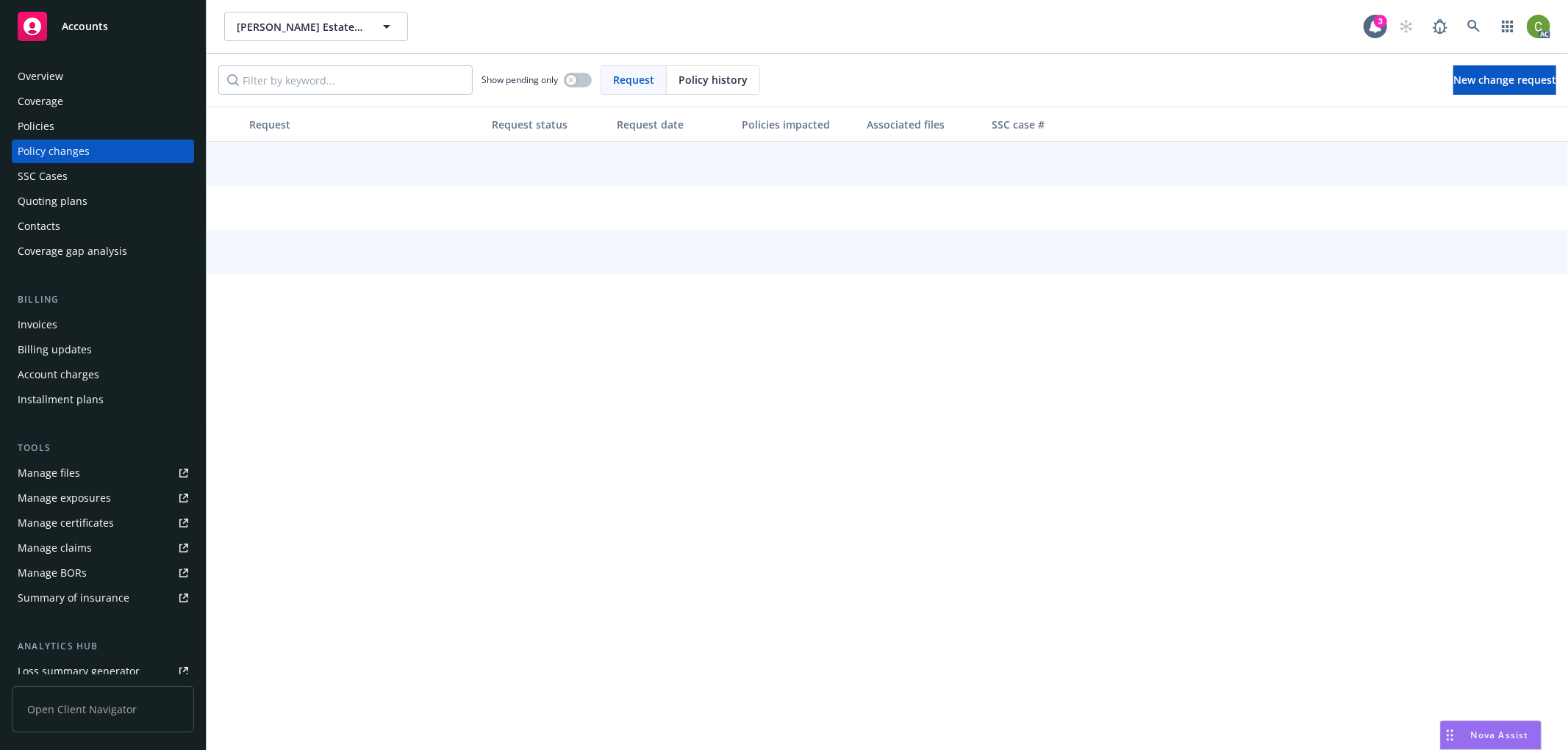
click at [733, 78] on span "Policy history" at bounding box center [713, 80] width 69 height 15
click at [400, 83] on input "Filter by keyword..." at bounding box center [345, 80] width 254 height 30
paste input "7363-0133"
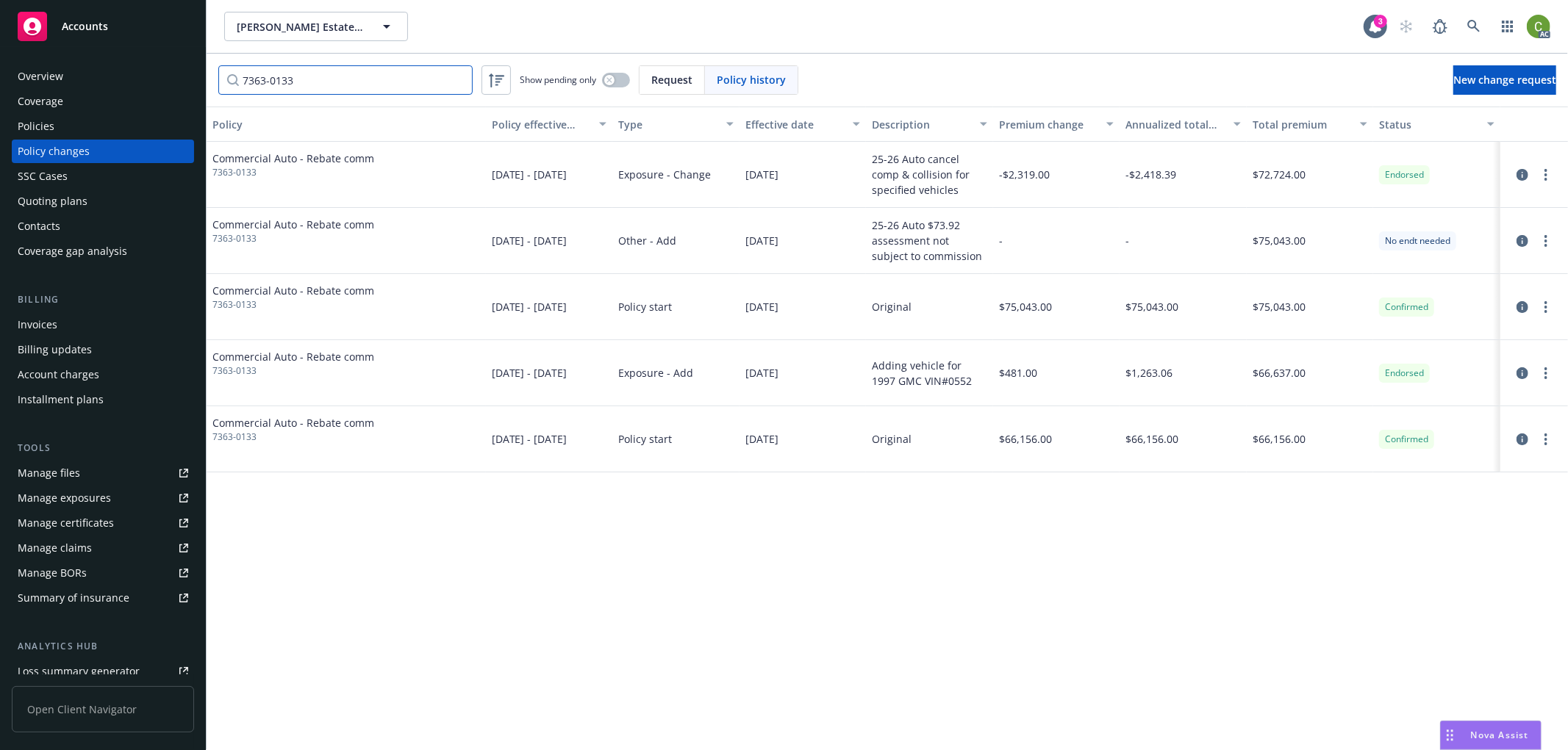
type input "7363-0133"
click at [69, 127] on div "Policies" at bounding box center [102, 126] width 170 height 24
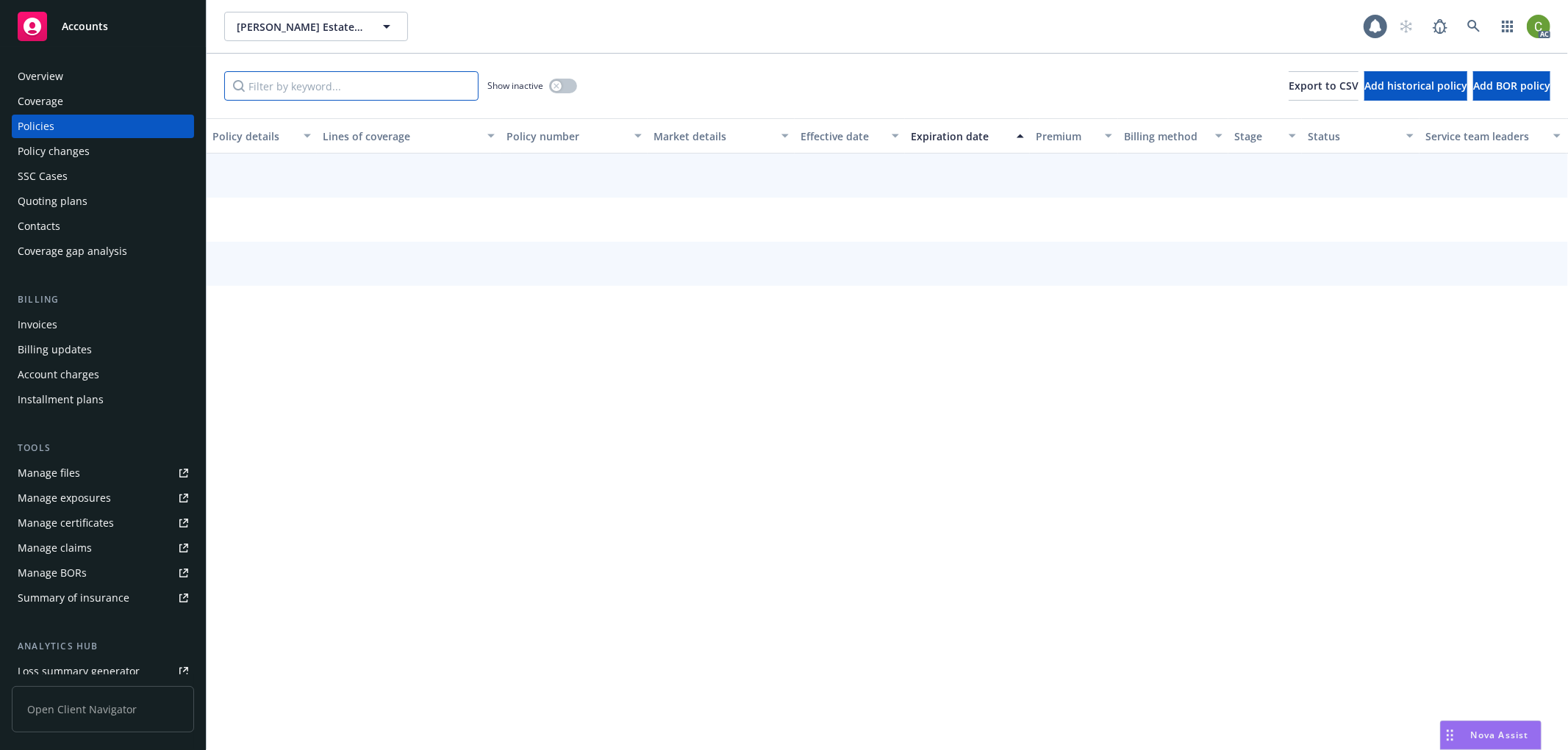
drag, startPoint x: 280, startPoint y: 86, endPoint x: 463, endPoint y: 123, distance: 186.7
click at [284, 86] on input "Filter by keyword..." at bounding box center [351, 85] width 254 height 30
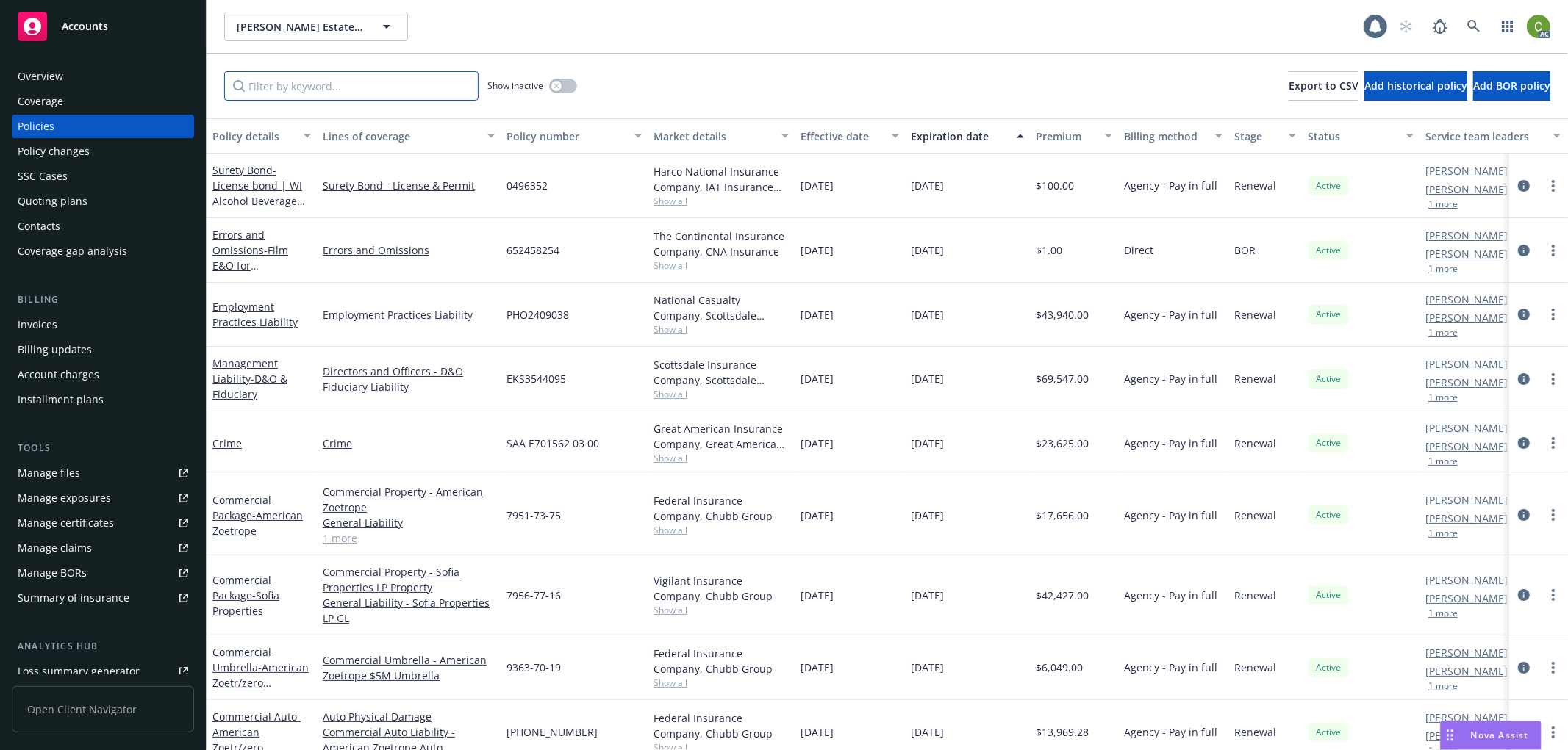
paste input "7363-0133"
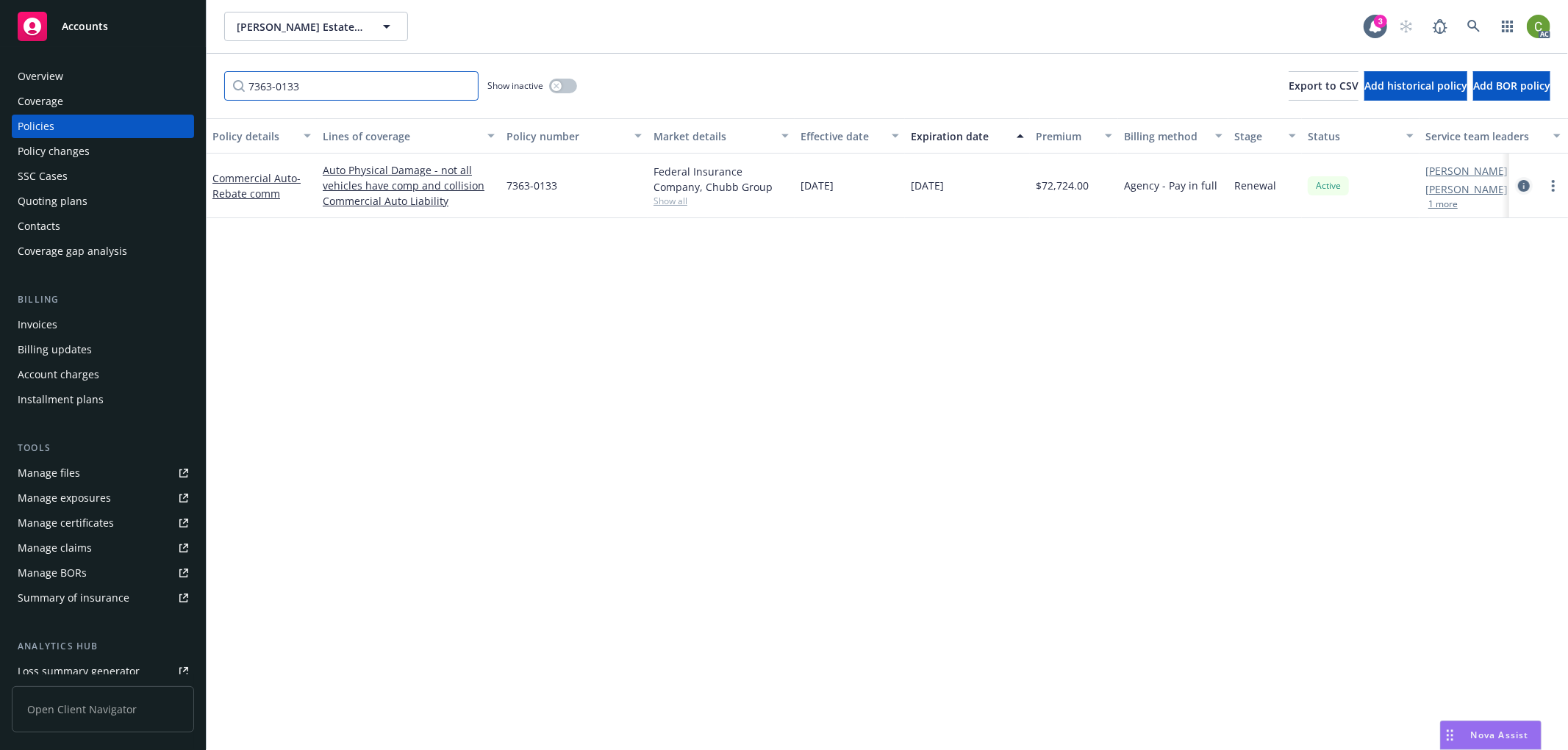
type input "7363-0133"
click at [1519, 187] on icon "circleInformation" at bounding box center [1524, 186] width 12 height 12
